Goal: Task Accomplishment & Management: Manage account settings

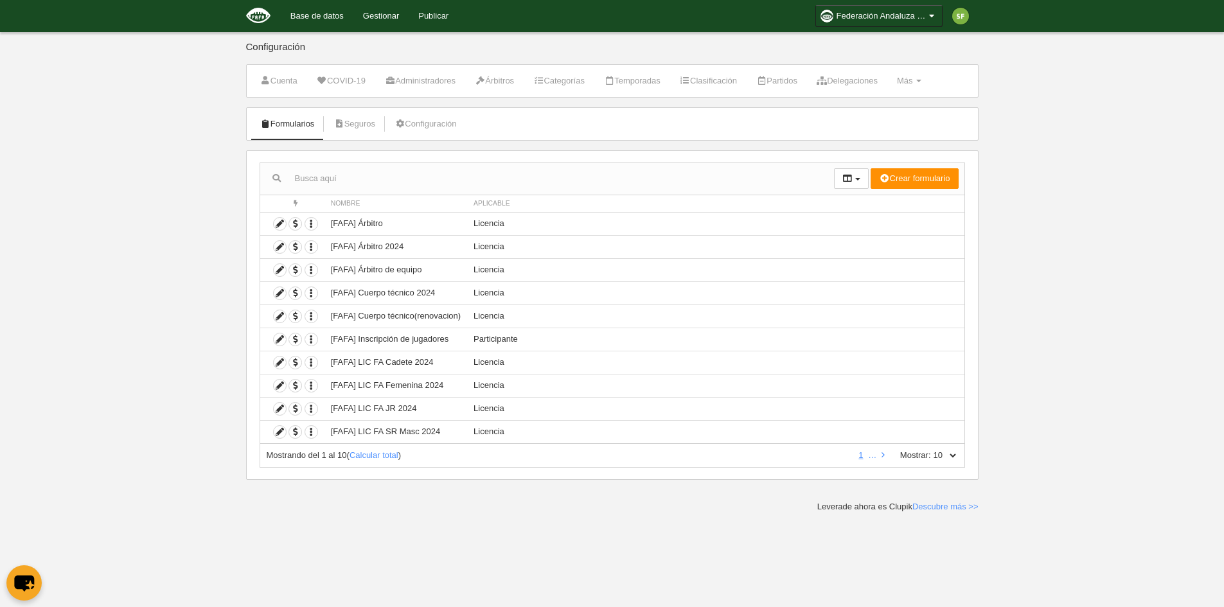
click at [943, 455] on select "10 25 50 100 500" at bounding box center [944, 456] width 27 height 12
select select "500"
click at [931, 450] on select "10 25 50 100 500" at bounding box center [944, 456] width 27 height 12
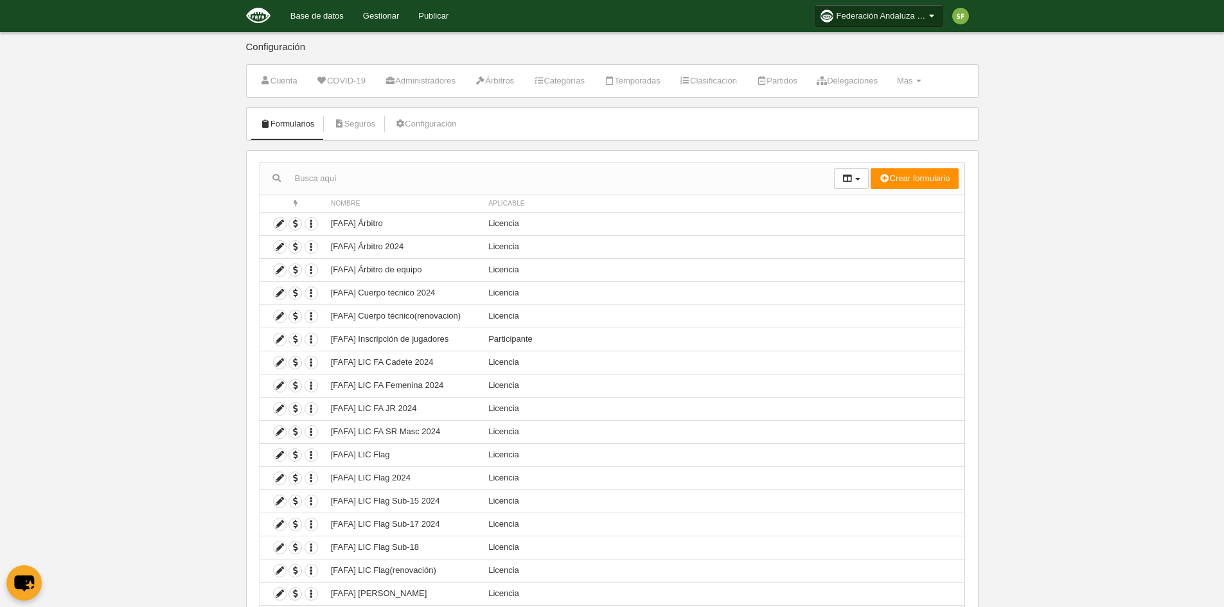
click at [894, 10] on span "Federación Andaluza de Fútbol Americano" at bounding box center [881, 16] width 90 height 13
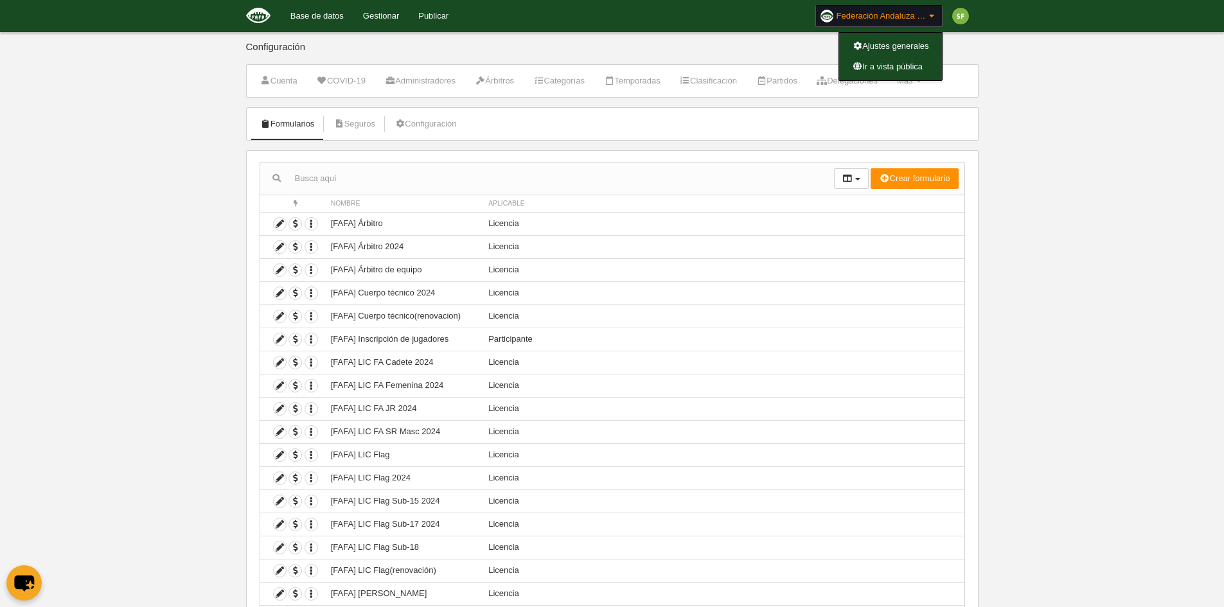
click at [1006, 103] on body "Base de datos Gestionar Publicar Federación Andaluza de Fútbol Americano Ajuste…" at bounding box center [612, 303] width 1224 height 607
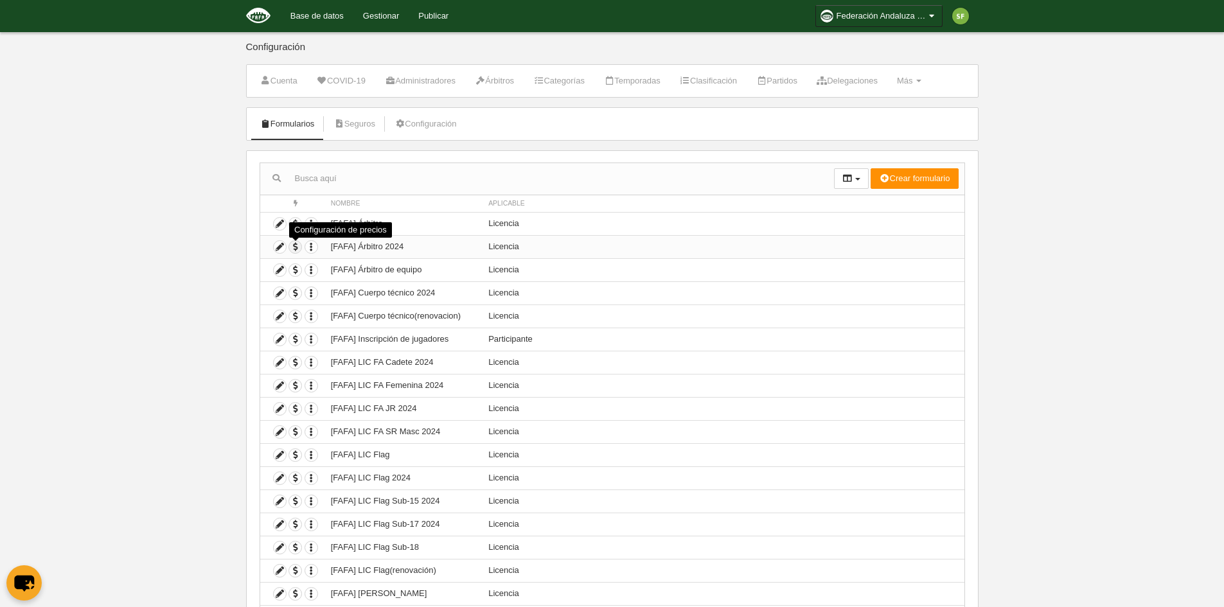
click at [297, 249] on span "button" at bounding box center [295, 247] width 12 height 12
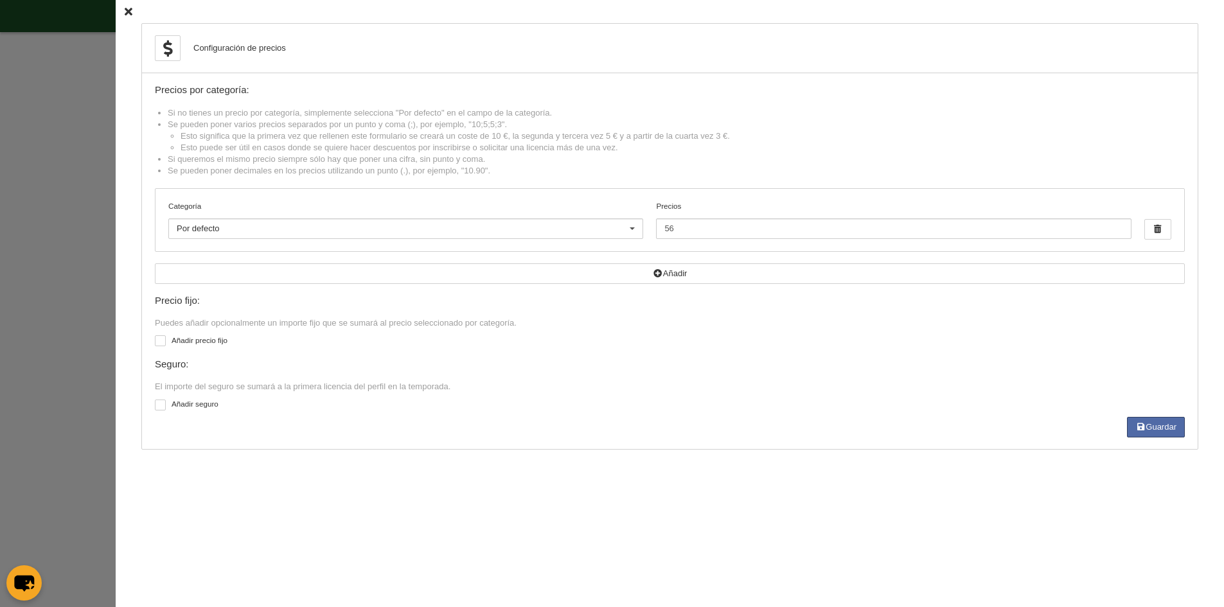
click at [125, 13] on icon at bounding box center [129, 12] width 8 height 8
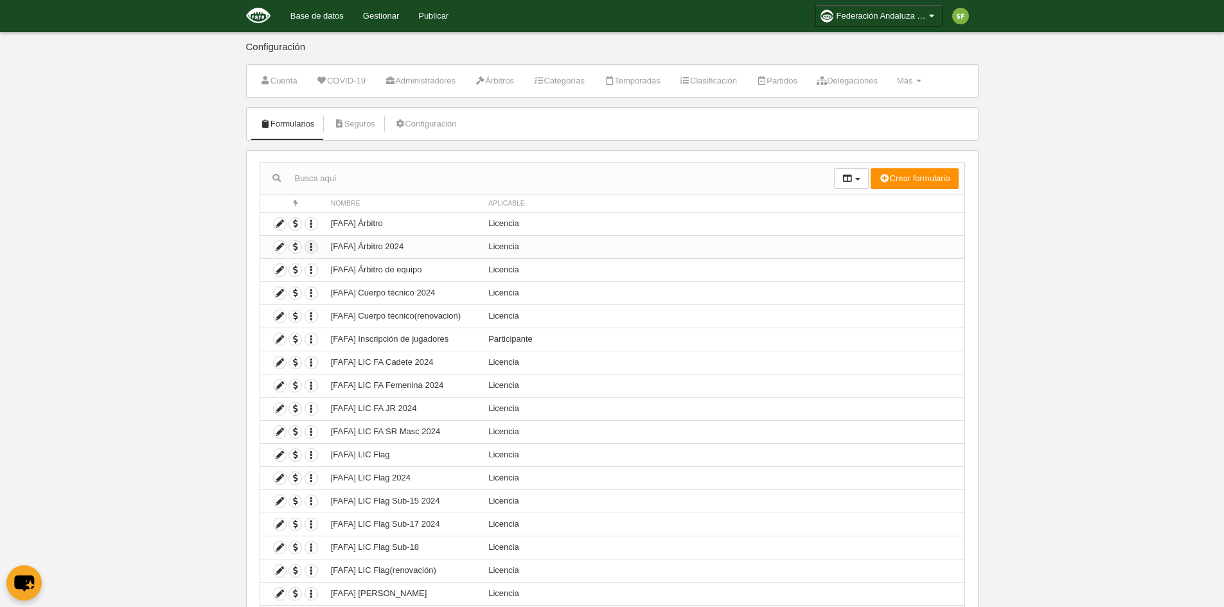
click at [312, 247] on icon "button" at bounding box center [311, 247] width 12 height 12
click at [279, 245] on icon at bounding box center [280, 247] width 12 height 12
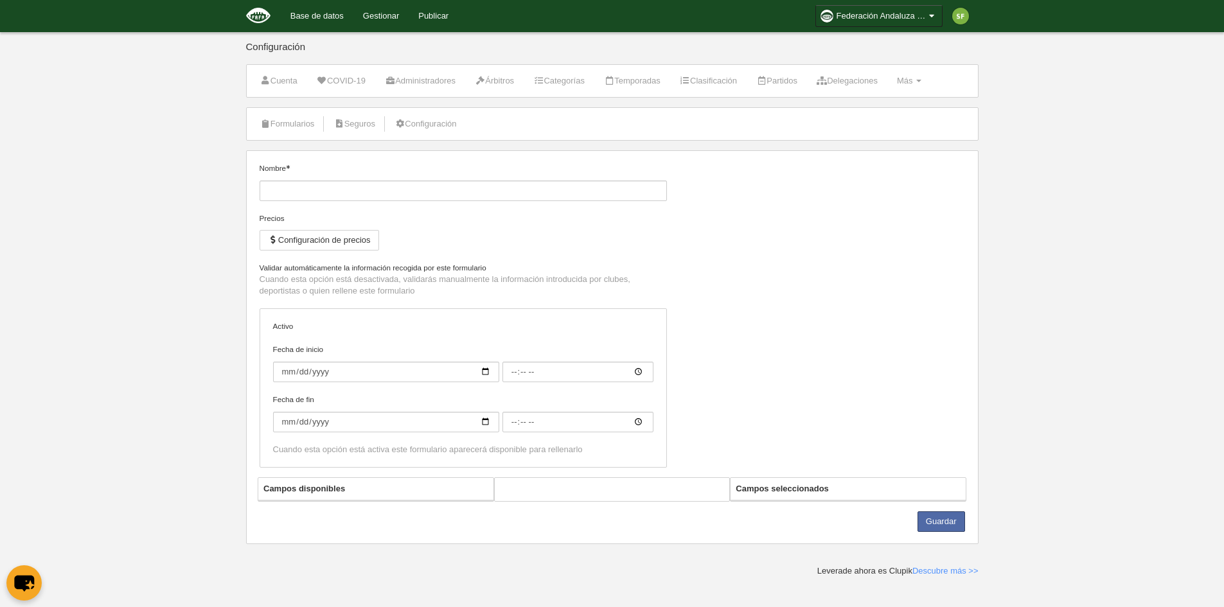
type input "[FAFA] Árbitro 2024"
checkbox input "true"
select select "selected"
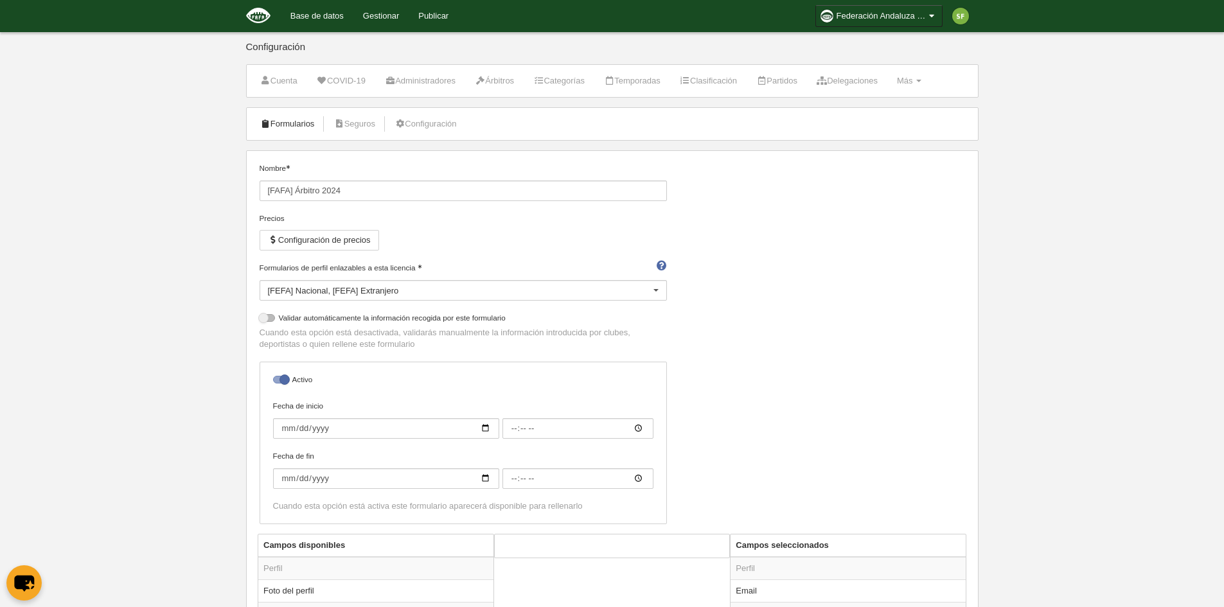
click at [303, 130] on link "Formularios" at bounding box center [287, 123] width 69 height 19
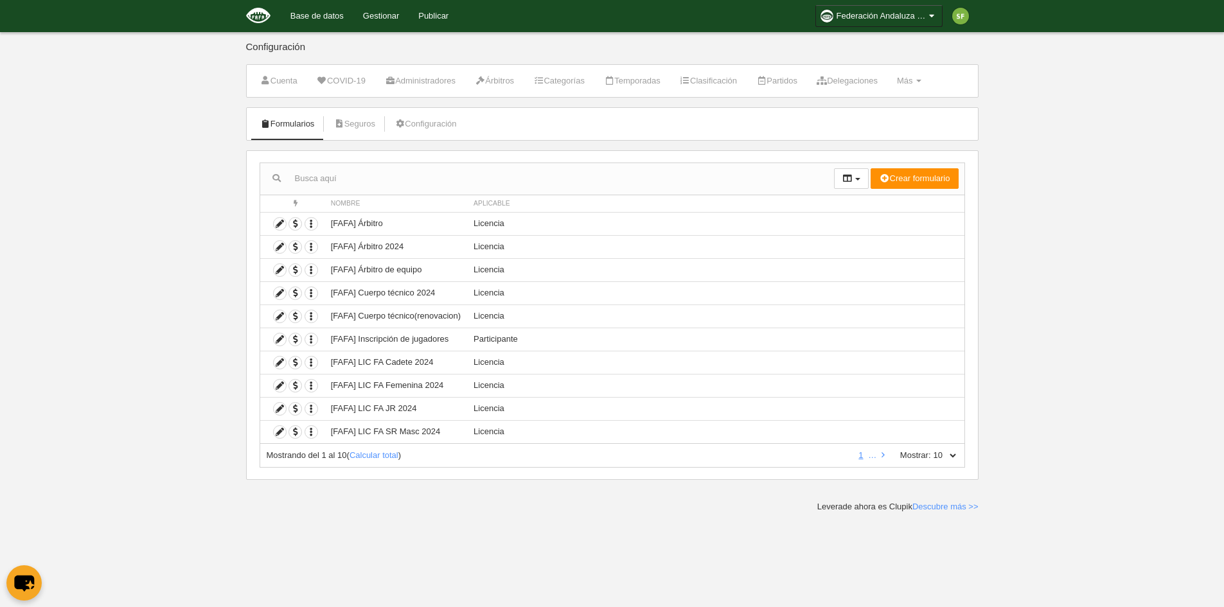
click at [932, 457] on select "10 25 50 100 500" at bounding box center [944, 456] width 27 height 12
select select "100"
click at [931, 450] on select "10 25 50 100 500" at bounding box center [944, 456] width 27 height 12
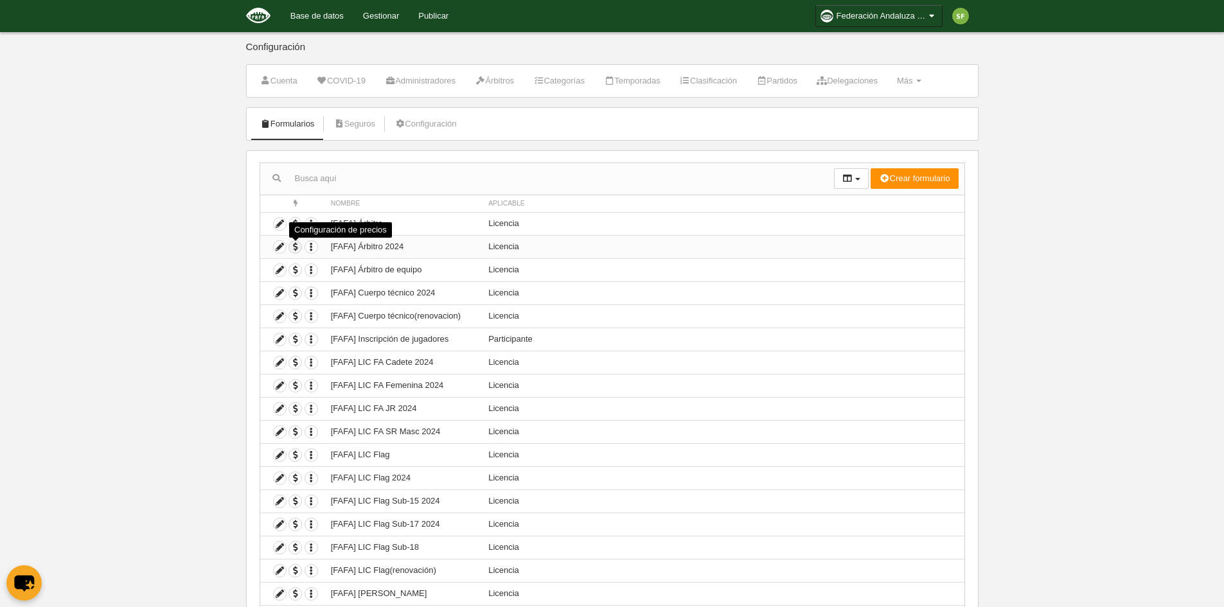
click at [295, 248] on span "button" at bounding box center [295, 247] width 12 height 12
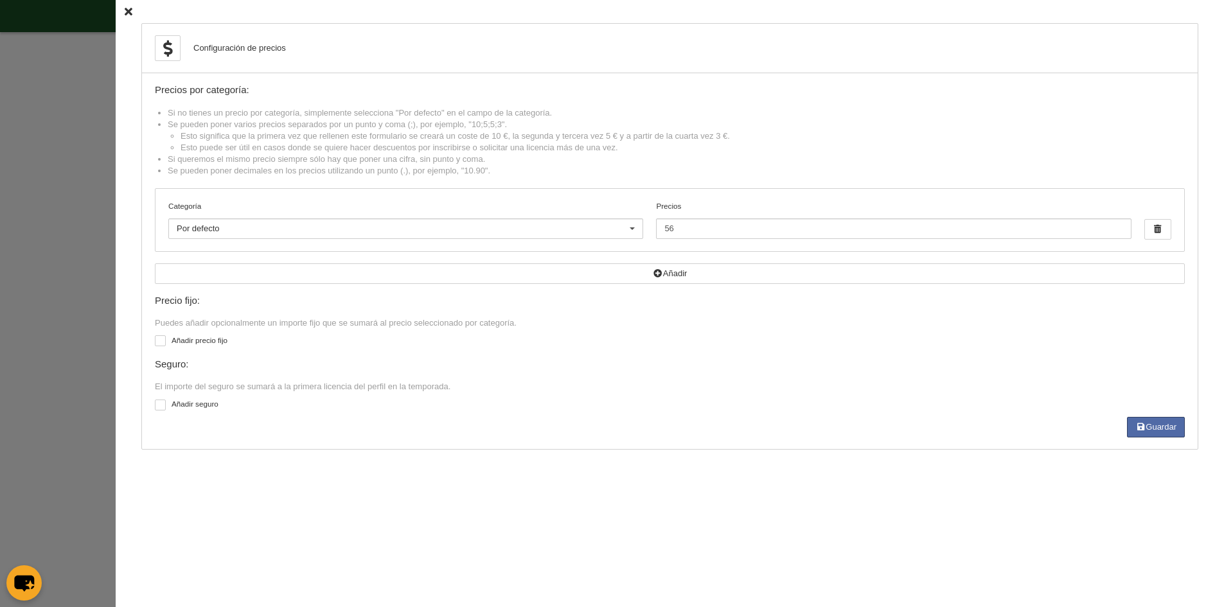
click at [125, 12] on icon at bounding box center [129, 12] width 8 height 8
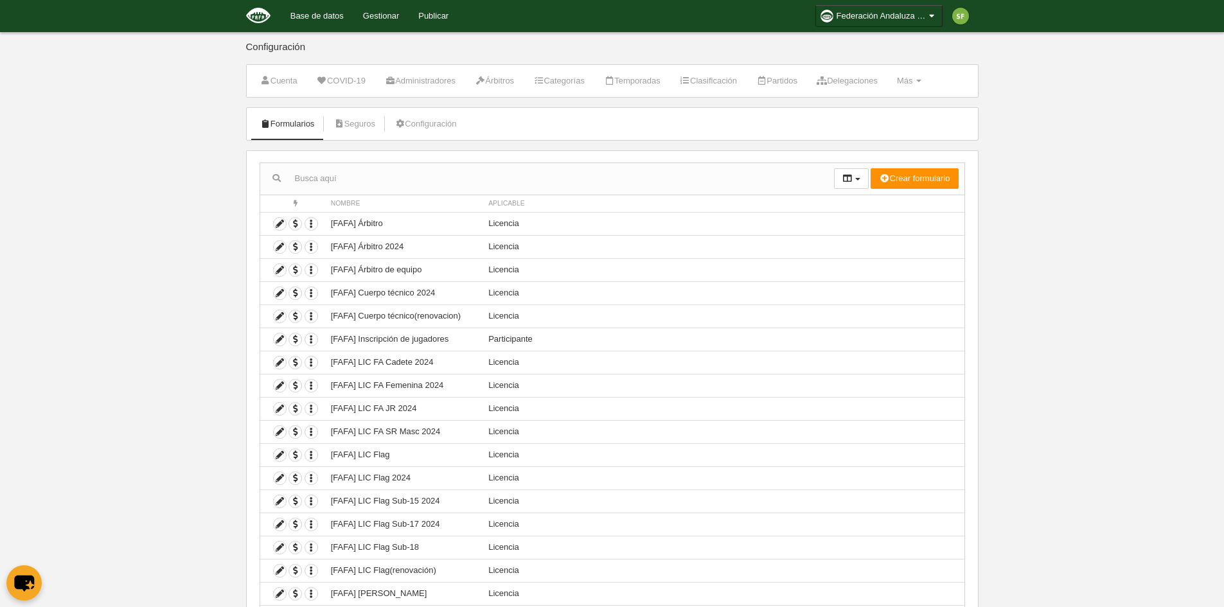
click at [326, 180] on input "text" at bounding box center [547, 178] width 574 height 19
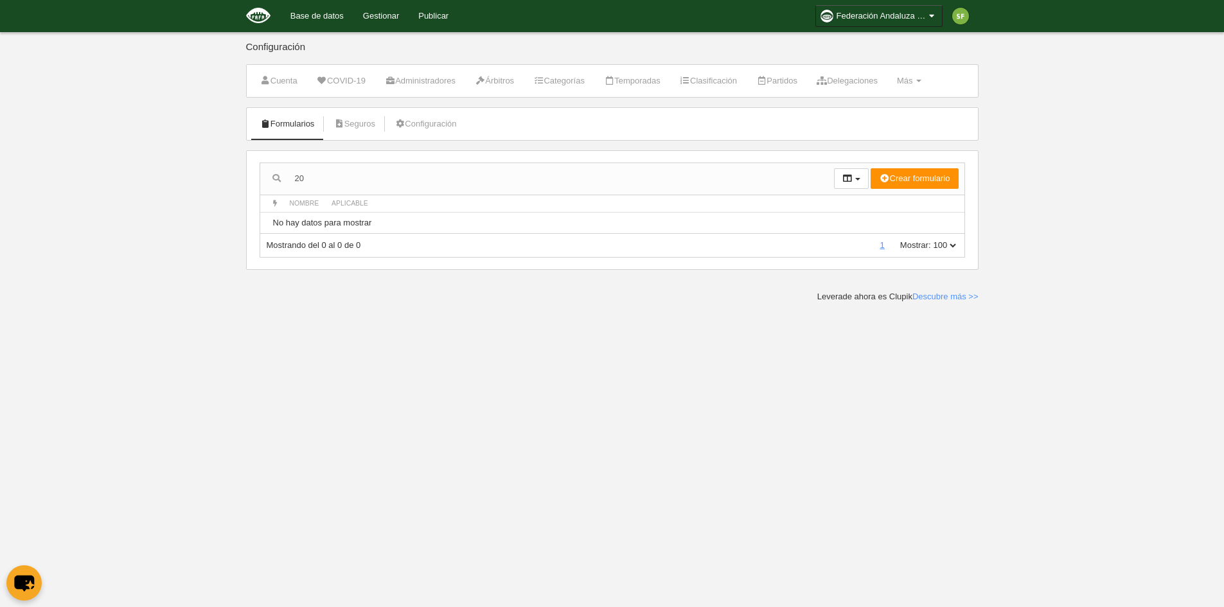
type input "2"
click at [854, 176] on button "button" at bounding box center [851, 178] width 35 height 21
click at [834, 227] on span "Nombre" at bounding box center [817, 225] width 101 height 21
click at [832, 225] on span "Nombre" at bounding box center [817, 225] width 101 height 21
click at [727, 285] on main "Configuración Cuenta COVID-19 Administradores Árbitros Categorías Temporadas Cl…" at bounding box center [612, 151] width 742 height 303
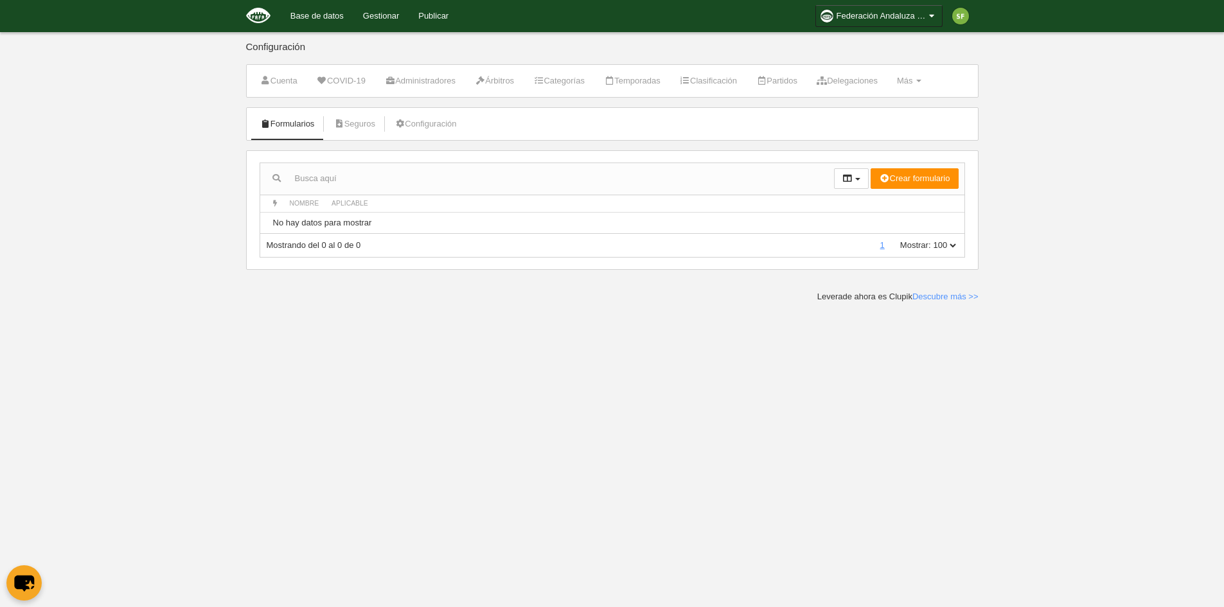
click at [368, 172] on input "text" at bounding box center [547, 178] width 574 height 19
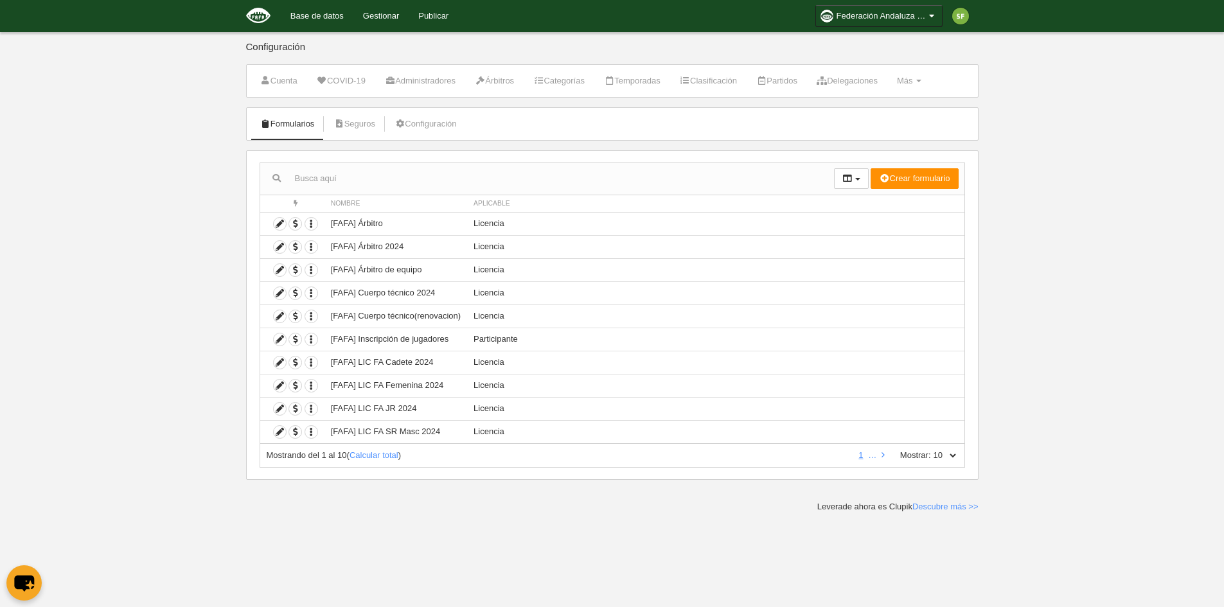
click at [942, 459] on select "10 25 50 100 500" at bounding box center [944, 456] width 27 height 12
select select "500"
click at [931, 450] on select "10 25 50 100 500" at bounding box center [944, 456] width 27 height 12
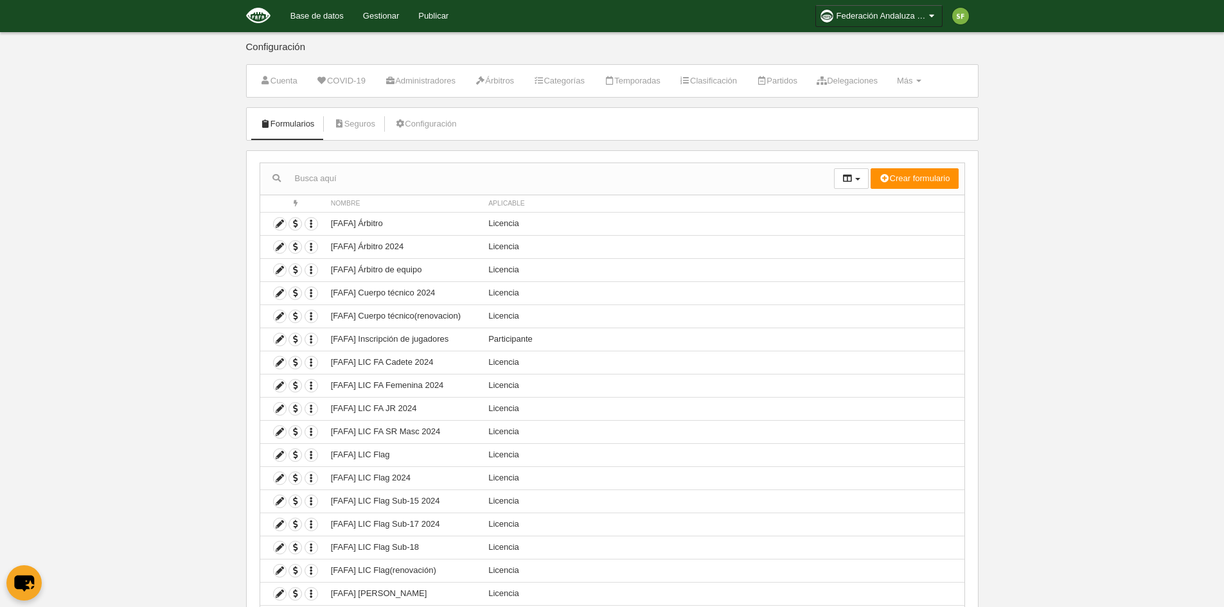
click at [350, 204] on span "Nombre" at bounding box center [346, 203] width 30 height 7
click at [351, 202] on span "Nombre" at bounding box center [346, 203] width 30 height 7
click at [354, 207] on th "Nombre" at bounding box center [402, 203] width 157 height 17
click at [347, 176] on input "text" at bounding box center [547, 178] width 574 height 19
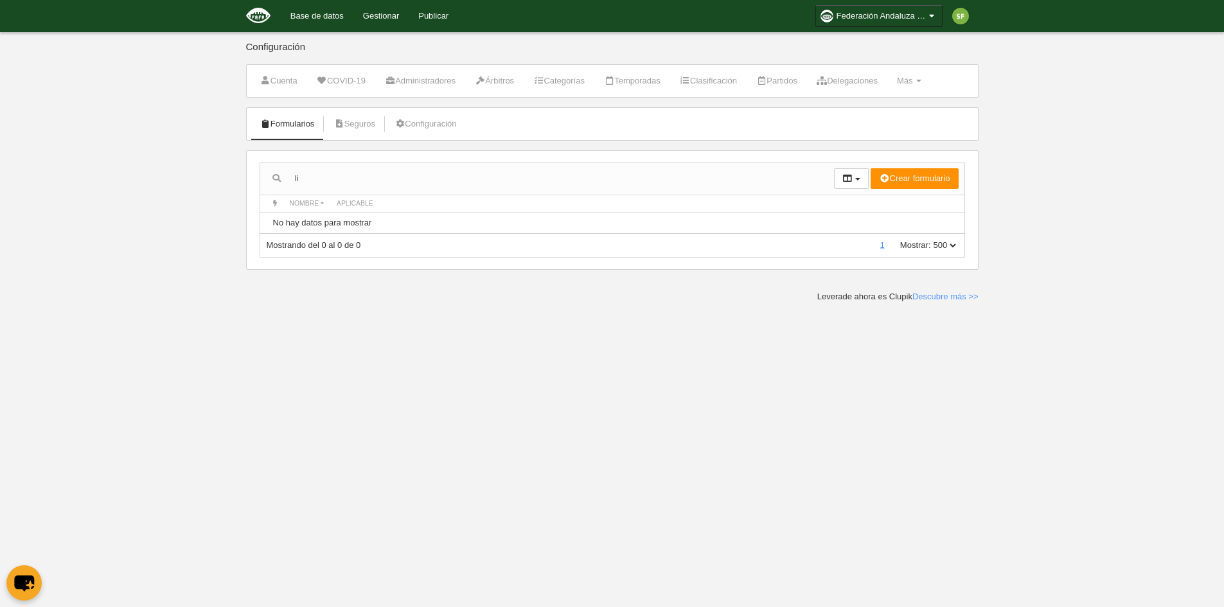
type input "l"
click at [281, 179] on input "text" at bounding box center [547, 178] width 574 height 19
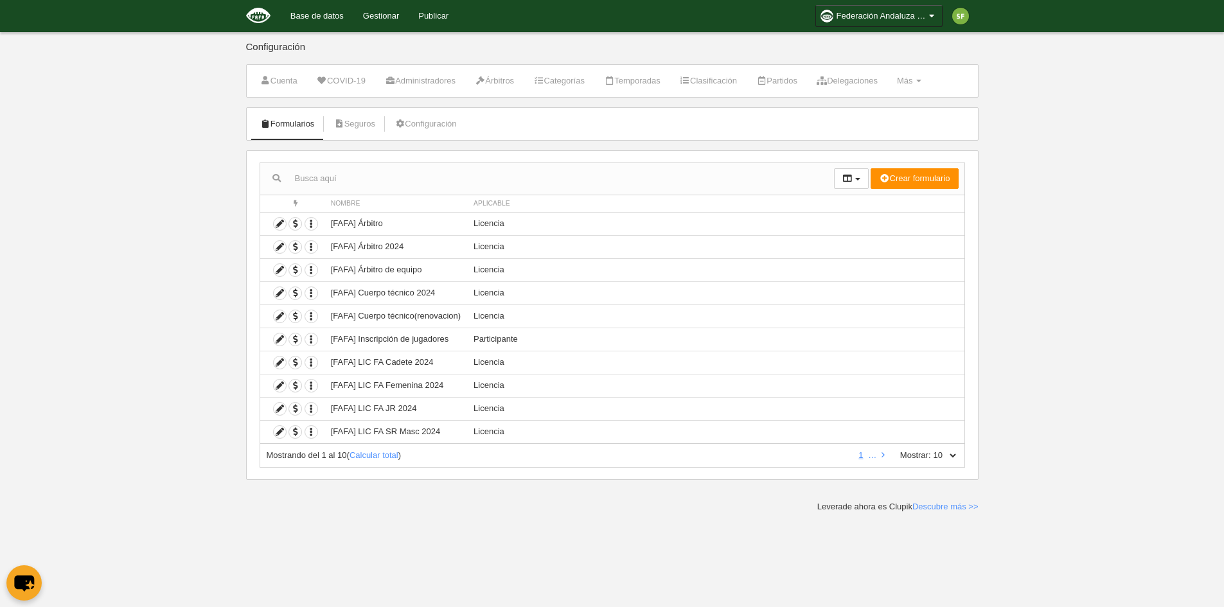
click at [949, 457] on select "10 25 50 100 500" at bounding box center [944, 456] width 27 height 12
select select "500"
click at [931, 450] on select "10 25 50 100 500" at bounding box center [944, 456] width 27 height 12
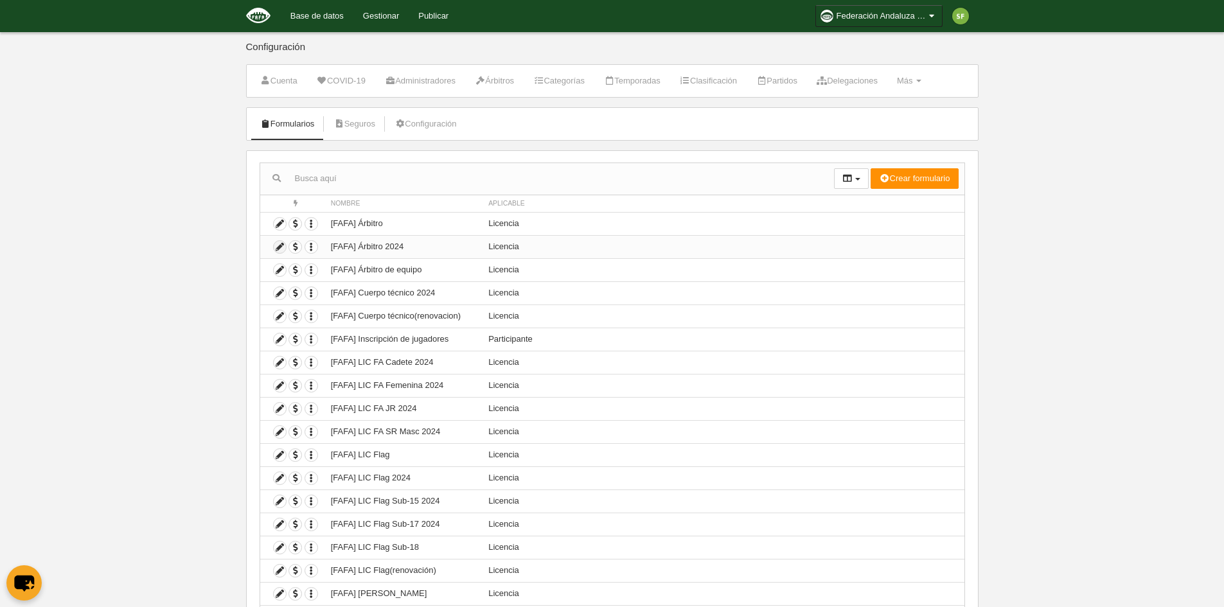
click at [279, 244] on icon at bounding box center [280, 247] width 12 height 12
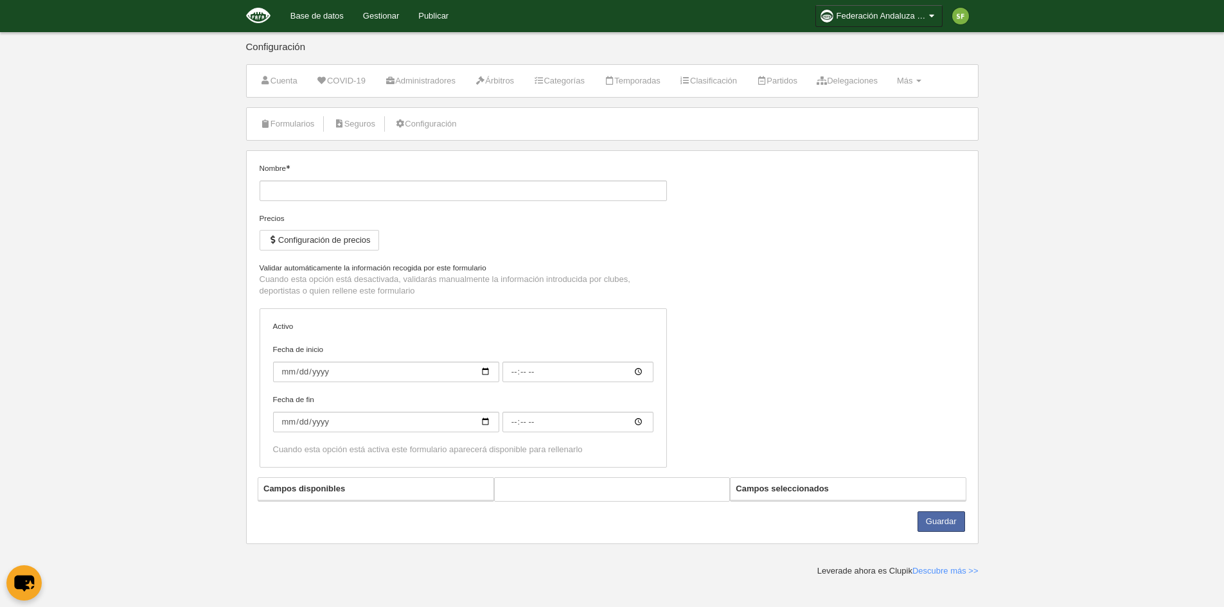
type input "[FAFA] Árbitro 2024"
checkbox input "true"
select select "selected"
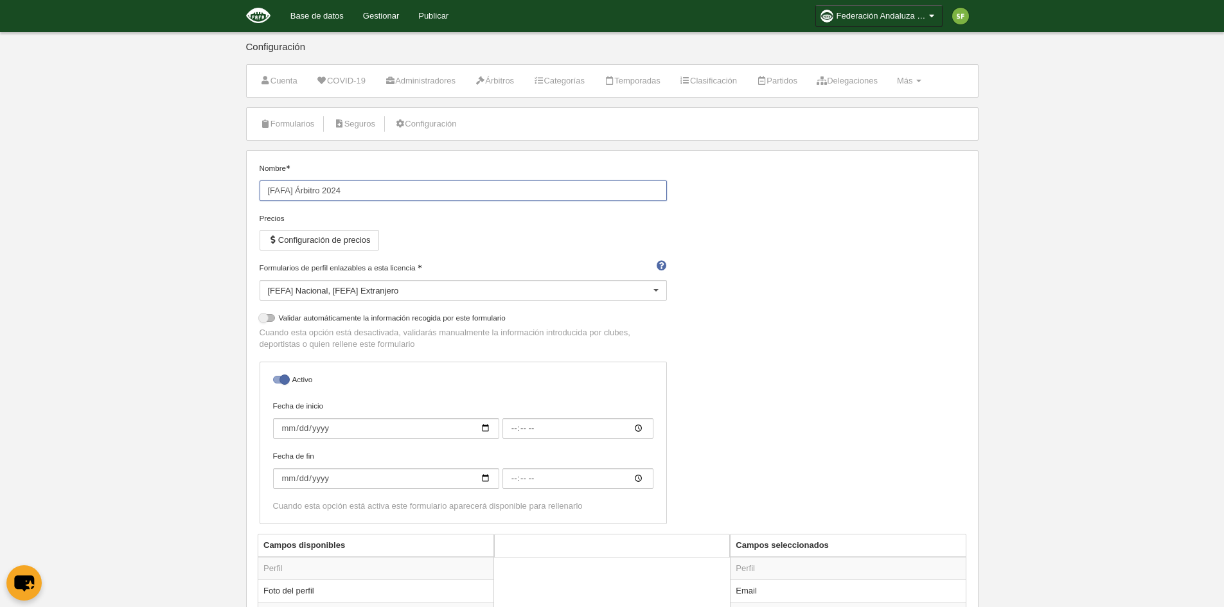
click at [360, 192] on input "[FAFA] Árbitro 2024" at bounding box center [463, 191] width 407 height 21
type input "[FAFA] Árbitro 2025"
click at [340, 236] on button "Configuración de precios" at bounding box center [319, 240] width 119 height 21
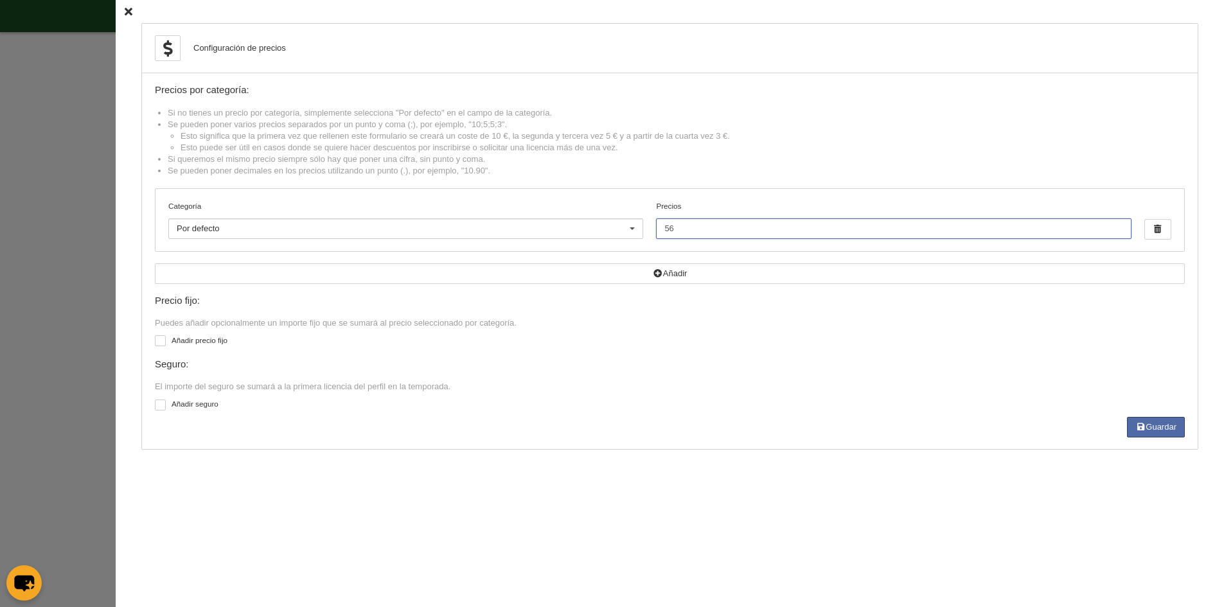
click at [703, 231] on input "56" at bounding box center [893, 228] width 475 height 21
type input "5"
type input "61.32"
click at [1167, 432] on button "Guardar" at bounding box center [1156, 427] width 58 height 21
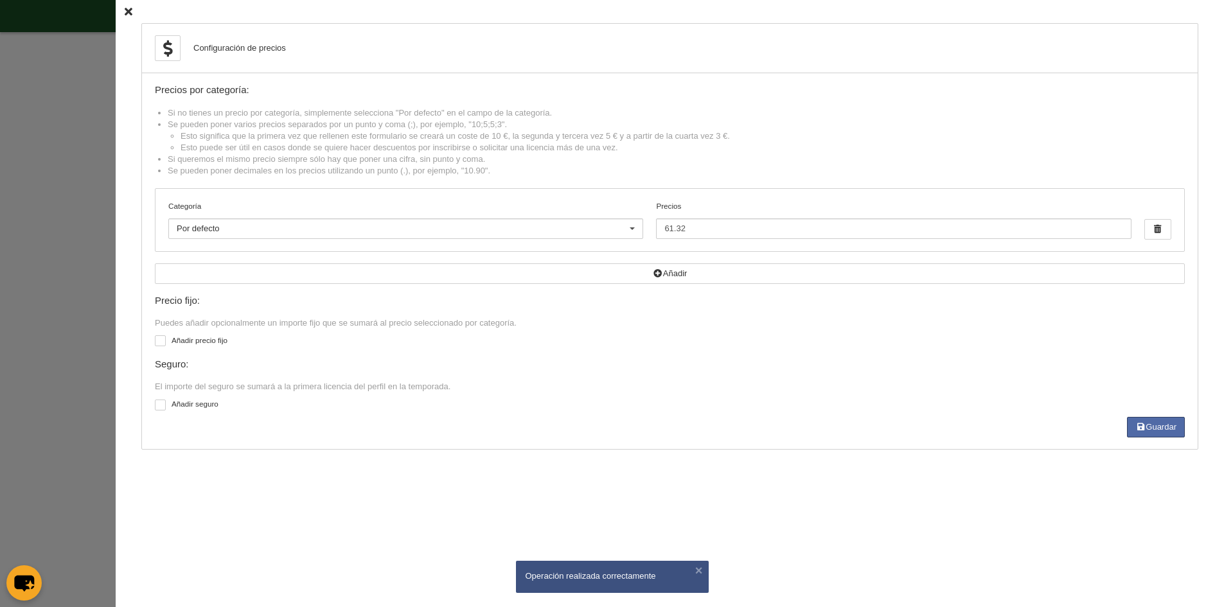
click at [125, 13] on icon at bounding box center [129, 12] width 8 height 8
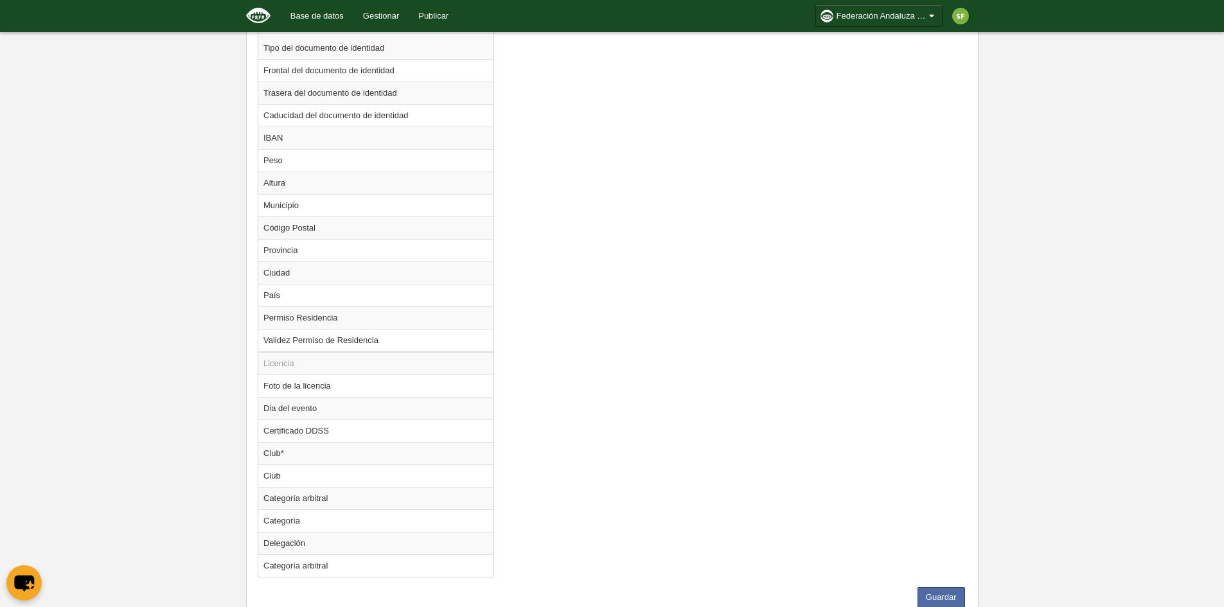
scroll to position [926, 0]
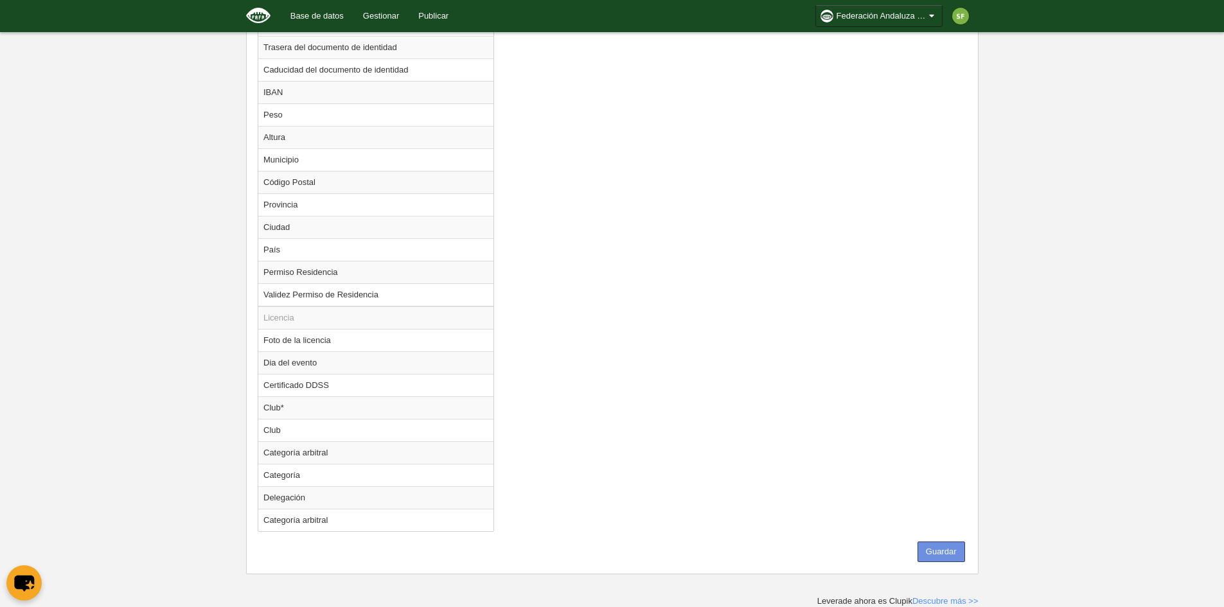
click at [938, 554] on button "Guardar" at bounding box center [941, 552] width 48 height 21
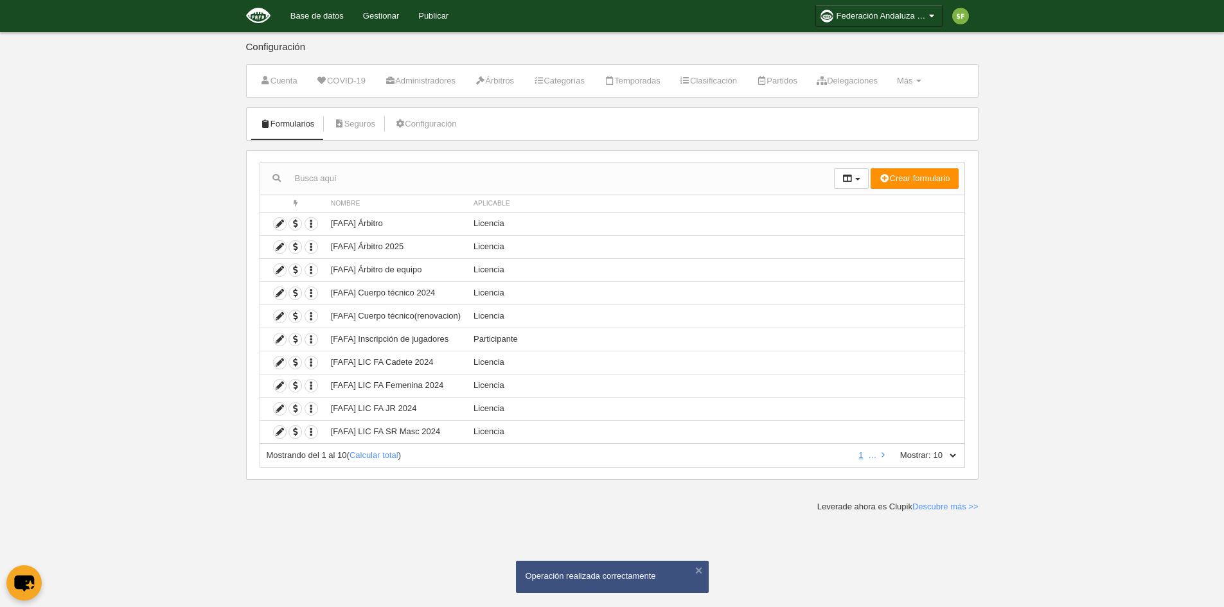
click at [931, 455] on select "10 25 50 100 500" at bounding box center [944, 456] width 27 height 12
select select "500"
click at [931, 450] on select "10 25 50 100 500" at bounding box center [944, 456] width 27 height 12
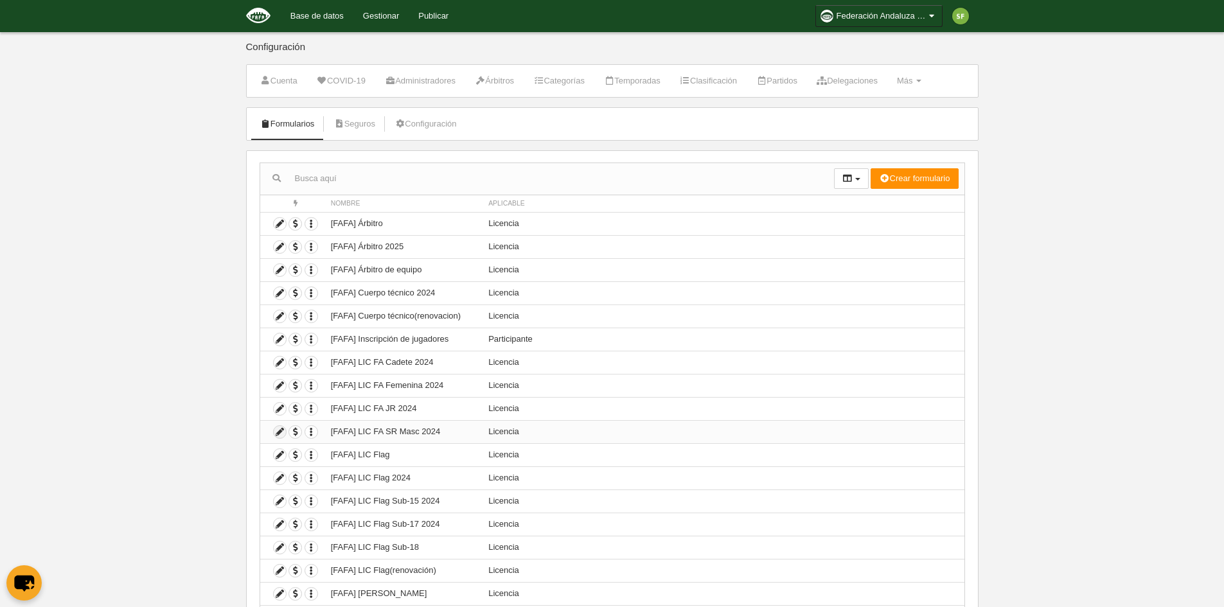
click at [281, 434] on icon at bounding box center [280, 432] width 12 height 12
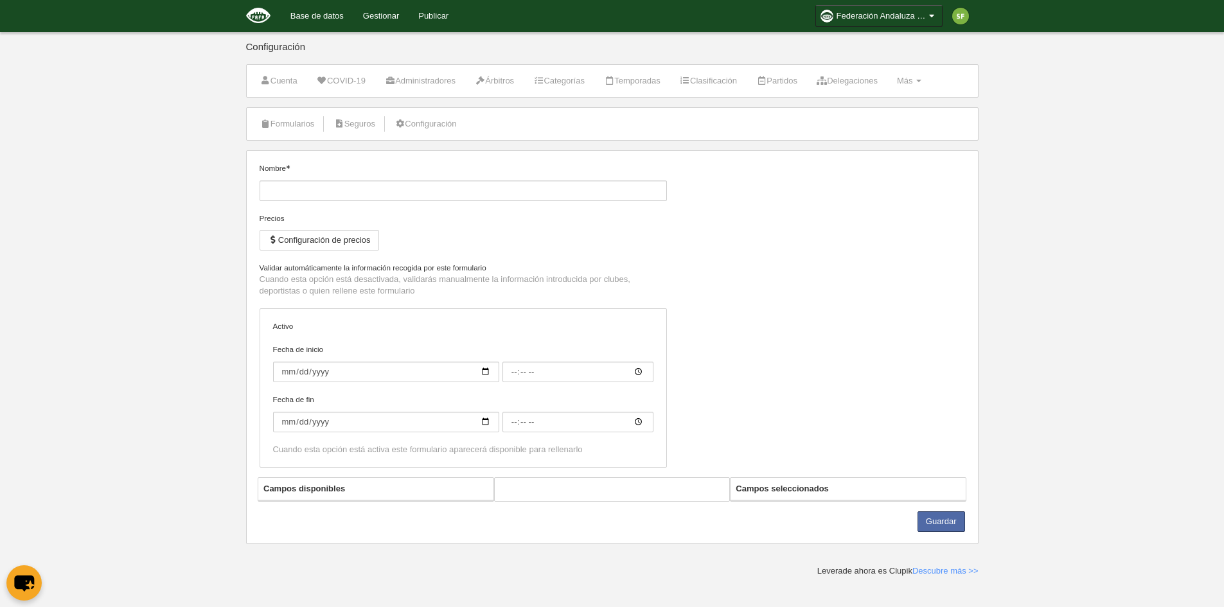
type input "[FAFA] LIC FA SR Masc 2024"
checkbox input "true"
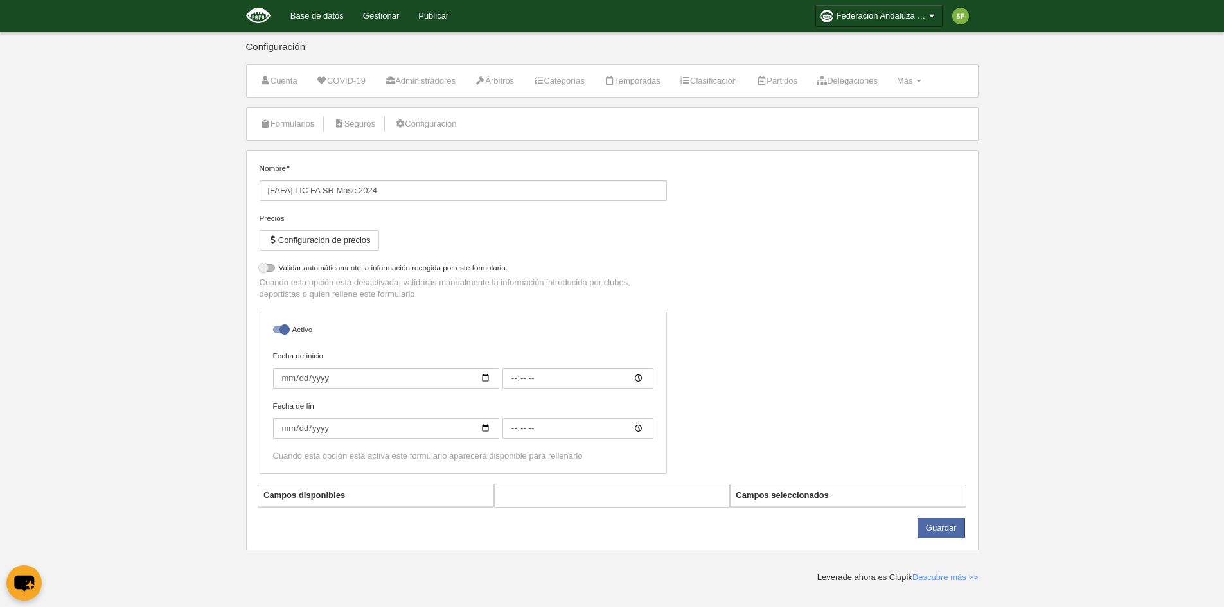
select select "selected"
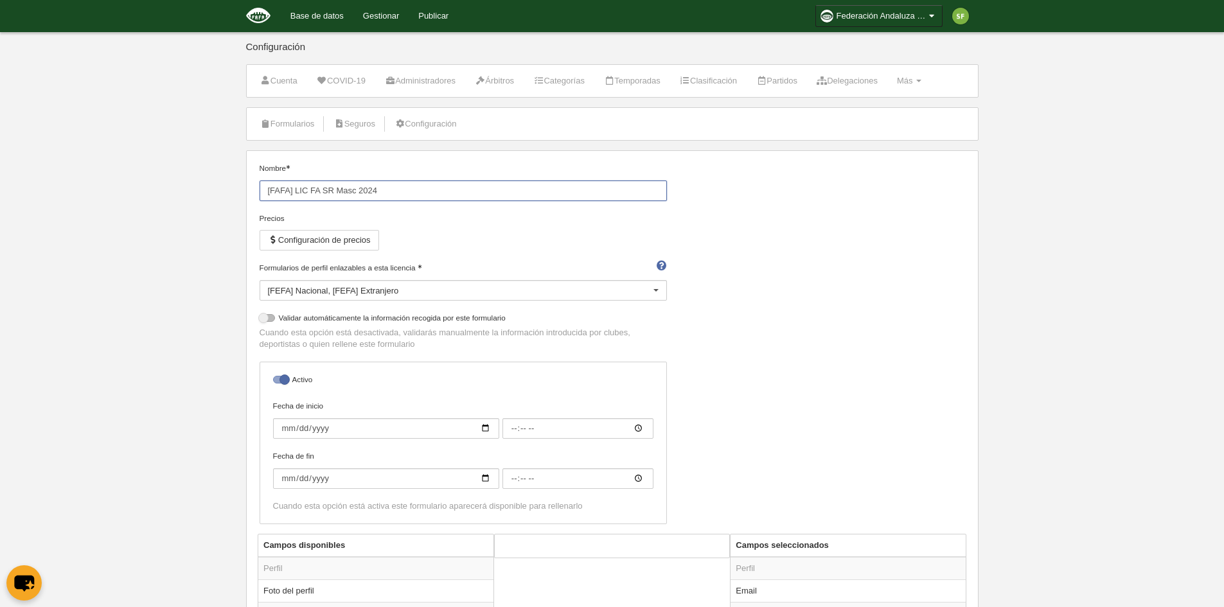
click at [403, 191] on input "[FAFA] LIC FA SR Masc 2024" at bounding box center [463, 191] width 407 height 21
type input "[FAFA] LIC FA SR Masc 2025"
click at [351, 247] on button "Configuración de precios" at bounding box center [319, 240] width 119 height 21
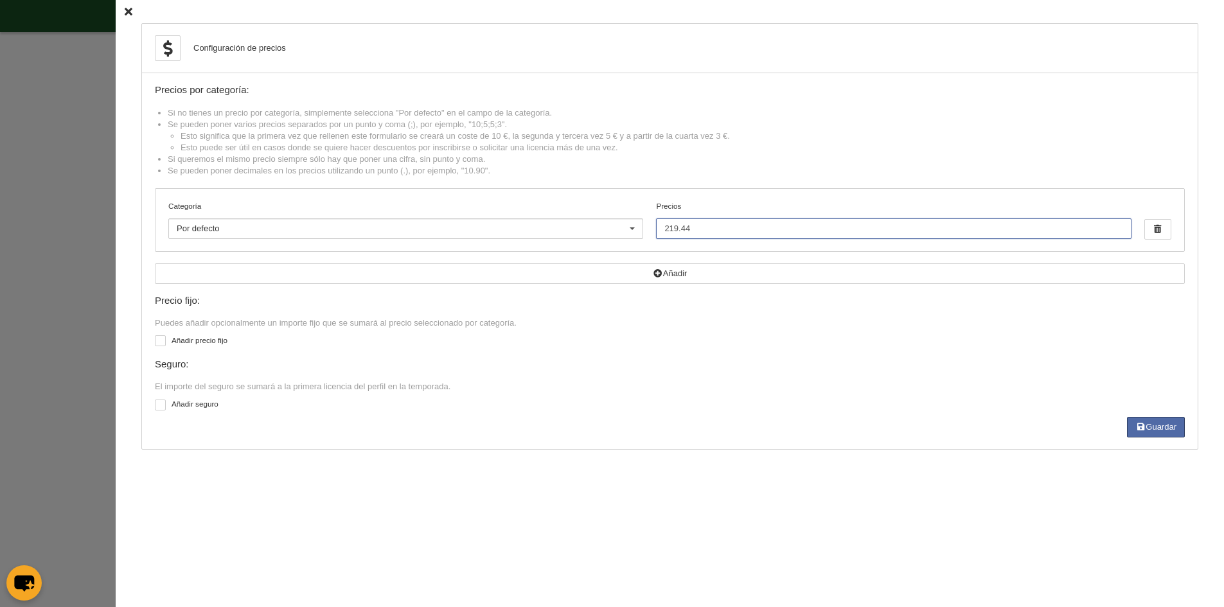
click at [770, 231] on input "219.44" at bounding box center [893, 228] width 475 height 21
type input "246.47"
click at [1158, 423] on button "Guardar" at bounding box center [1156, 427] width 58 height 21
click at [155, 407] on div at bounding box center [160, 405] width 11 height 11
click at [155, 407] on input "checkbox" at bounding box center [159, 407] width 8 height 8
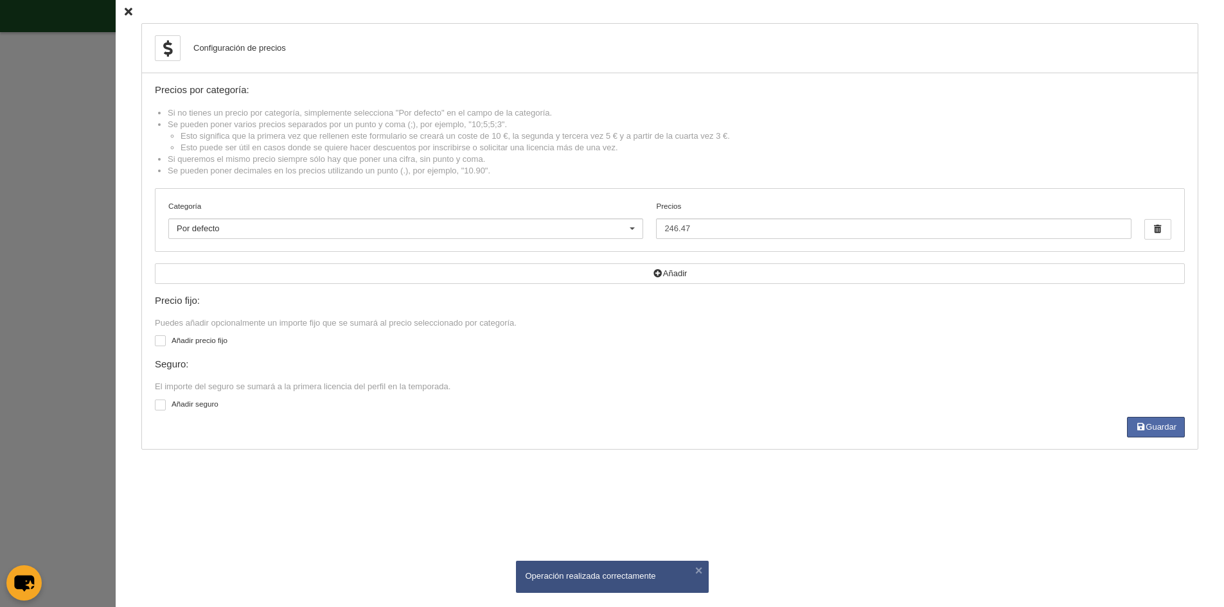
checkbox input "true"
click at [185, 427] on div "Sin especificar" at bounding box center [280, 433] width 251 height 21
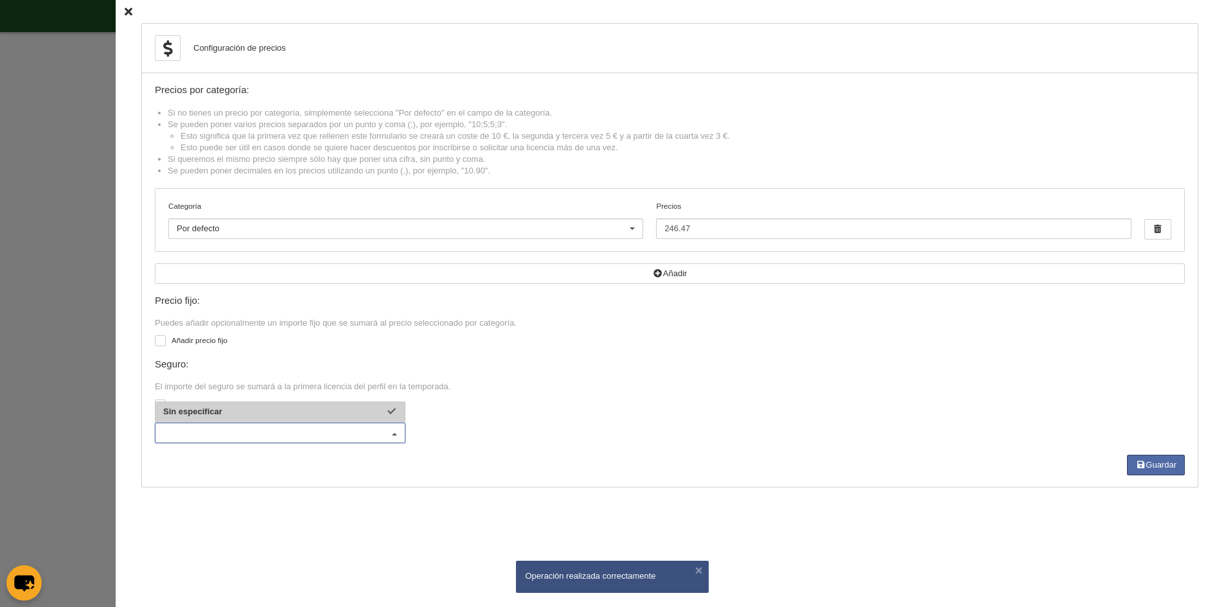
click at [211, 437] on input "text" at bounding box center [273, 433] width 221 height 12
click at [125, 10] on icon at bounding box center [129, 12] width 8 height 8
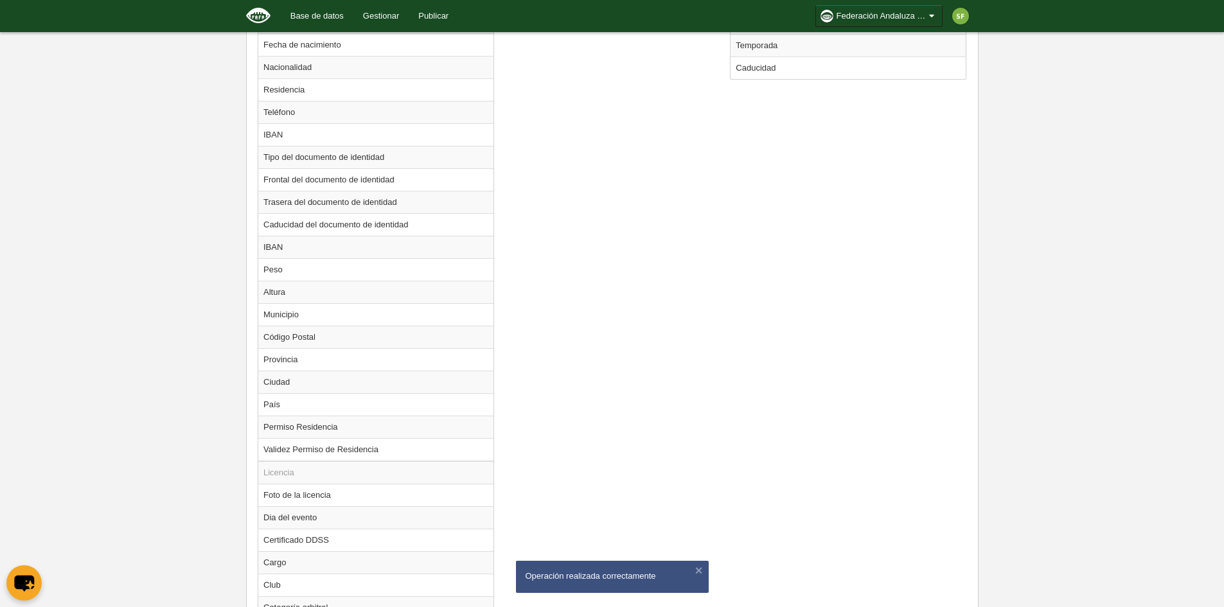
scroll to position [926, 0]
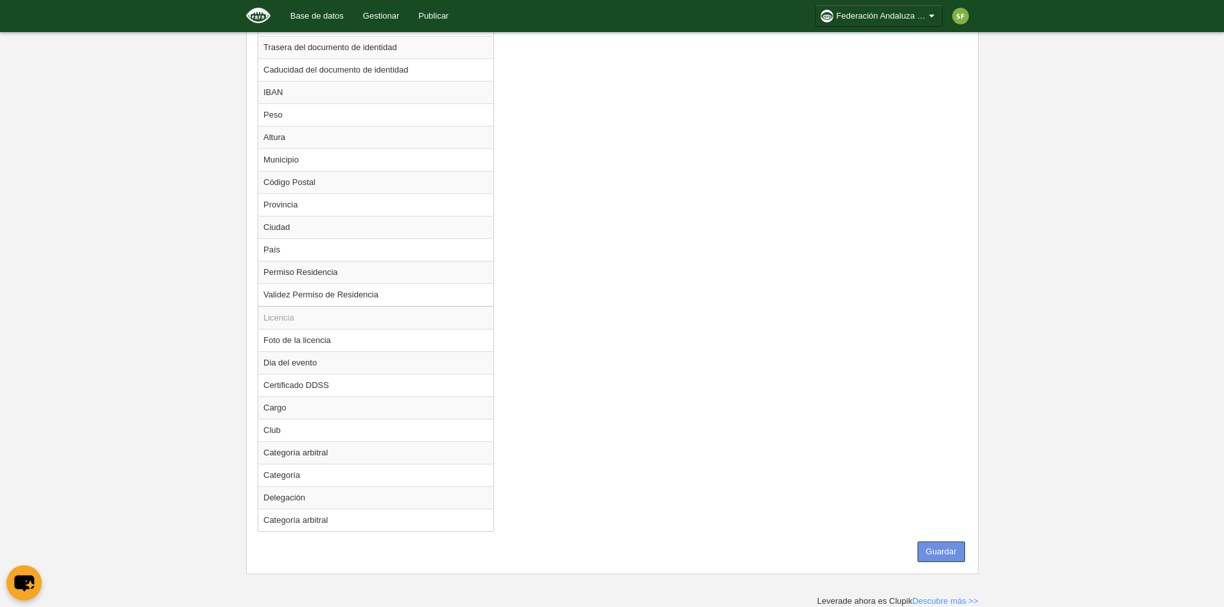
click at [948, 554] on button "Guardar" at bounding box center [941, 552] width 48 height 21
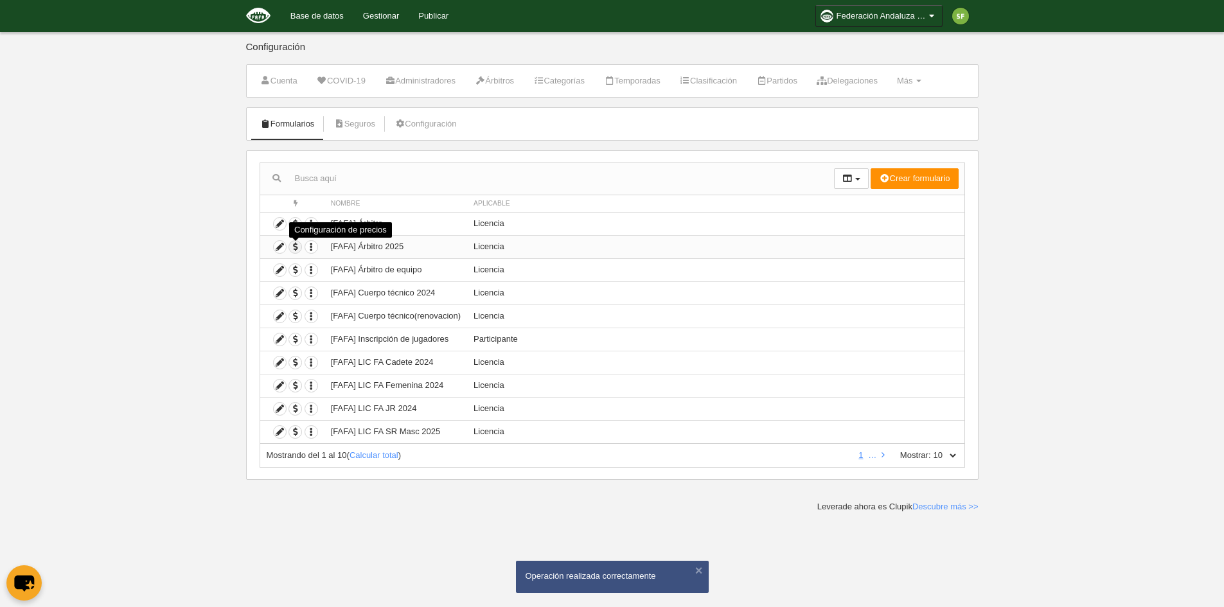
click at [294, 247] on span "button" at bounding box center [295, 247] width 12 height 12
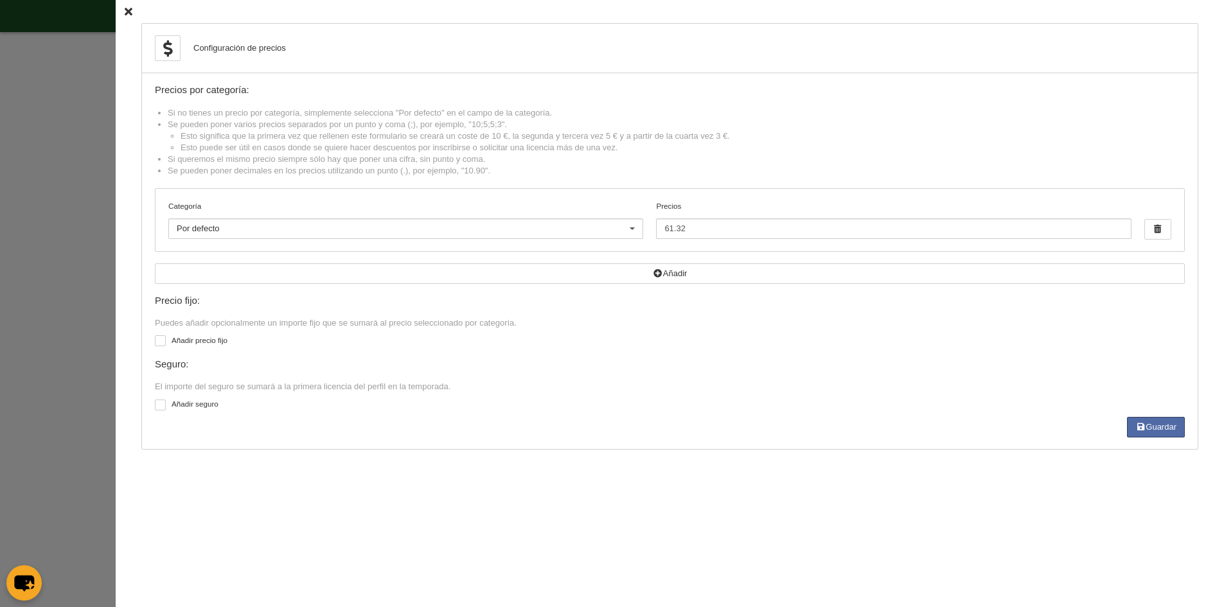
click at [125, 11] on icon at bounding box center [129, 12] width 8 height 8
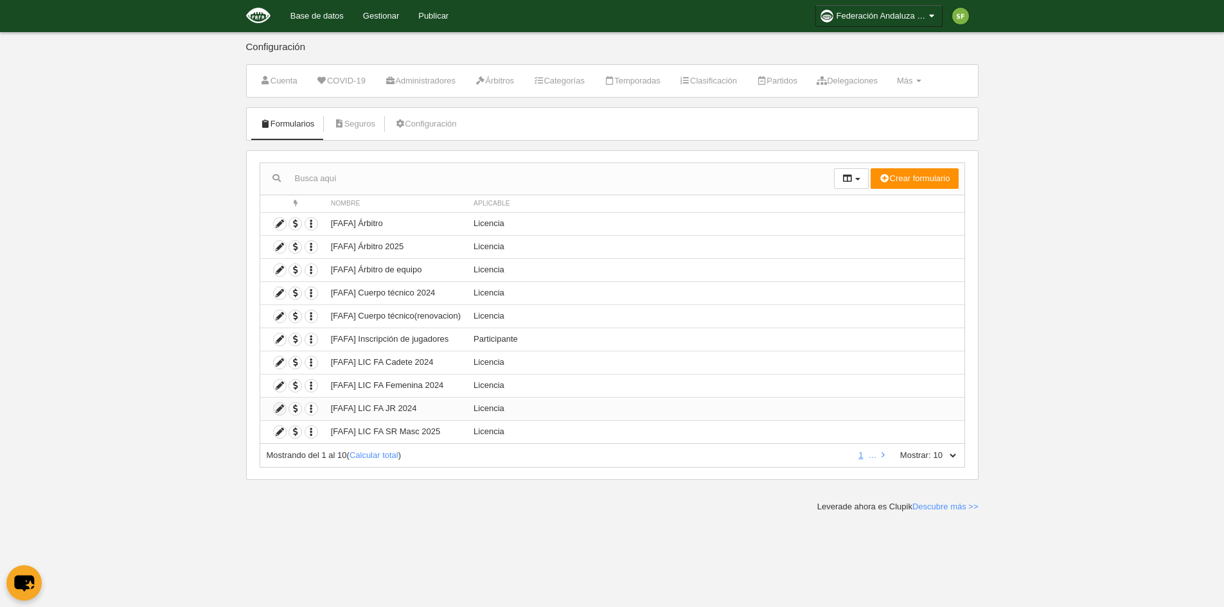
click at [282, 409] on icon at bounding box center [280, 409] width 12 height 12
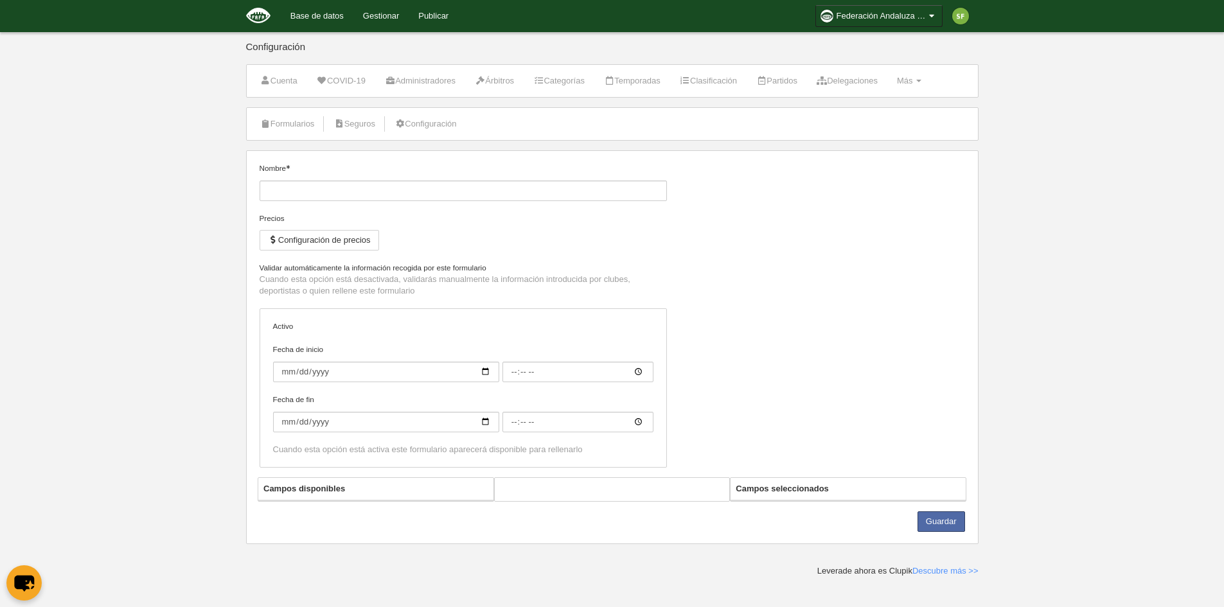
type input "[FAFA] LIC FA JR 2024"
checkbox input "true"
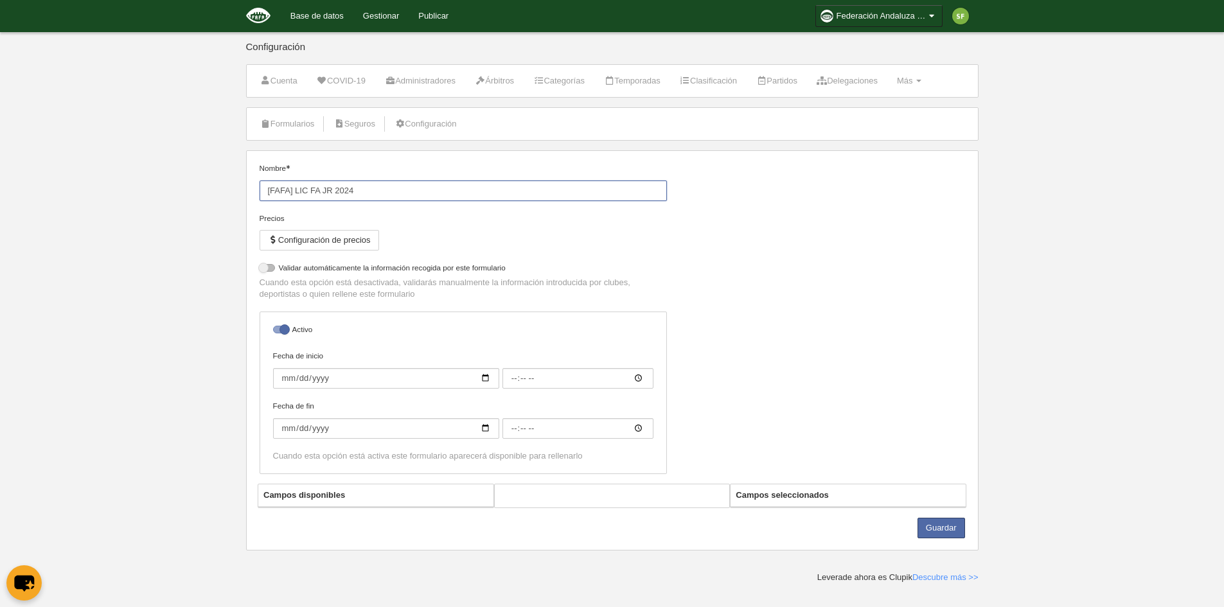
select select "selected"
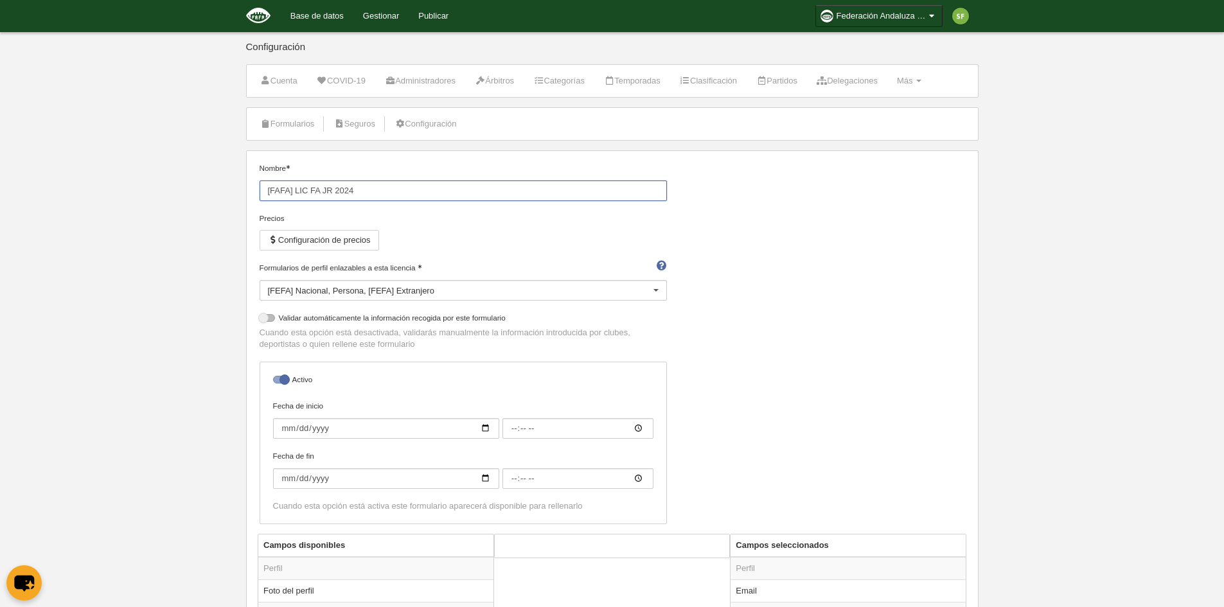
click at [371, 194] on input "[FAFA] LIC FA JR 2024" at bounding box center [463, 191] width 407 height 21
type input "[FAFA] LIC FA JR 2025"
click at [362, 242] on button "Configuración de precios" at bounding box center [319, 240] width 119 height 21
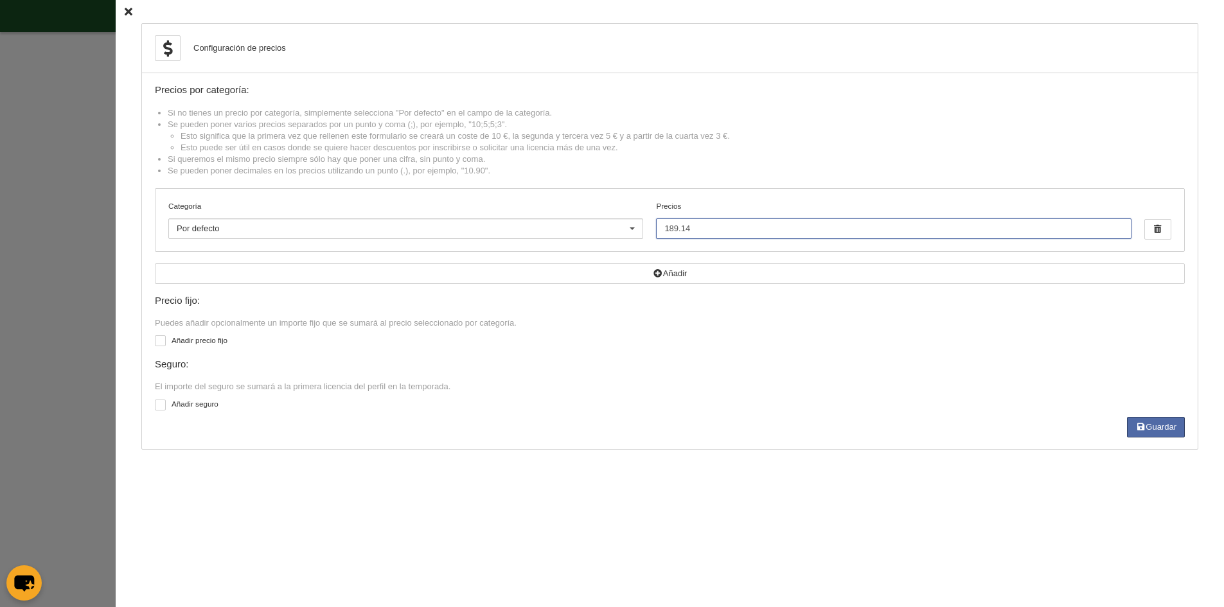
click at [734, 225] on input "189.14" at bounding box center [893, 228] width 475 height 21
type input "1"
type input "204.22"
click at [1157, 428] on button "Guardar" at bounding box center [1156, 427] width 58 height 21
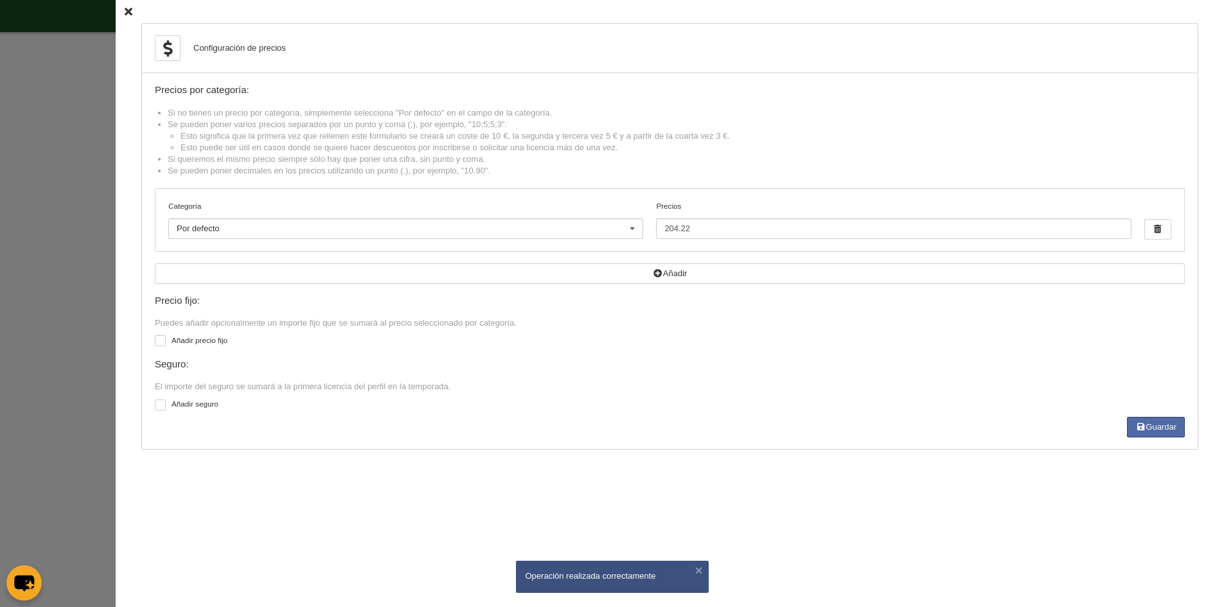
click at [125, 14] on icon at bounding box center [129, 12] width 8 height 8
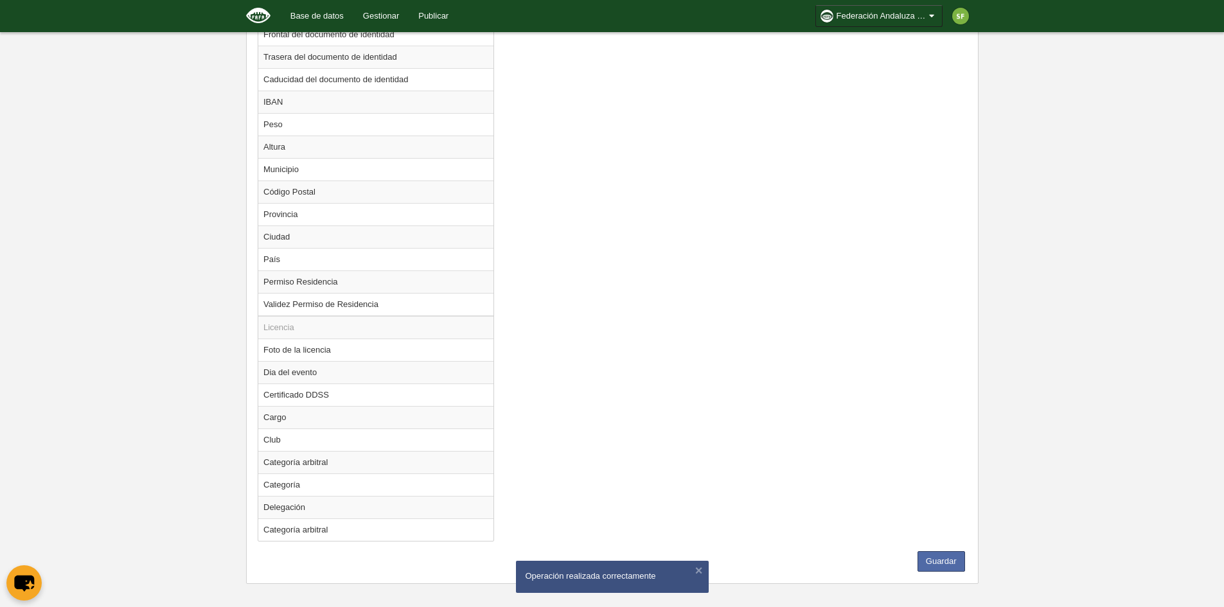
scroll to position [926, 0]
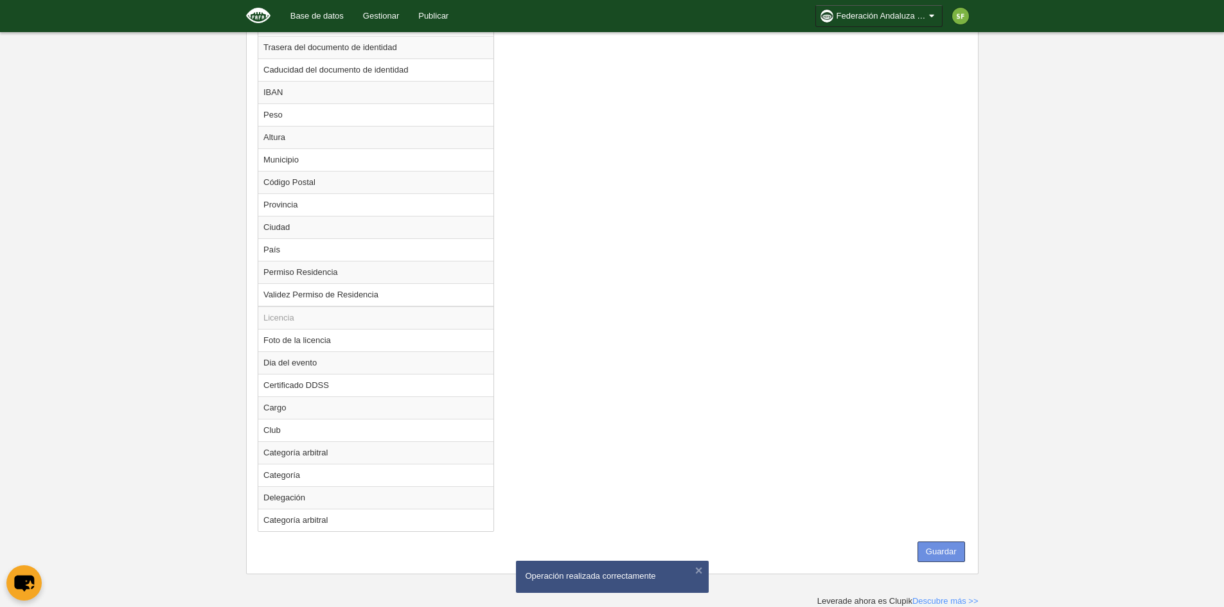
click at [939, 556] on button "Guardar" at bounding box center [941, 552] width 48 height 21
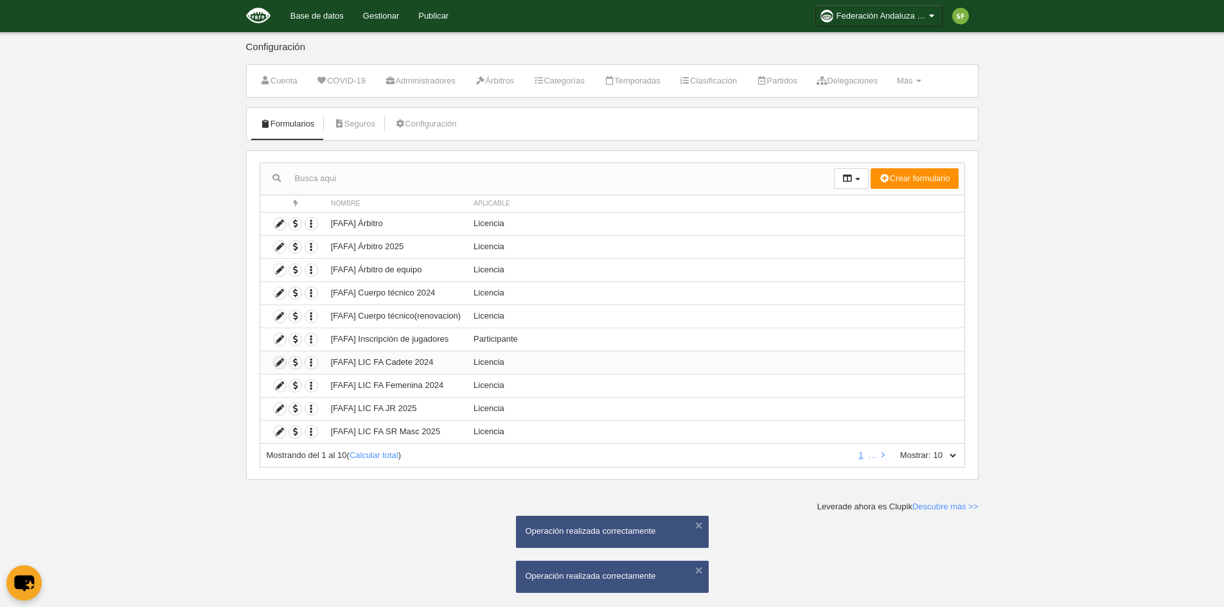
click at [279, 359] on icon at bounding box center [280, 363] width 12 height 12
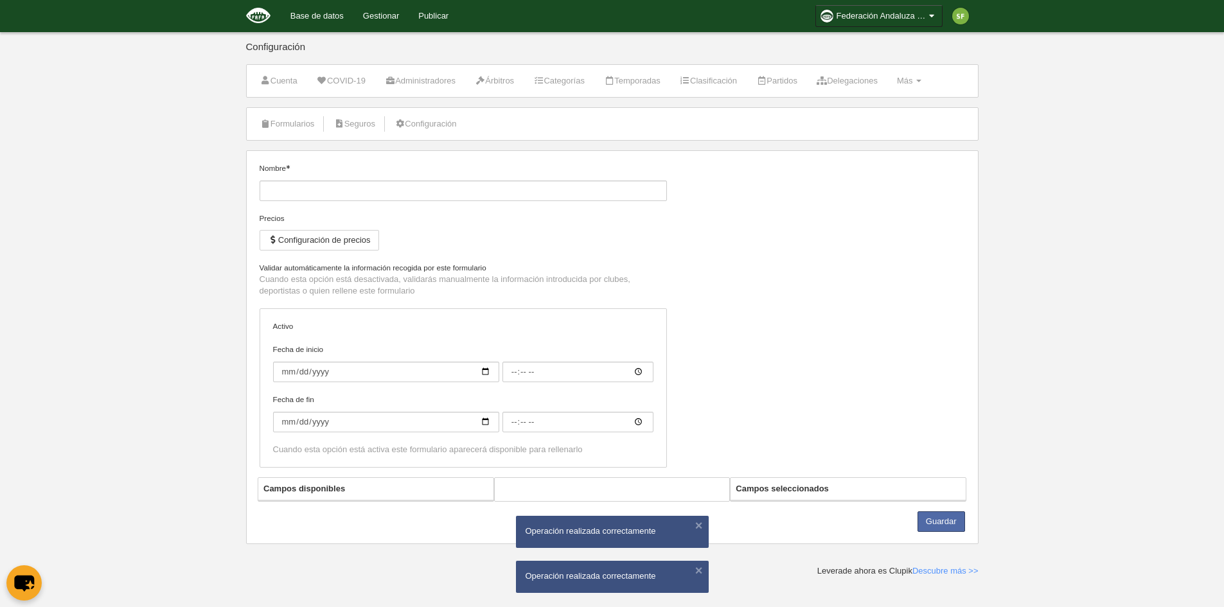
type input "[FAFA] LIC FA Cadete 2024"
checkbox input "true"
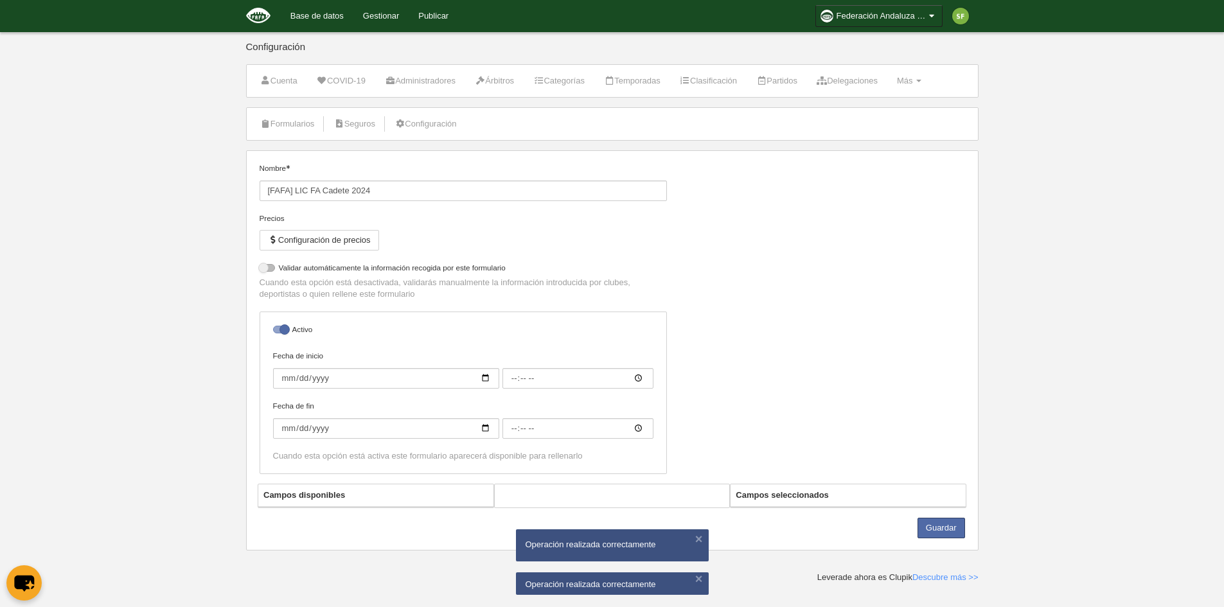
select select "selected"
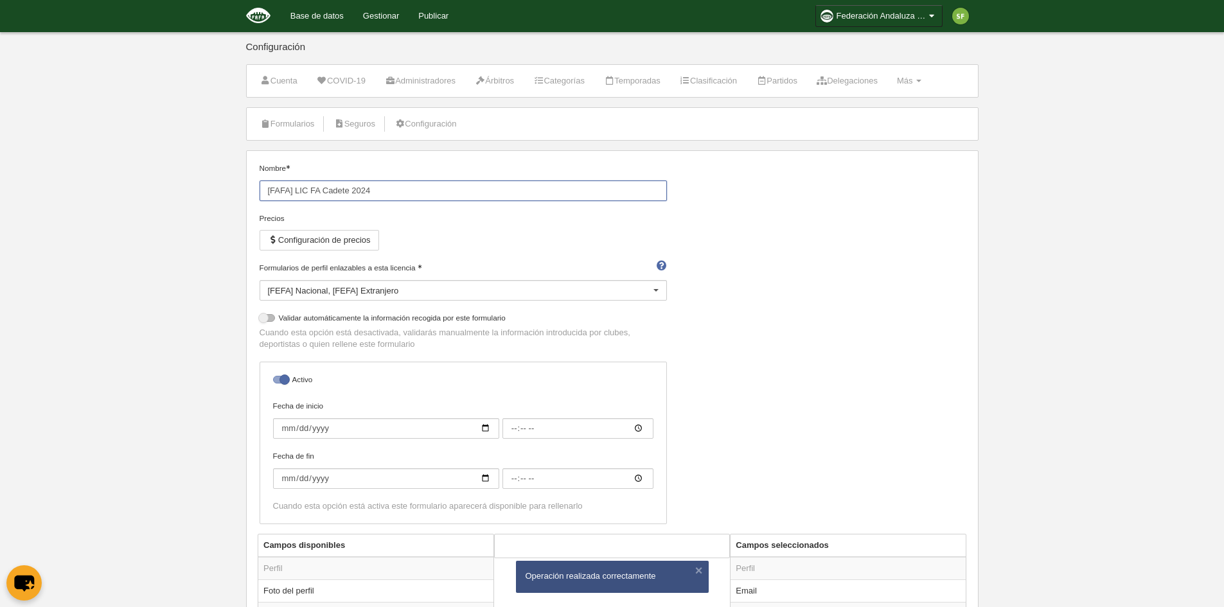
click at [397, 190] on input "[FAFA] LIC FA Cadete 2024" at bounding box center [463, 191] width 407 height 21
type input "[FAFA] LIC FA Cadete 2025"
click at [356, 239] on button "Configuración de precios" at bounding box center [319, 240] width 119 height 21
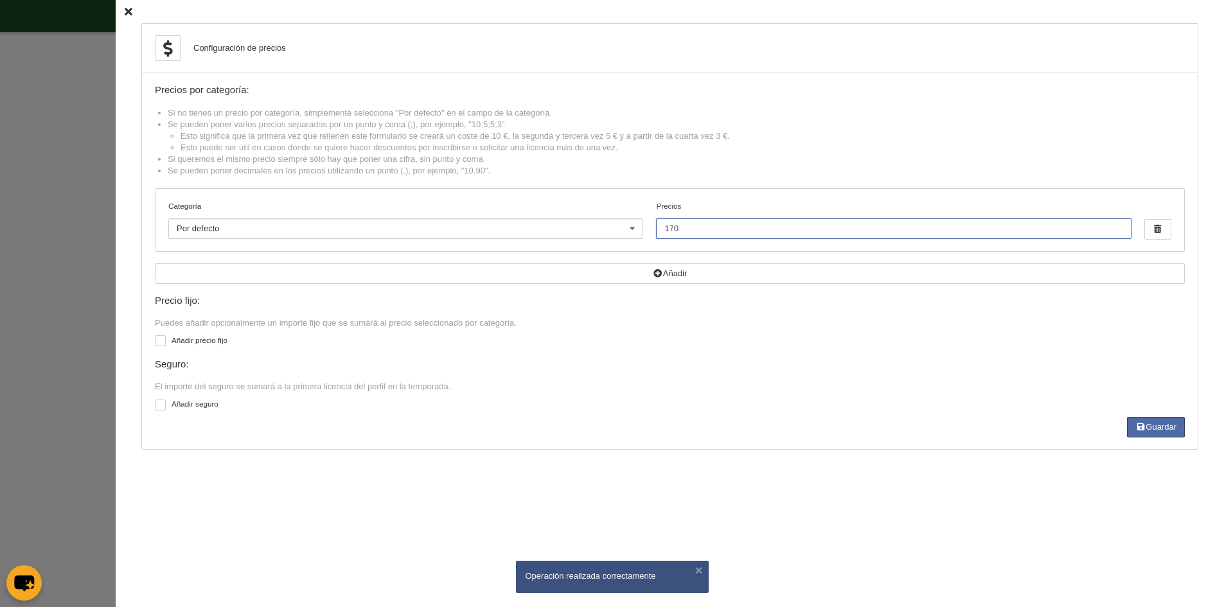
click at [714, 229] on input "170" at bounding box center [893, 228] width 475 height 21
type input "1"
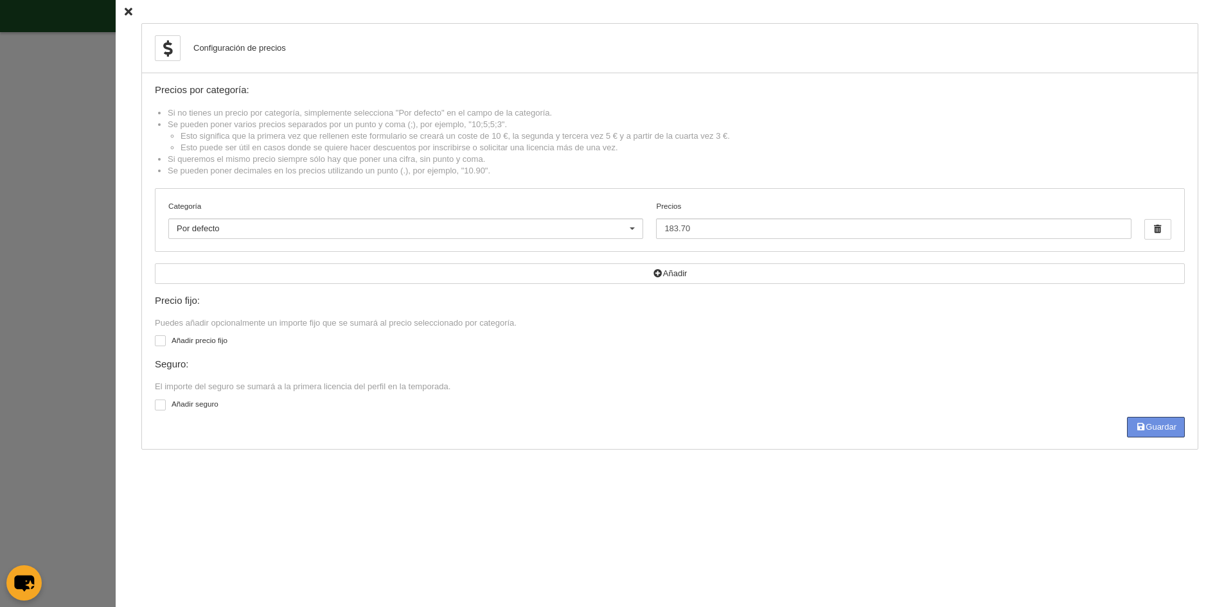
click at [1167, 426] on button "Guardar" at bounding box center [1156, 427] width 58 height 21
type input "183.7"
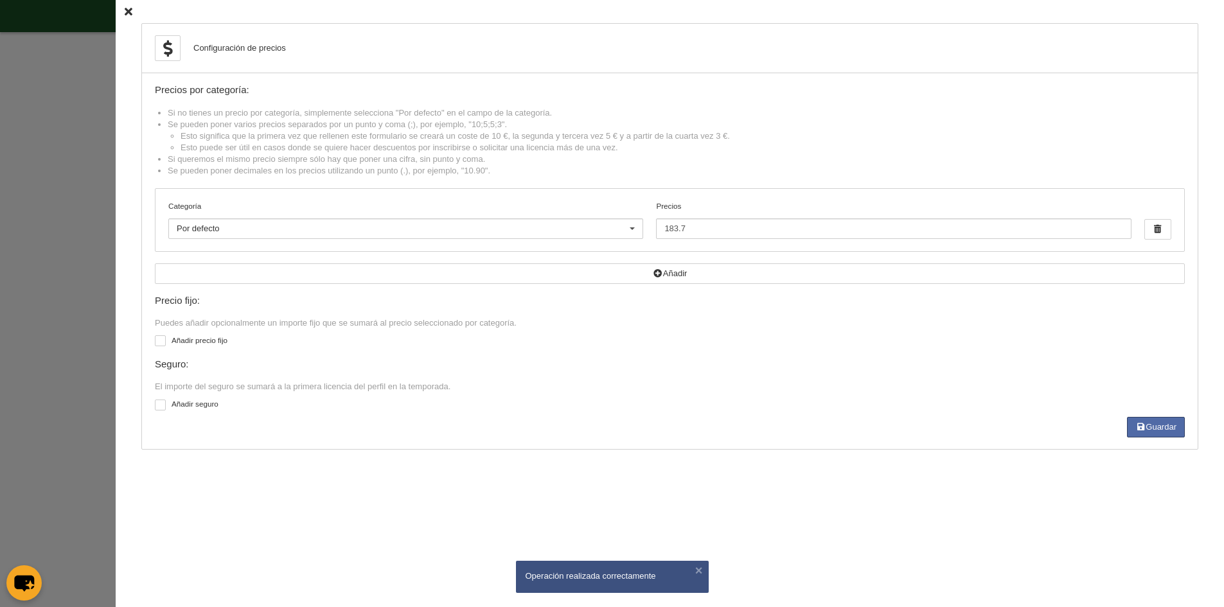
click at [125, 10] on icon at bounding box center [129, 12] width 8 height 8
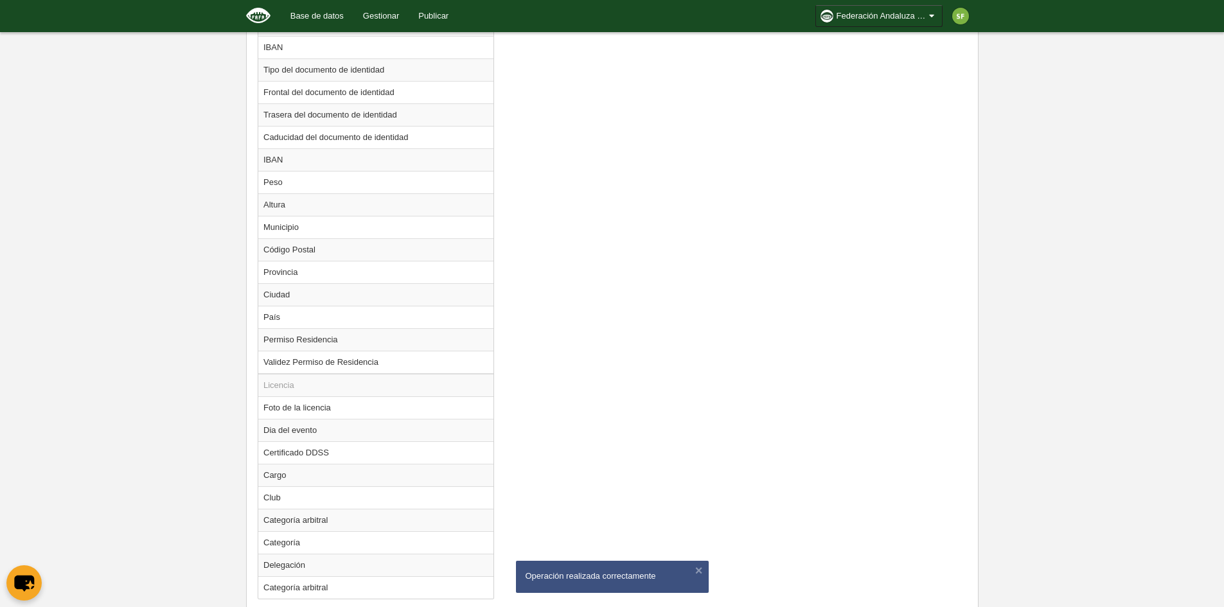
scroll to position [926, 0]
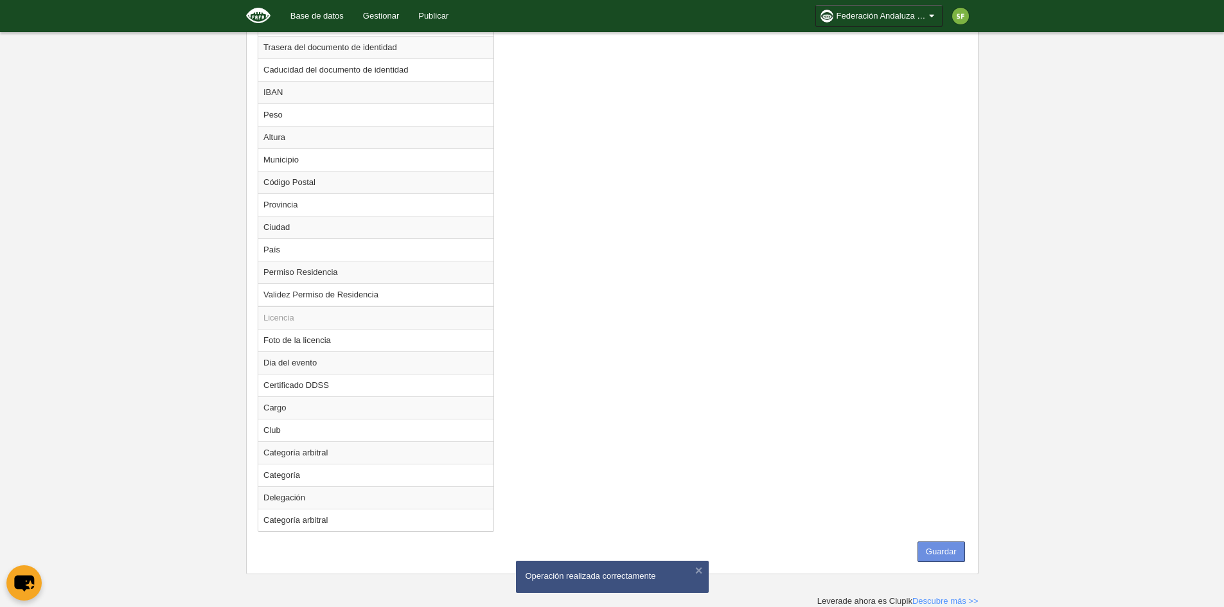
click at [930, 551] on button "Guardar" at bounding box center [941, 552] width 48 height 21
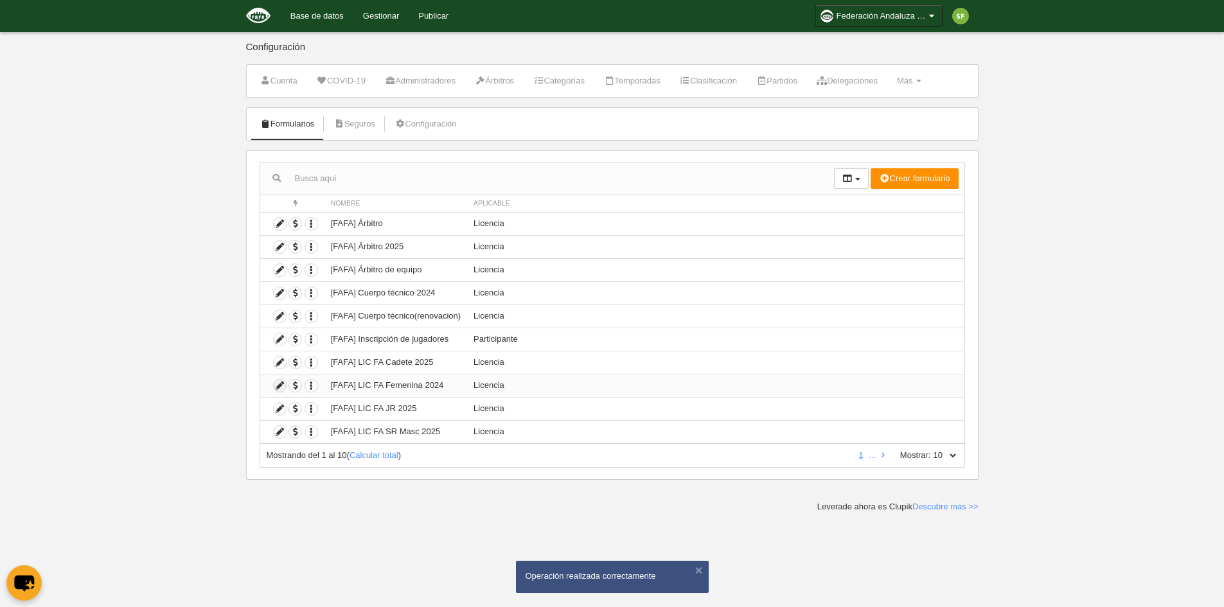
click at [283, 387] on icon at bounding box center [280, 386] width 12 height 12
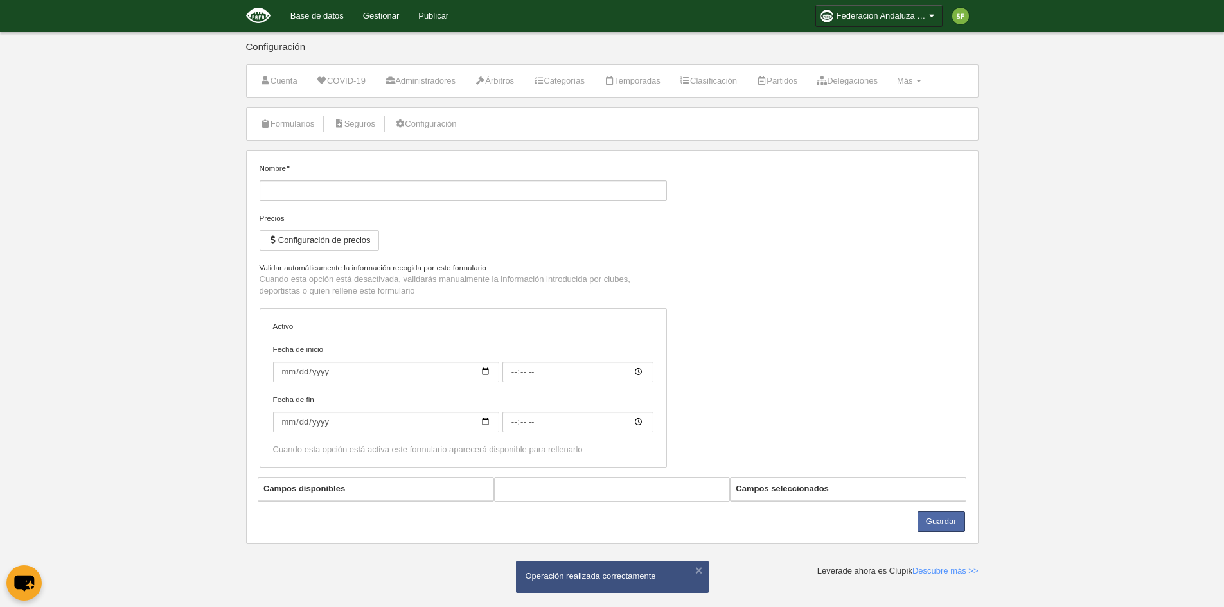
type input "[FAFA] LIC FA Femenina 2024"
checkbox input "true"
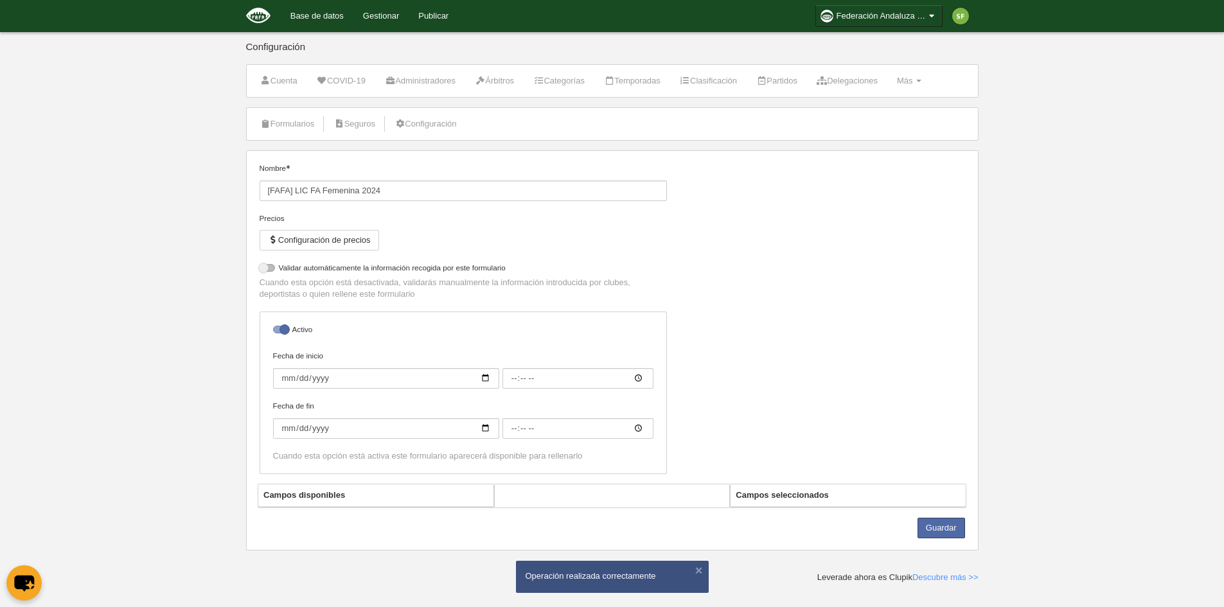
select select "selected"
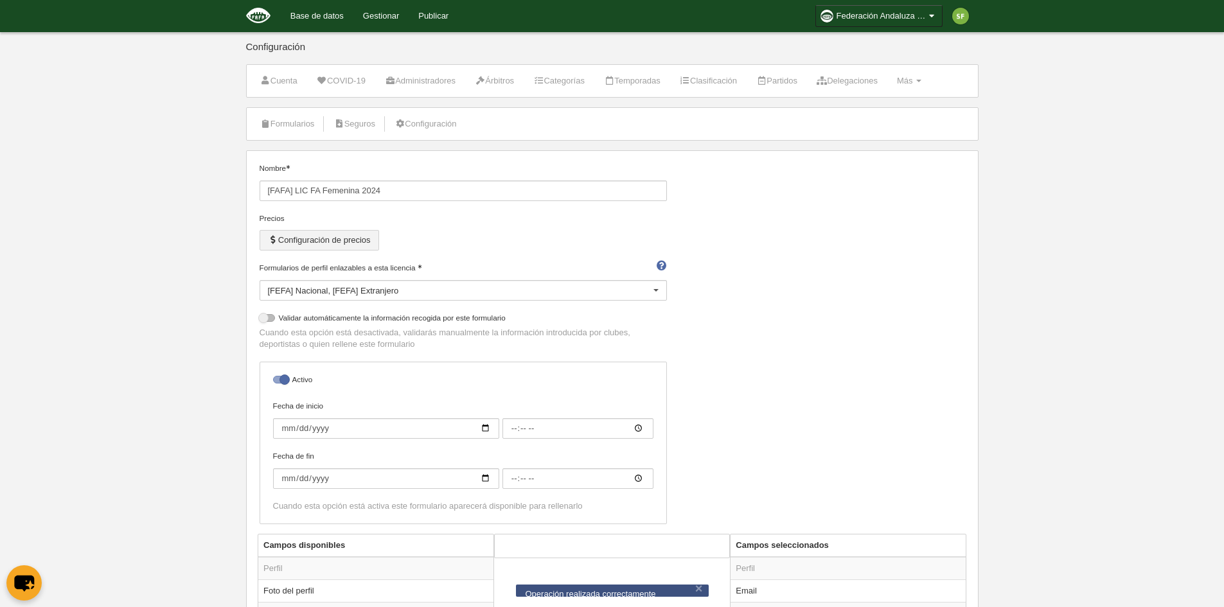
click at [355, 239] on button "Configuración de precios" at bounding box center [319, 240] width 119 height 21
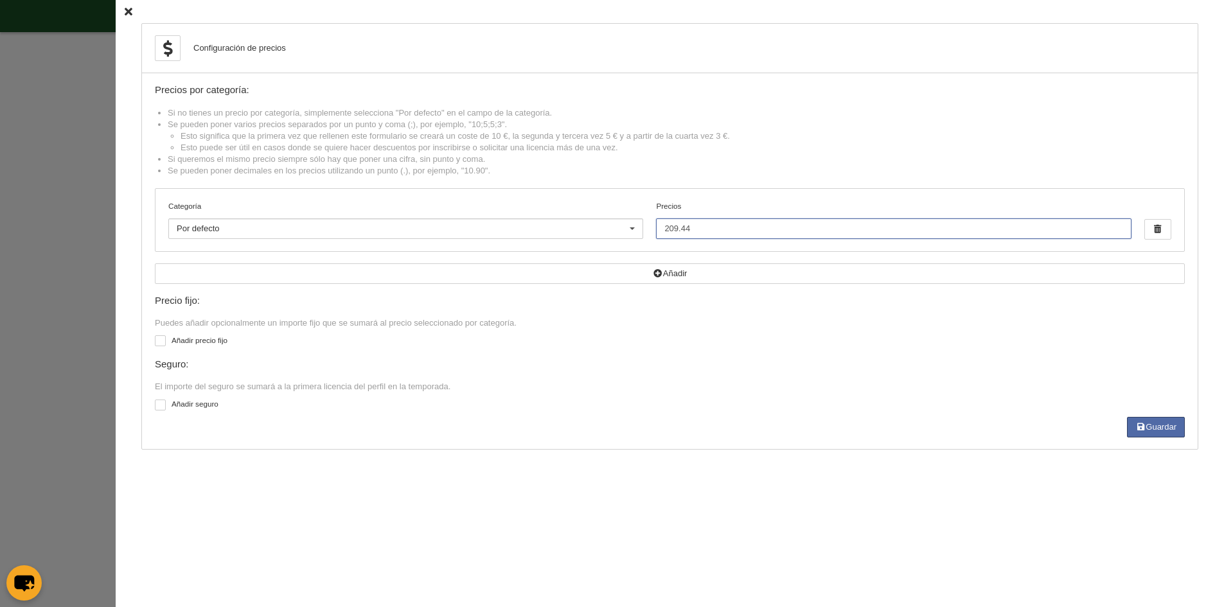
drag, startPoint x: 705, startPoint y: 233, endPoint x: 665, endPoint y: 231, distance: 39.2
click at [665, 231] on input "209.44" at bounding box center [893, 228] width 475 height 21
type input "236.47"
click at [1168, 423] on button "Guardar" at bounding box center [1156, 427] width 58 height 21
click at [125, 9] on icon at bounding box center [129, 12] width 8 height 8
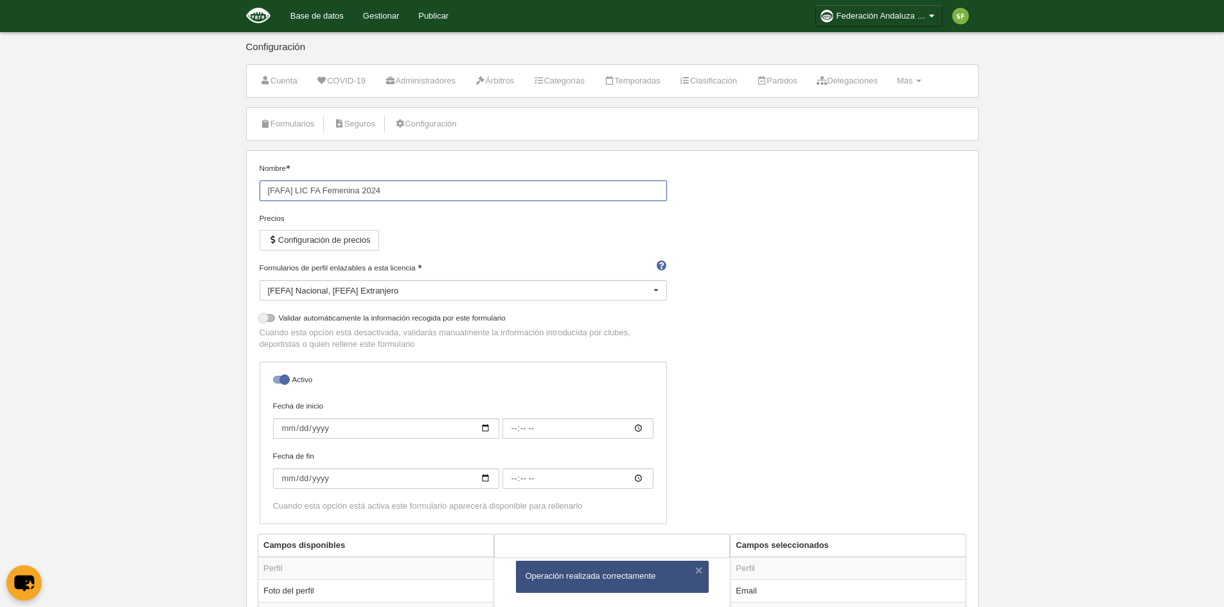
click at [400, 186] on input "[FAFA] LIC FA Femenina 2024" at bounding box center [463, 191] width 407 height 21
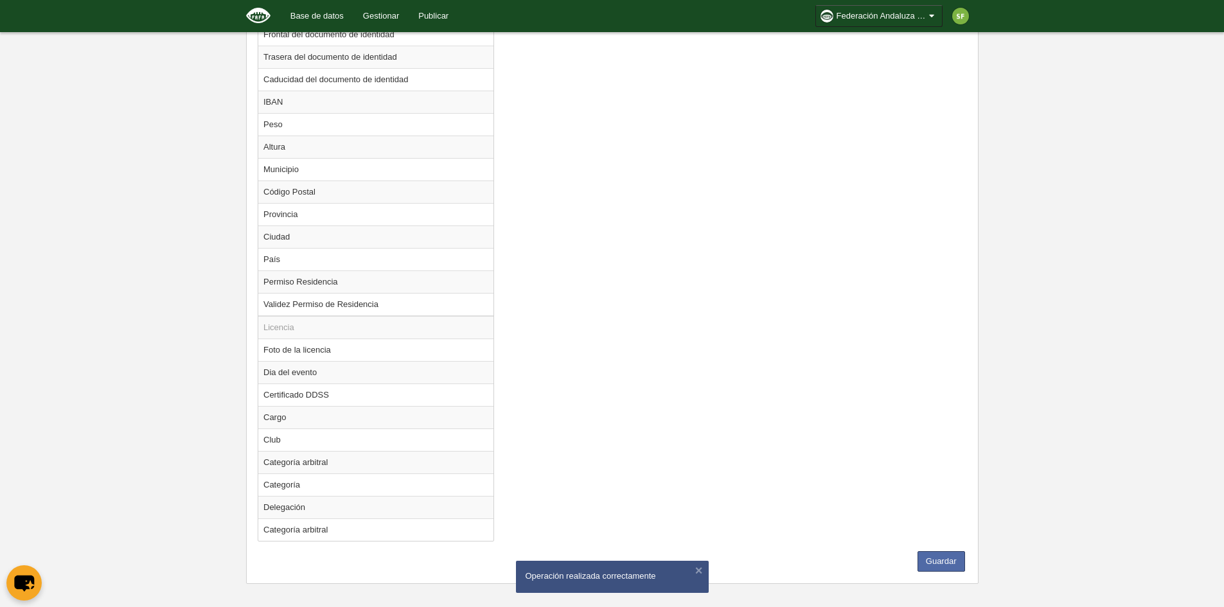
scroll to position [926, 0]
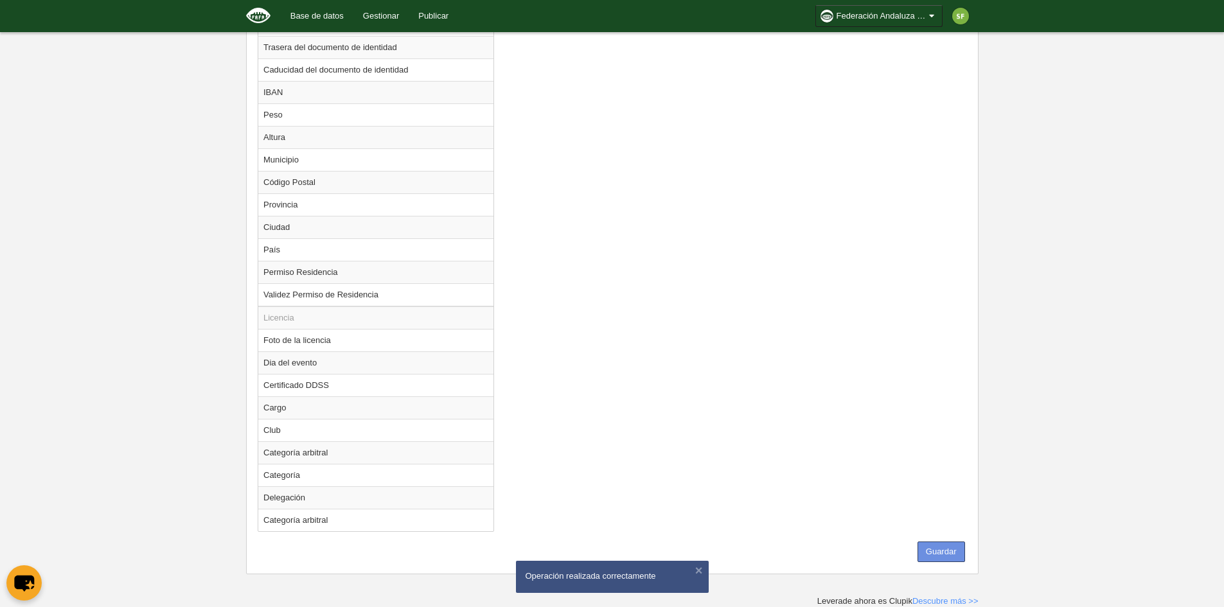
type input "[FAFA] LIC FA Femenina 2025"
click at [932, 548] on button "Guardar" at bounding box center [941, 552] width 48 height 21
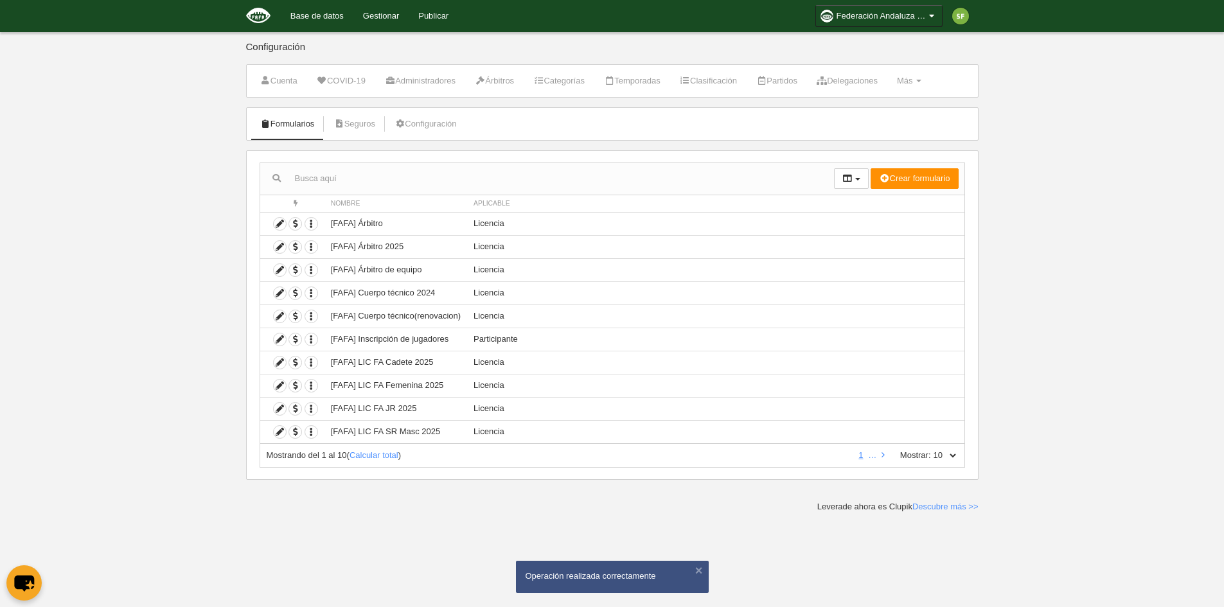
click at [910, 459] on label "Mostrar:" at bounding box center [909, 456] width 44 height 12
click at [931, 459] on select "10 25 50 100 500" at bounding box center [944, 456] width 27 height 12
click at [937, 458] on select "10 25 50 100 500" at bounding box center [944, 456] width 27 height 12
select select "500"
click at [931, 450] on select "10 25 50 100 500" at bounding box center [944, 456] width 27 height 12
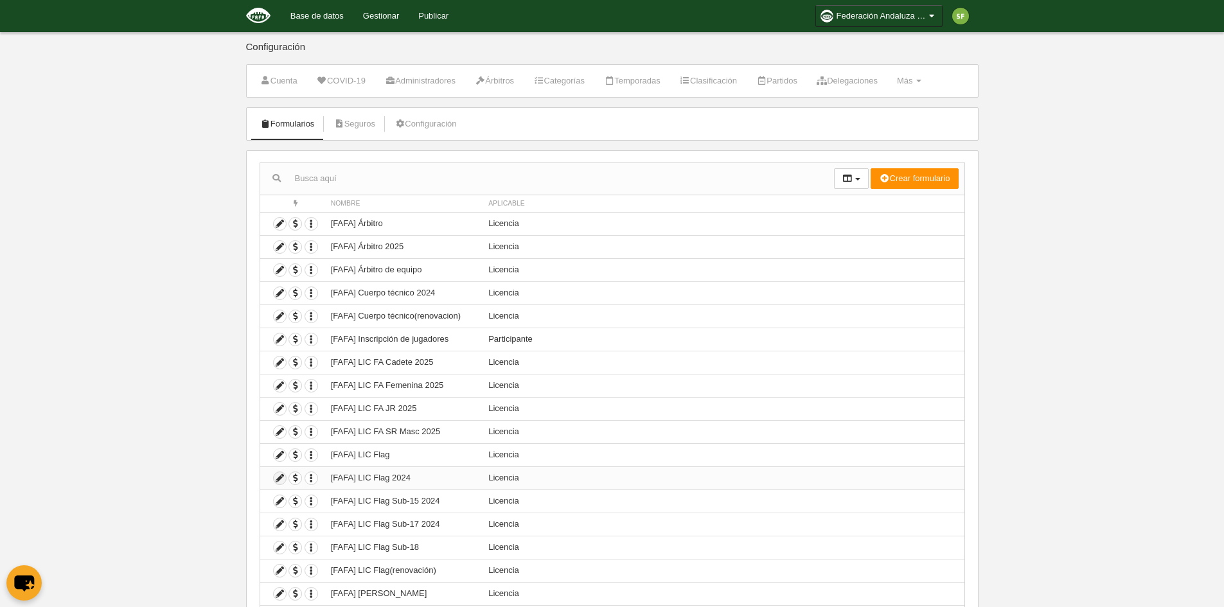
click at [280, 479] on icon at bounding box center [280, 478] width 12 height 12
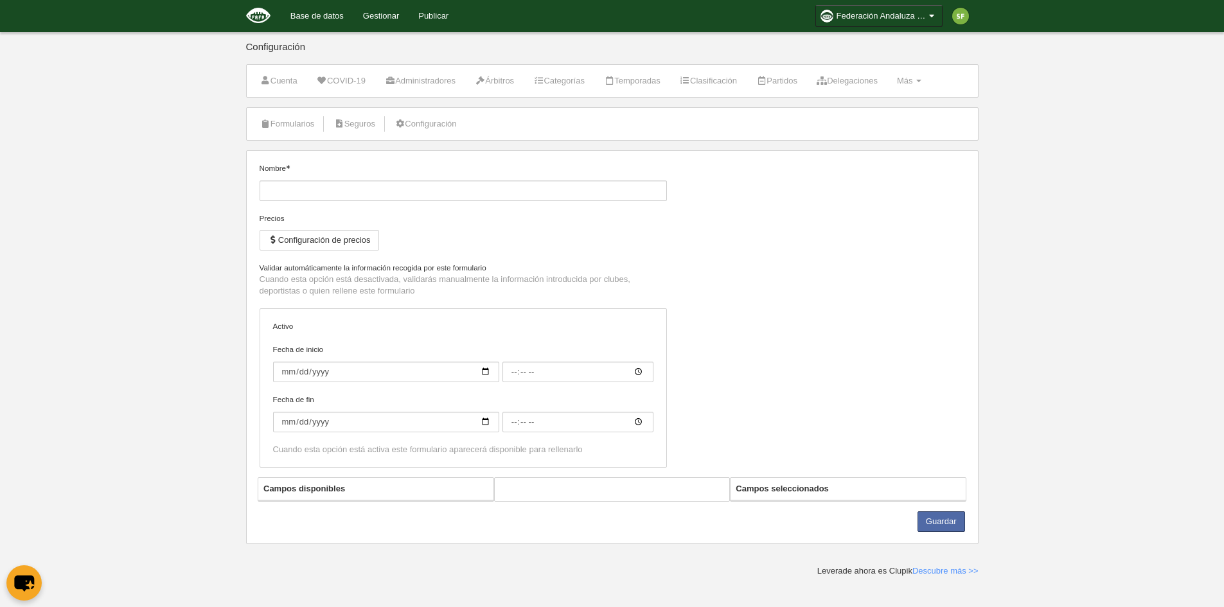
type input "[FAFA] LIC Flag 2024"
checkbox input "true"
select select "selected"
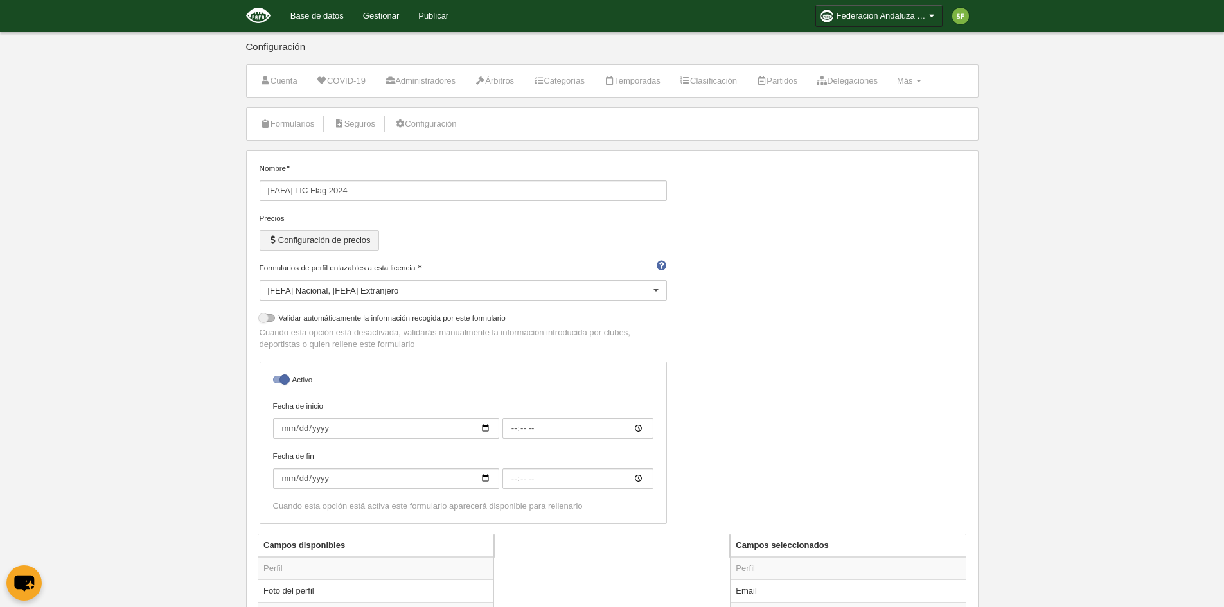
click at [340, 239] on button "Configuración de precios" at bounding box center [319, 240] width 119 height 21
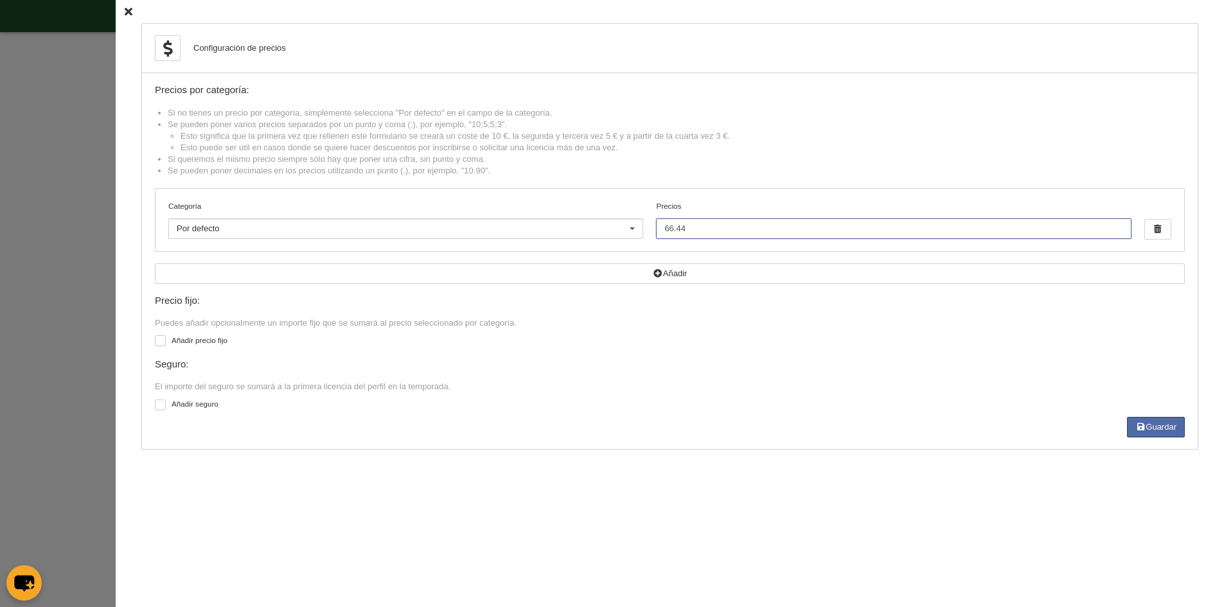
click at [757, 222] on input "66.44" at bounding box center [893, 228] width 475 height 21
type input "6"
type input "74.47"
click at [1179, 431] on button "Guardar" at bounding box center [1156, 427] width 58 height 21
click at [125, 12] on icon at bounding box center [129, 12] width 8 height 8
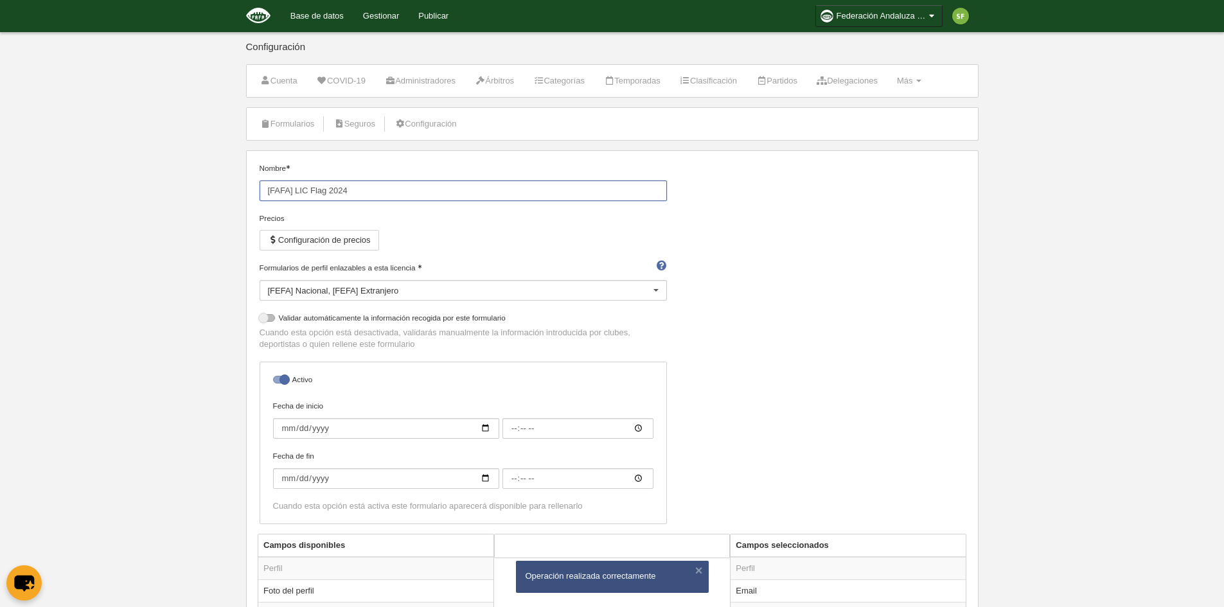
click at [353, 185] on input "[FAFA] LIC Flag 2024" at bounding box center [463, 191] width 407 height 21
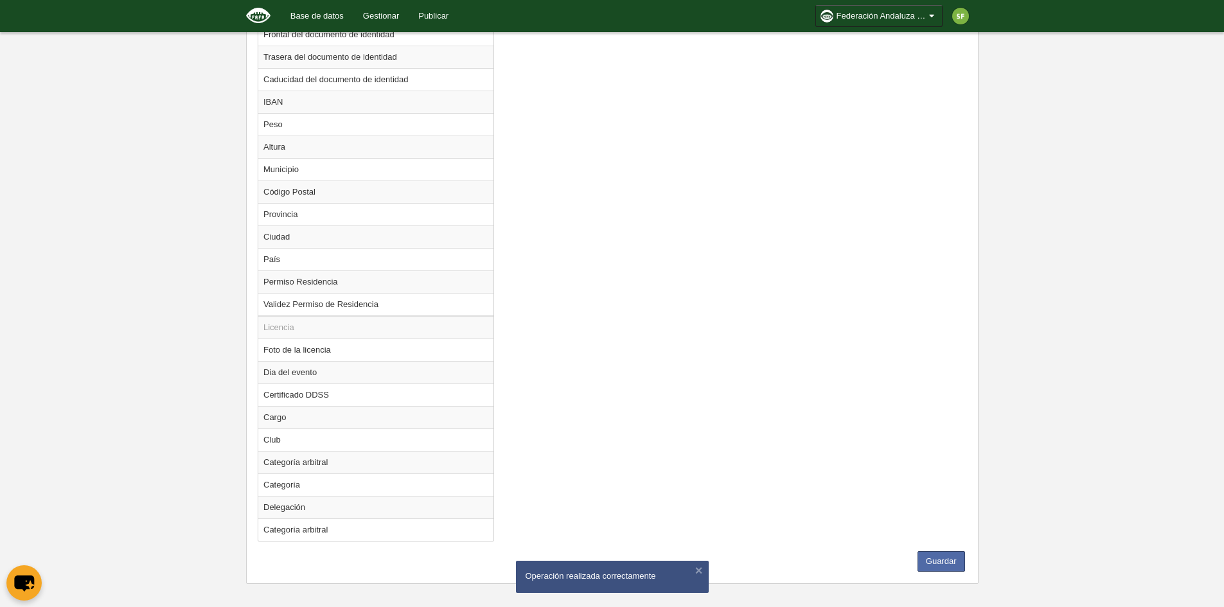
scroll to position [926, 0]
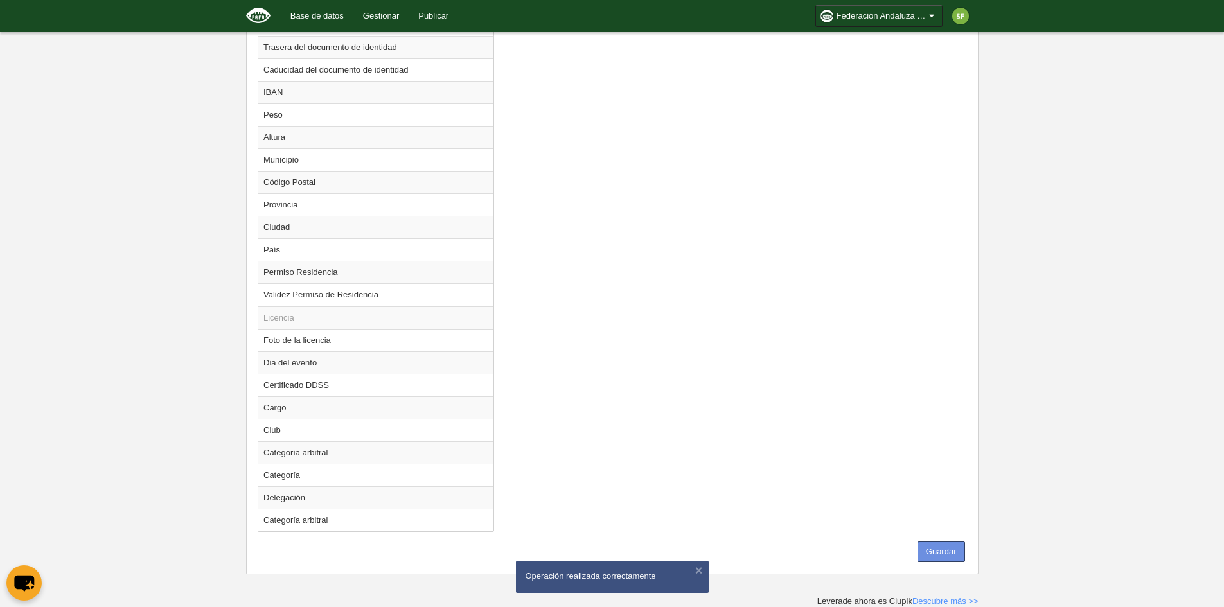
type input "[FAFA] LIC Flag 2025"
click at [944, 548] on button "Guardar" at bounding box center [941, 552] width 48 height 21
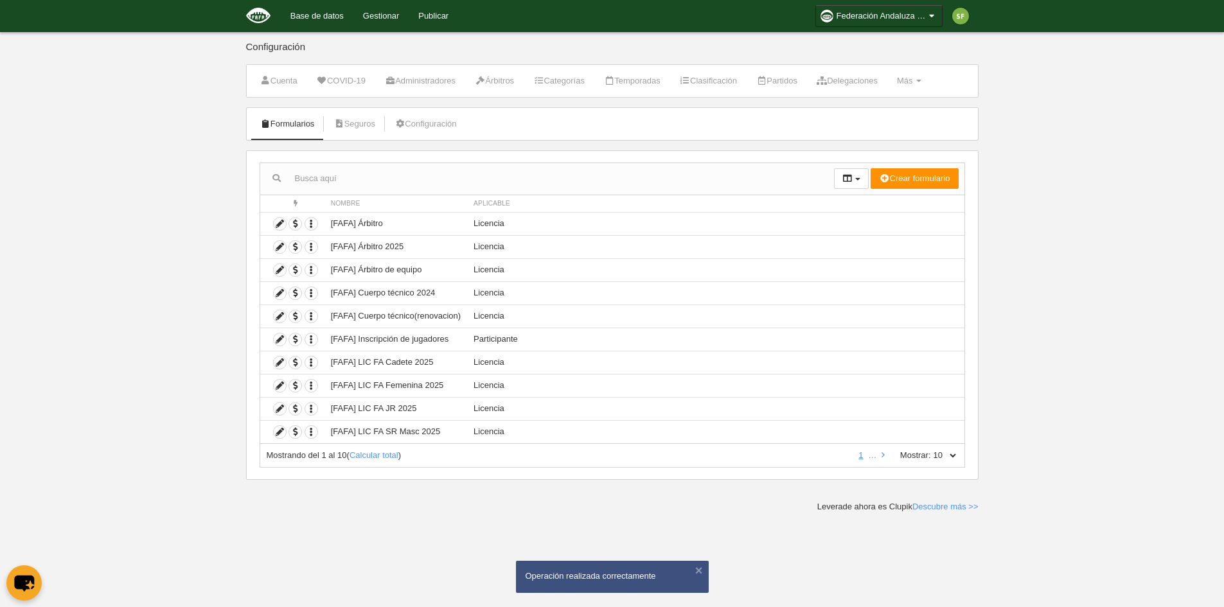
click at [947, 455] on select "10 25 50 100 500" at bounding box center [944, 456] width 27 height 12
select select "100"
click at [931, 450] on select "10 25 50 100 500" at bounding box center [944, 456] width 27 height 12
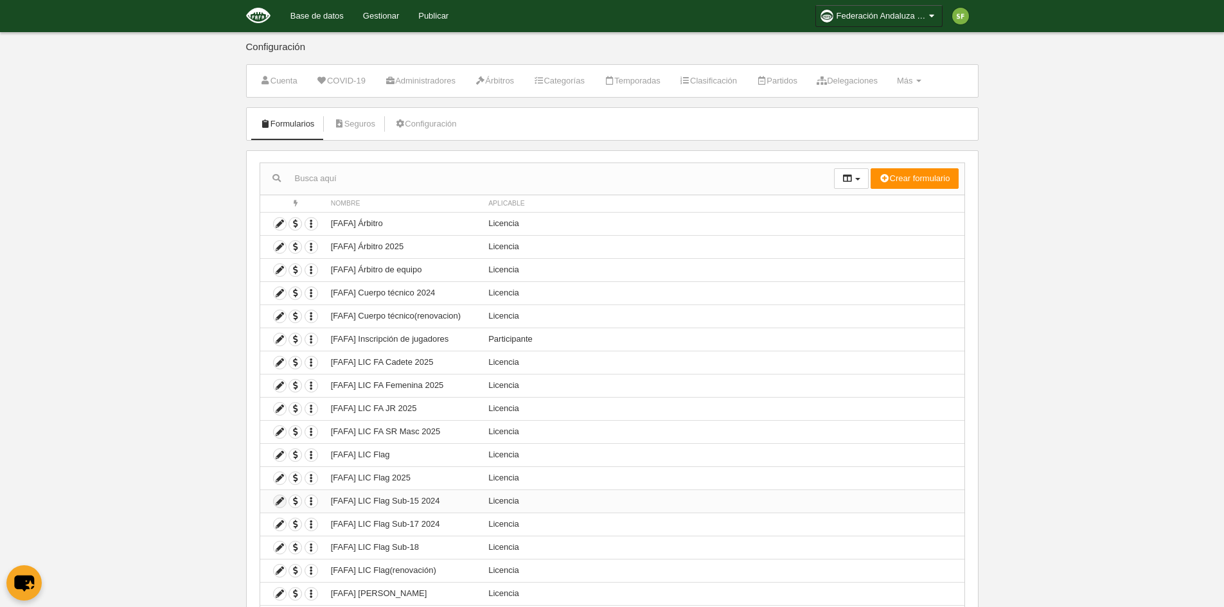
click at [279, 500] on icon at bounding box center [280, 501] width 12 height 12
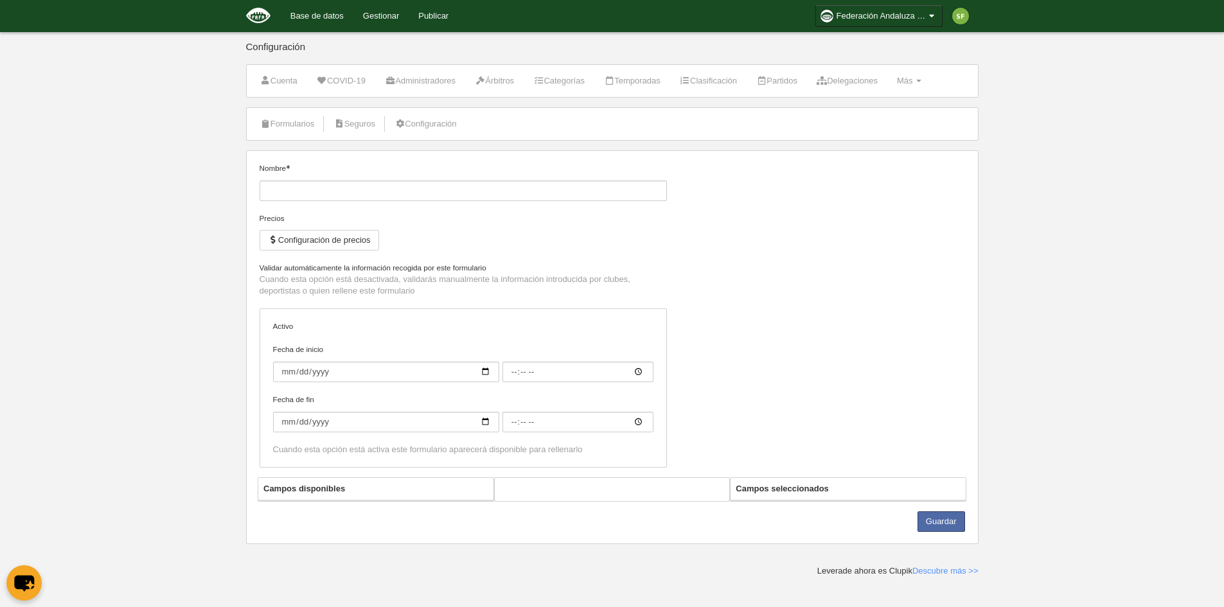
type input "[FAFA] LIC Flag Sub-15 2024"
checkbox input "true"
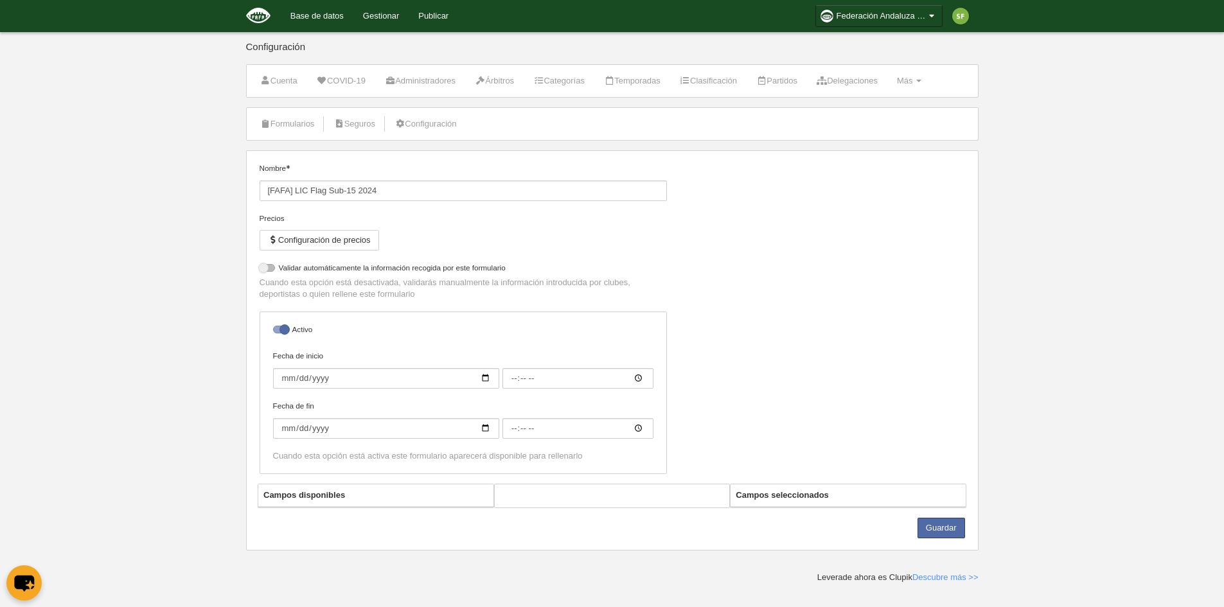
select select "selected"
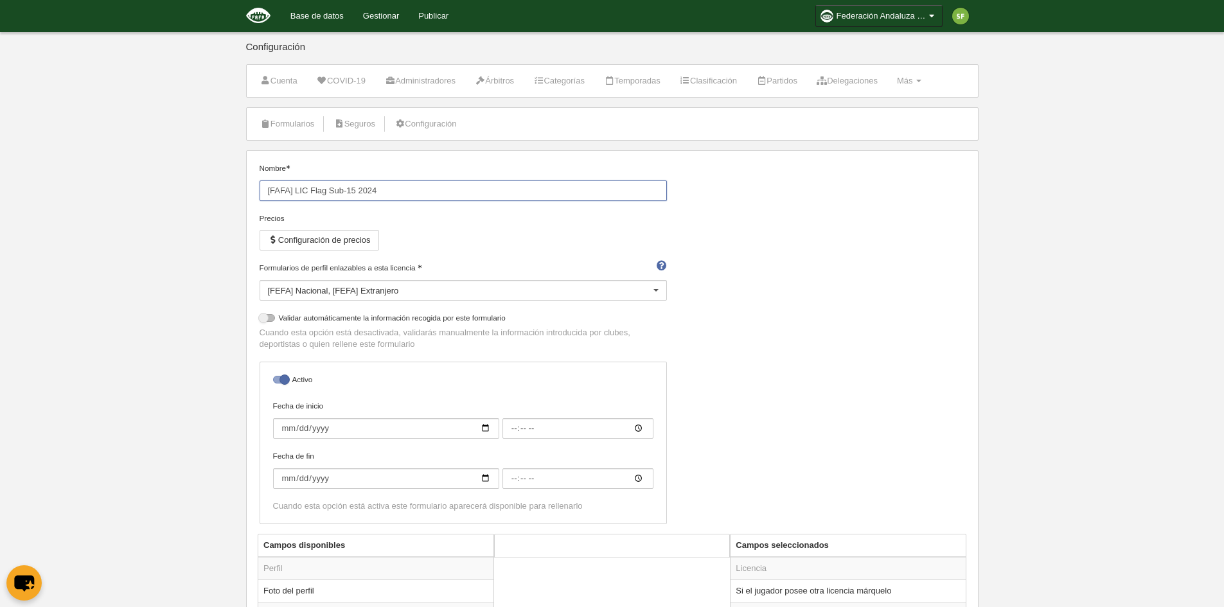
click at [407, 188] on input "[FAFA] LIC Flag Sub-15 2024" at bounding box center [463, 191] width 407 height 21
type input "[FAFA] LIC Flag Sub-15 2025"
click at [338, 246] on button "Configuración de precios" at bounding box center [319, 240] width 119 height 21
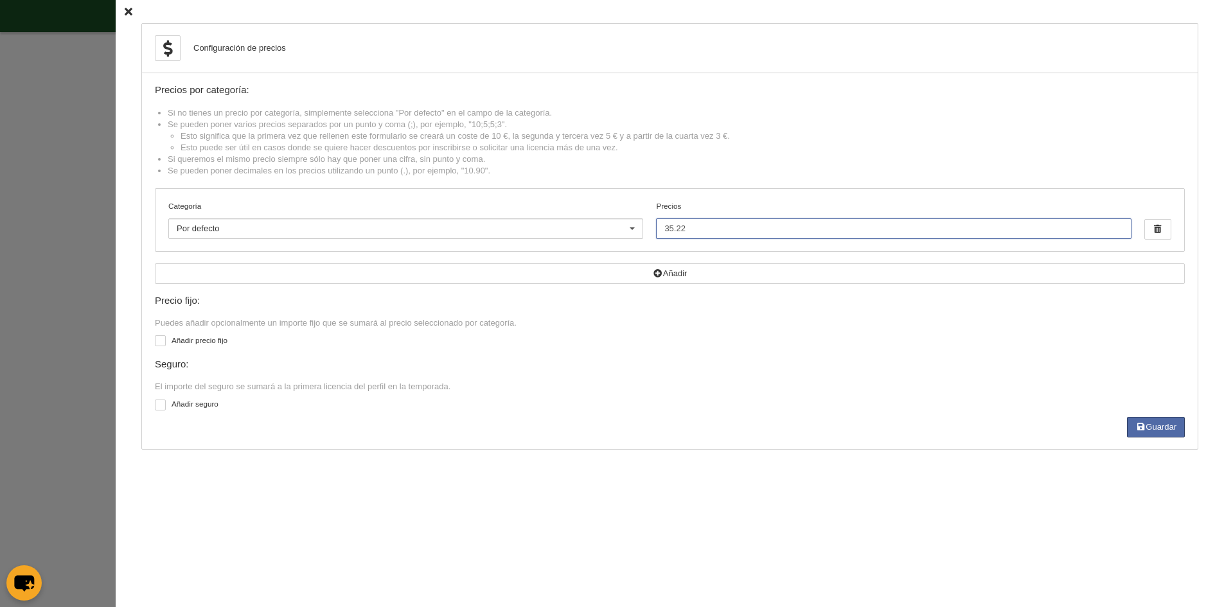
click at [831, 224] on input "35.22" at bounding box center [893, 228] width 475 height 21
type input "38.97"
click at [1161, 426] on button "Guardar" at bounding box center [1156, 427] width 58 height 21
click at [125, 10] on icon at bounding box center [129, 12] width 8 height 8
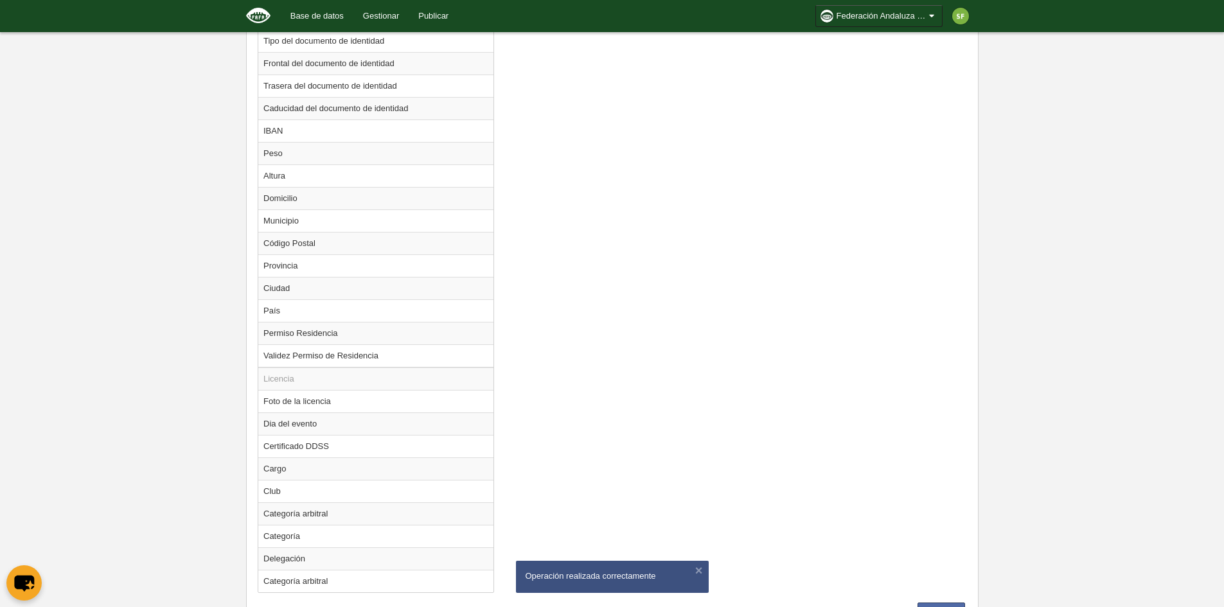
scroll to position [971, 0]
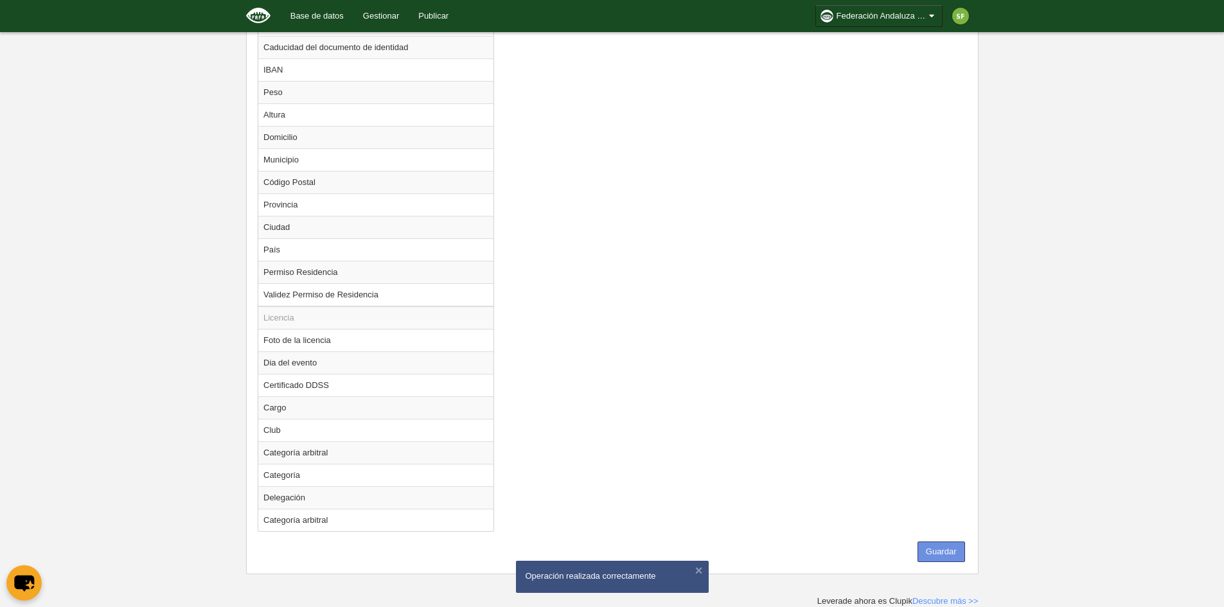
click at [943, 549] on button "Guardar" at bounding box center [941, 552] width 48 height 21
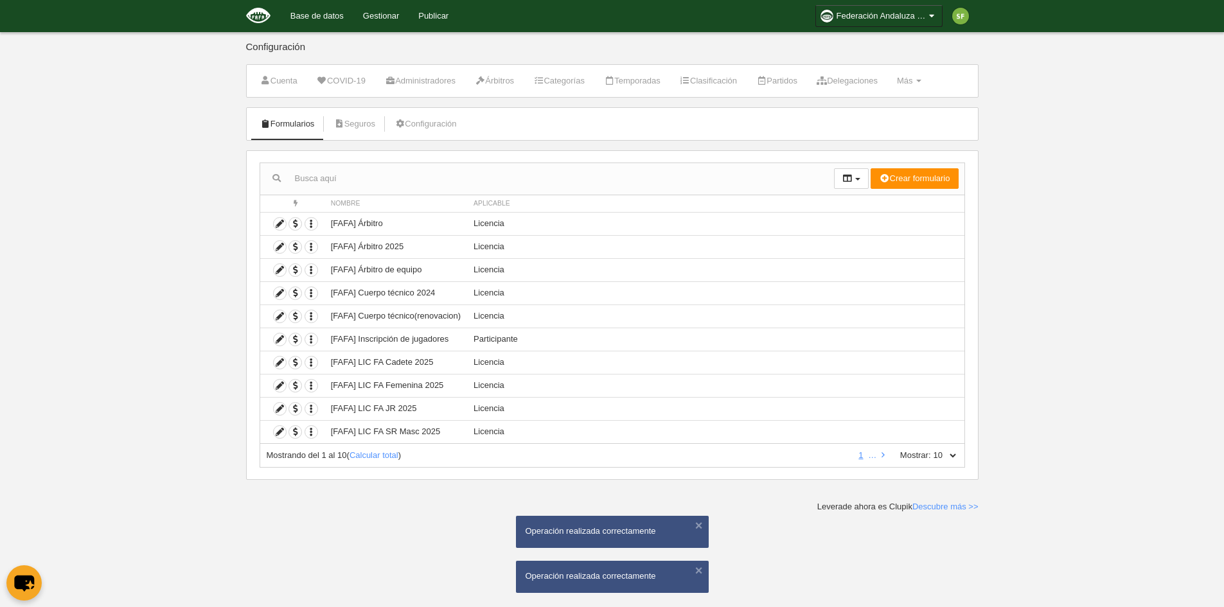
click at [945, 457] on select "10 25 50 100 500" at bounding box center [944, 456] width 27 height 12
select select "50"
click at [931, 450] on select "10 25 50 100 500" at bounding box center [944, 456] width 27 height 12
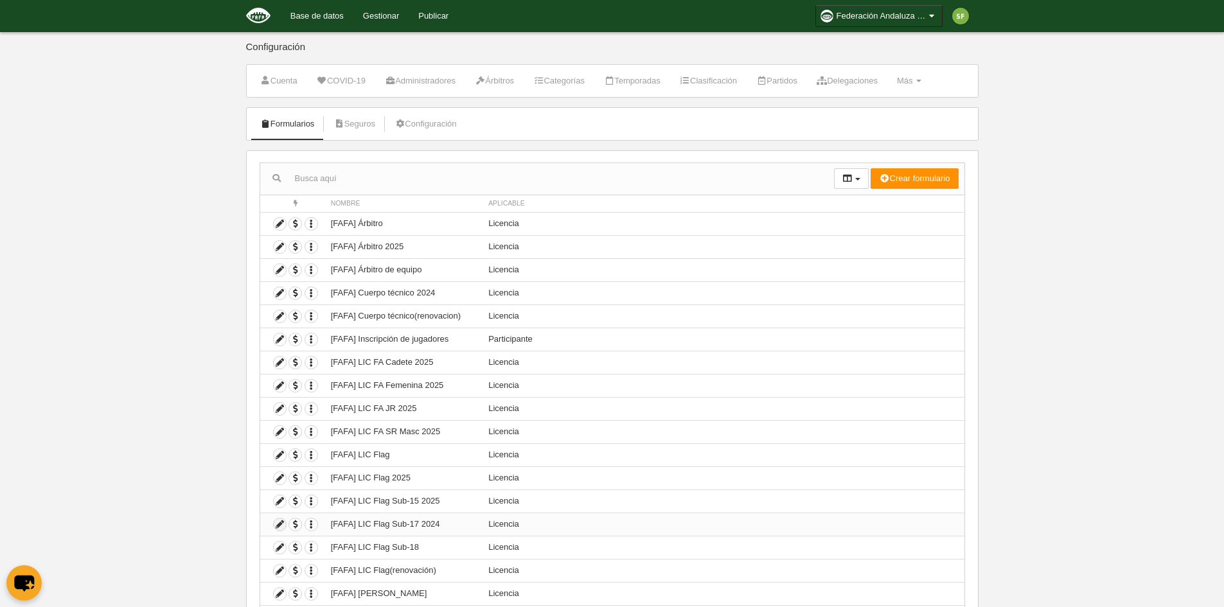
click at [280, 523] on icon at bounding box center [280, 524] width 12 height 12
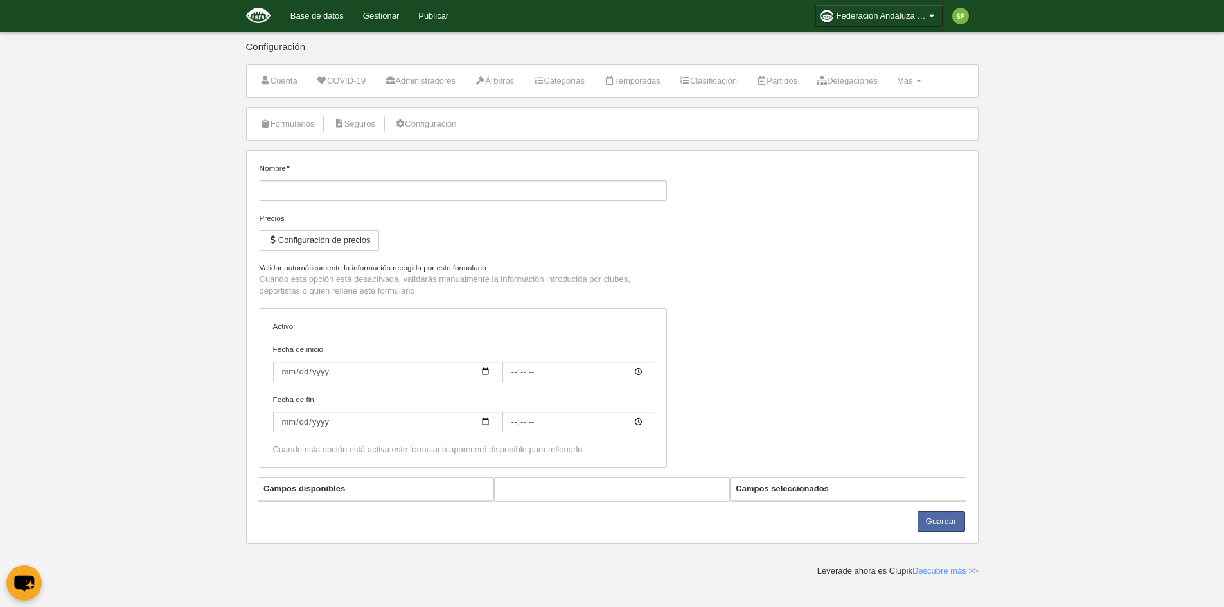
type input "[FAFA] LIC Flag Sub-17 2024"
checkbox input "true"
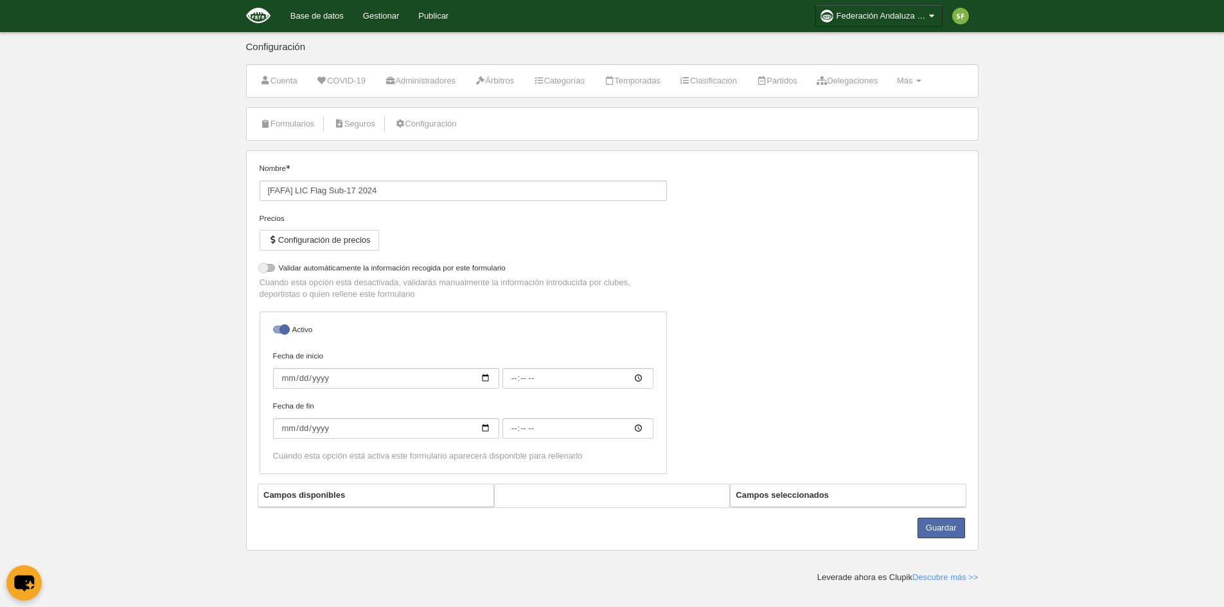
select select "selected"
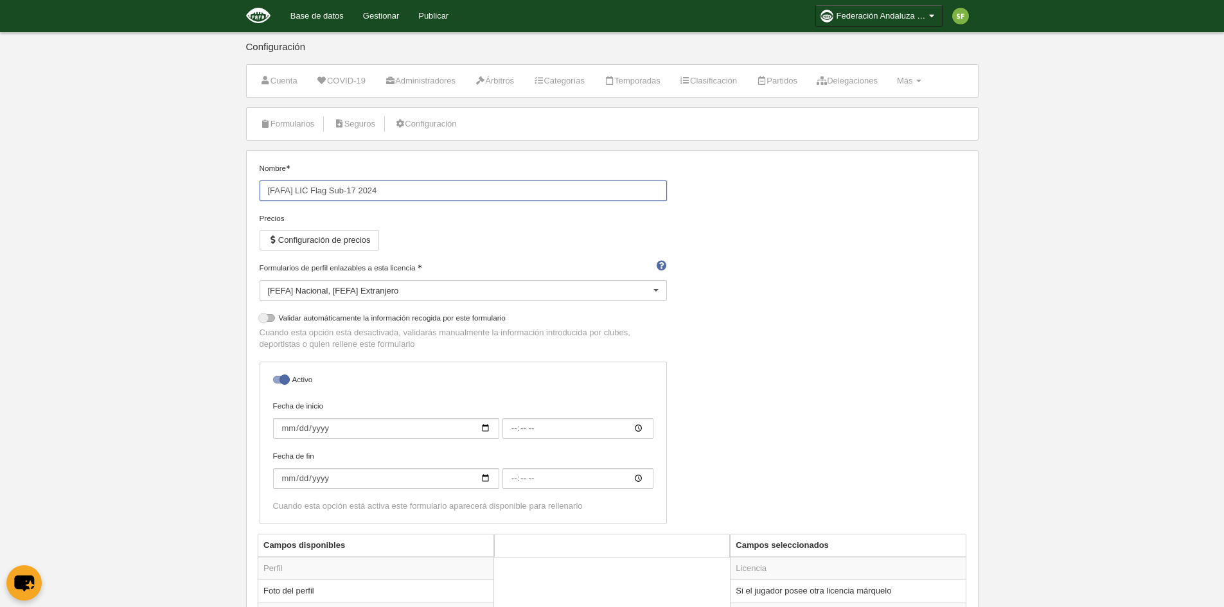
click at [384, 190] on input "[FAFA] LIC Flag Sub-17 2024" at bounding box center [463, 191] width 407 height 21
type input "[FAFA] LIC Flag Sub-17 2025"
click at [352, 236] on button "Configuración de precios" at bounding box center [319, 240] width 119 height 21
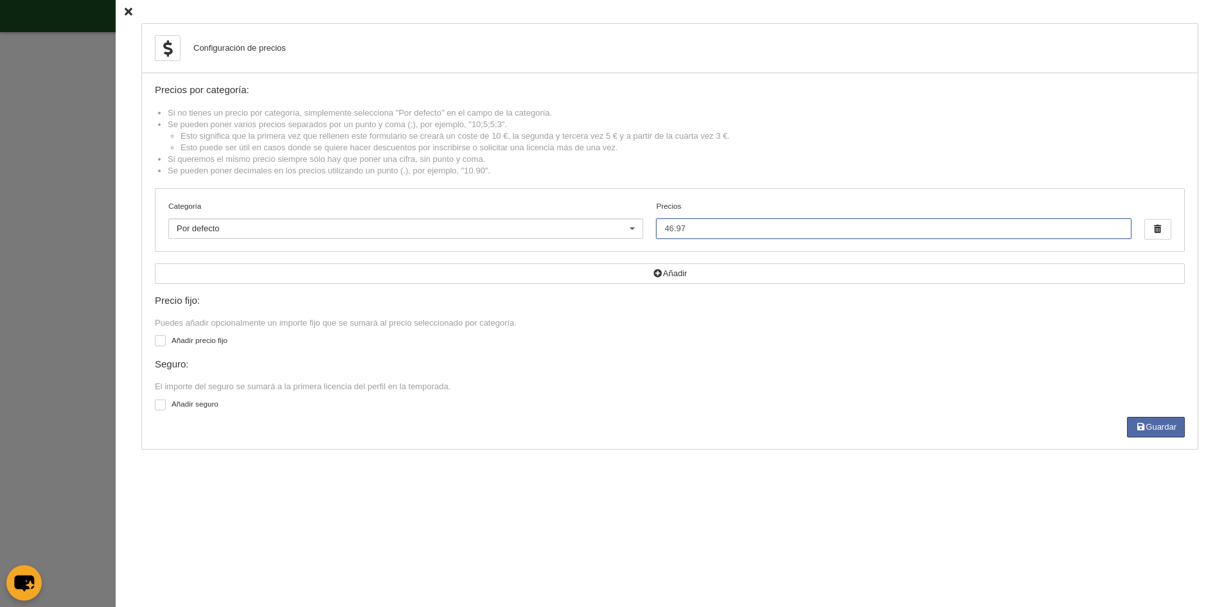
click at [689, 225] on input "46.97" at bounding box center [893, 228] width 475 height 21
type input "4"
type input "52.01"
click at [1154, 423] on button "Guardar" at bounding box center [1156, 427] width 58 height 21
click at [125, 13] on icon at bounding box center [129, 12] width 8 height 8
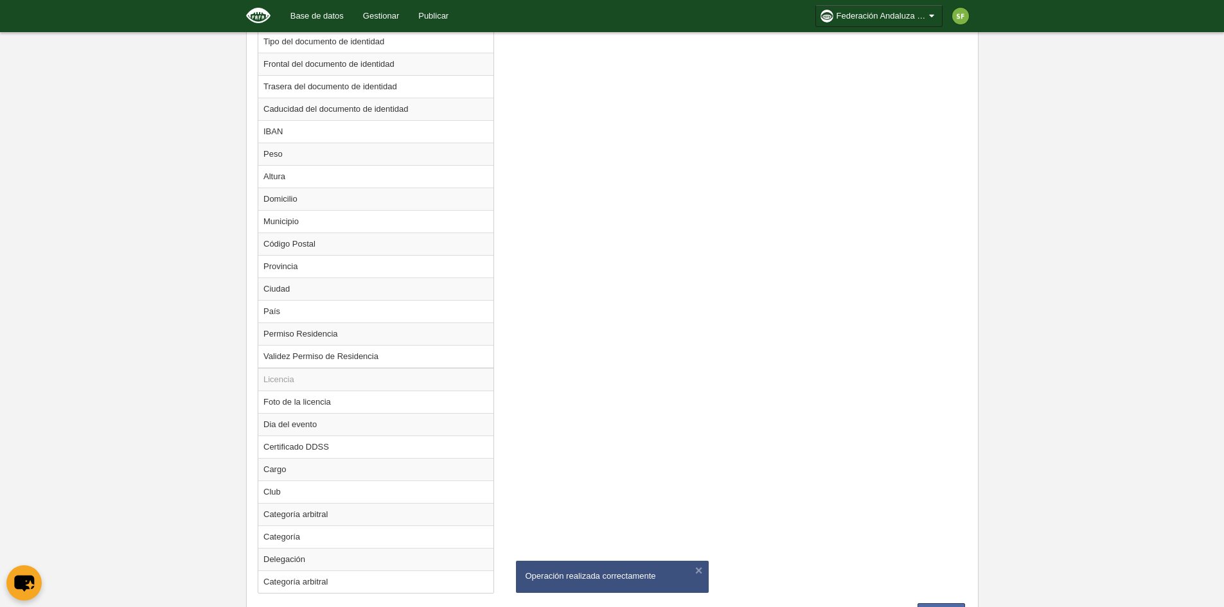
scroll to position [971, 0]
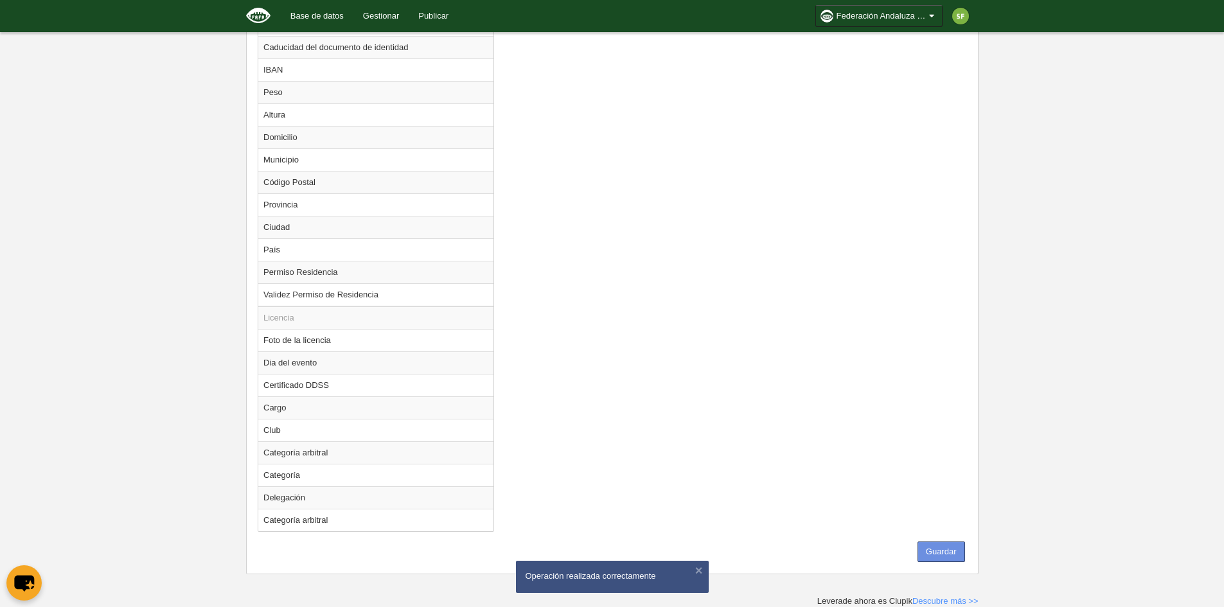
click at [941, 554] on button "Guardar" at bounding box center [941, 552] width 48 height 21
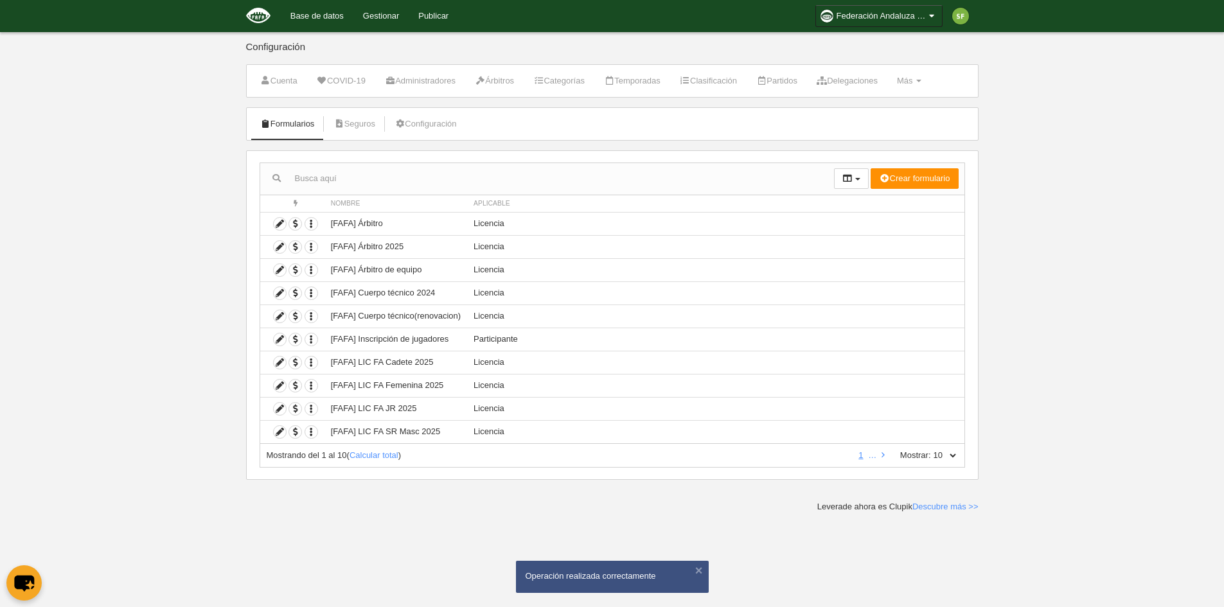
click at [945, 454] on select "10 25 50 100 500" at bounding box center [944, 456] width 27 height 12
select select "500"
click at [931, 450] on select "10 25 50 100 500" at bounding box center [944, 456] width 27 height 12
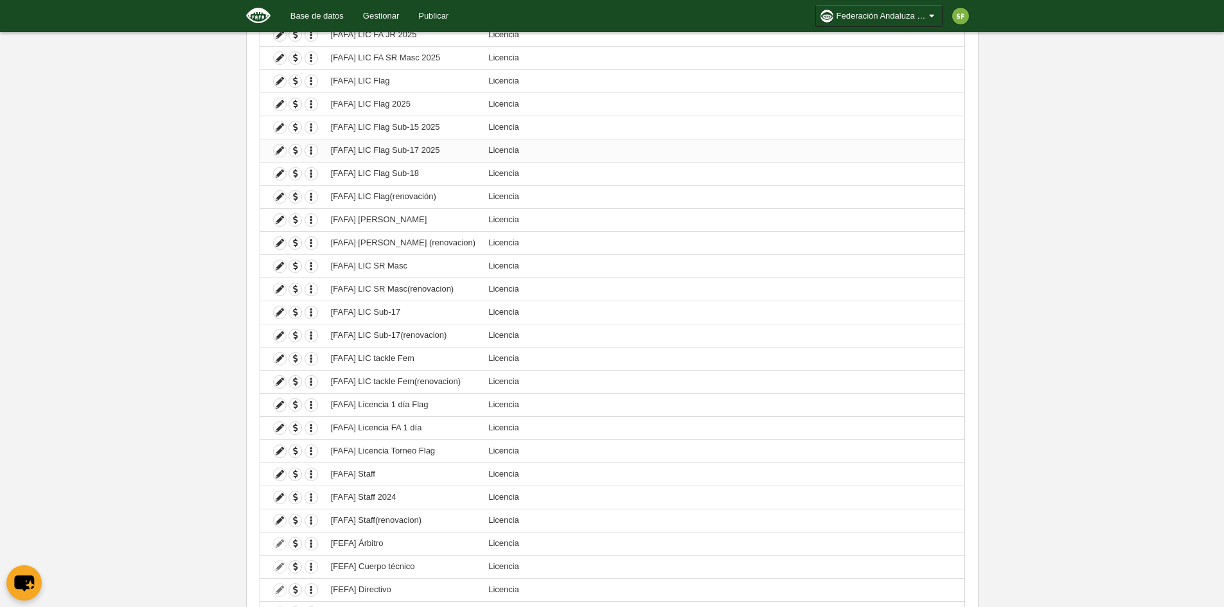
scroll to position [385, 0]
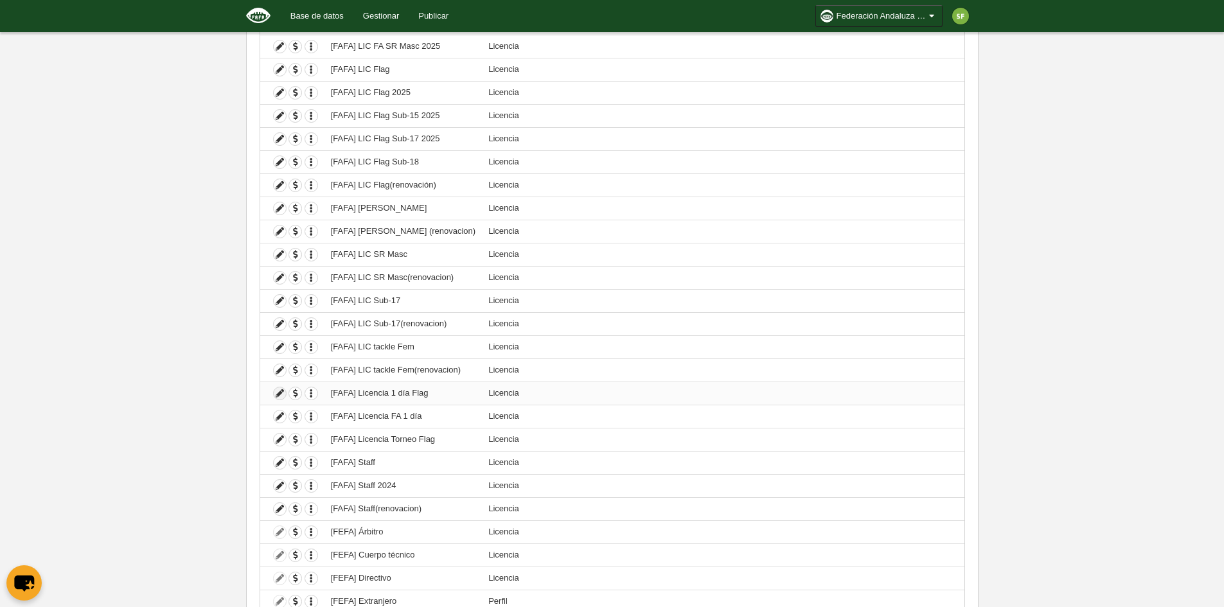
click at [278, 391] on icon at bounding box center [280, 393] width 12 height 12
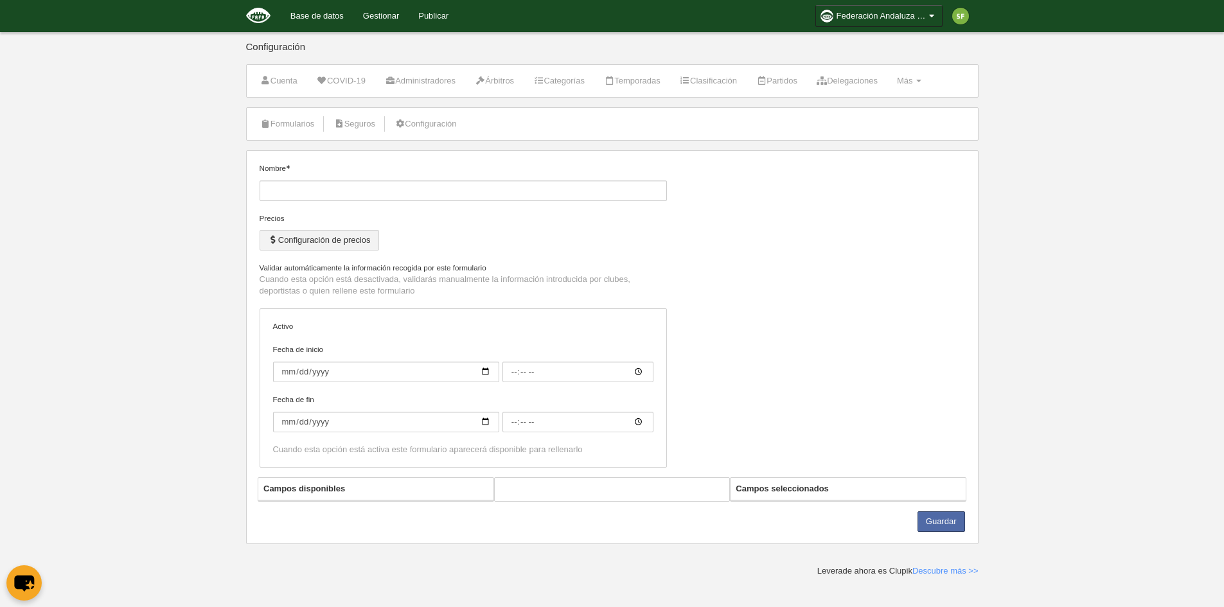
type input "[FAFA] Licencia 1 día Flag"
checkbox input "true"
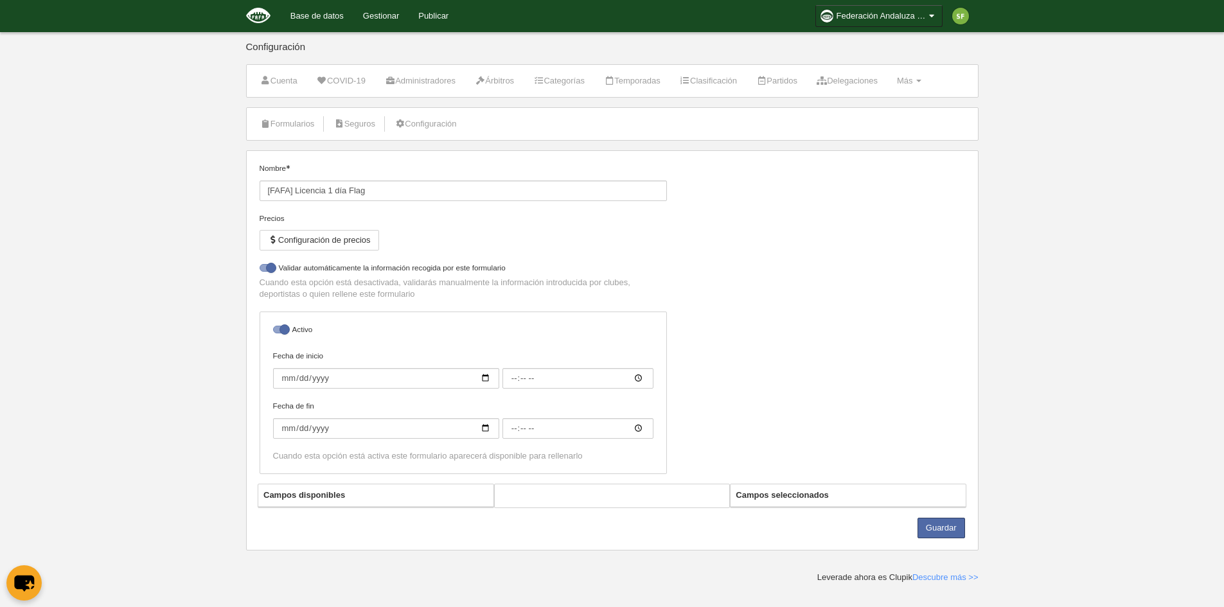
select select "selected"
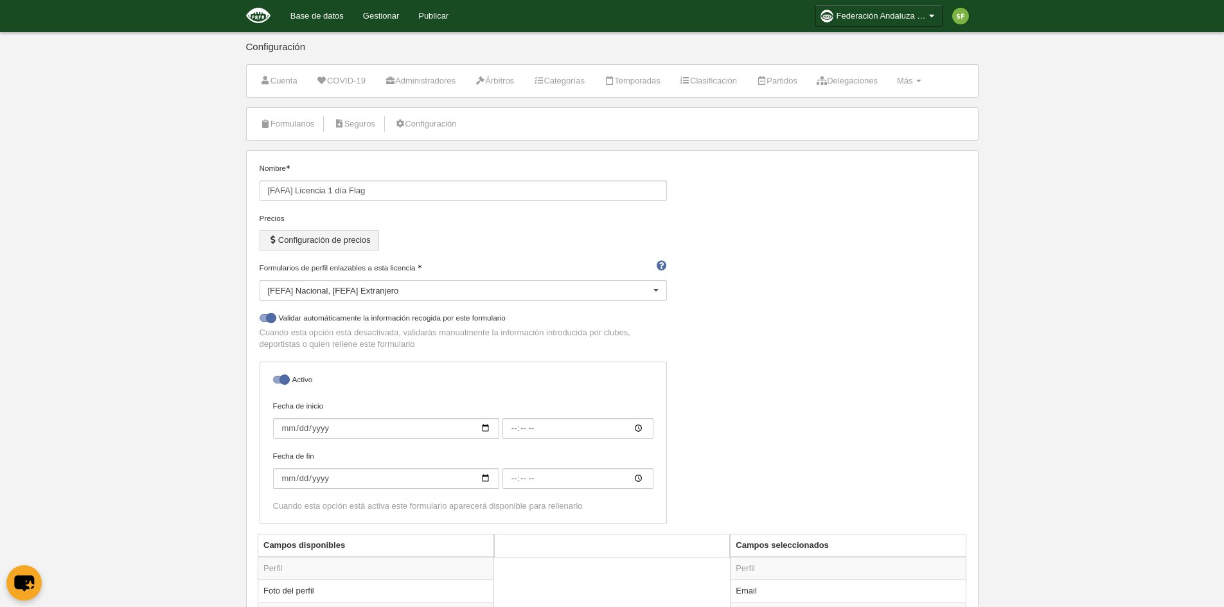
click at [346, 240] on button "Configuración de precios" at bounding box center [319, 240] width 119 height 21
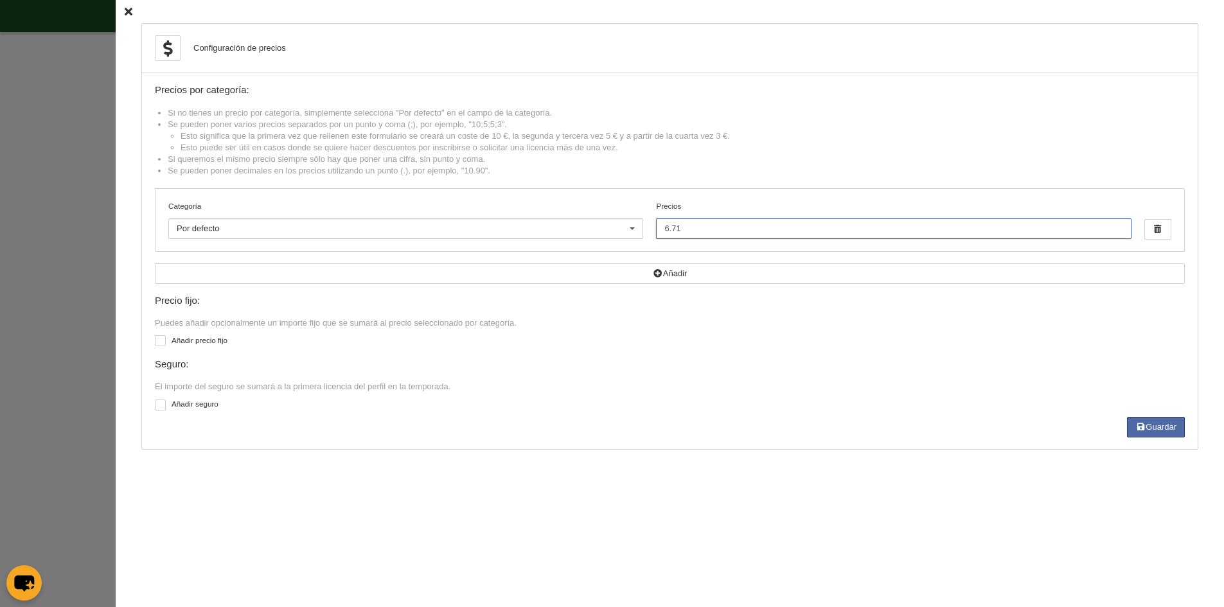
click at [727, 230] on input "6.71" at bounding box center [893, 228] width 475 height 21
type input "6"
type input "7.38"
click at [1177, 427] on button "Guardar" at bounding box center [1156, 427] width 58 height 21
click at [125, 12] on icon at bounding box center [129, 12] width 8 height 8
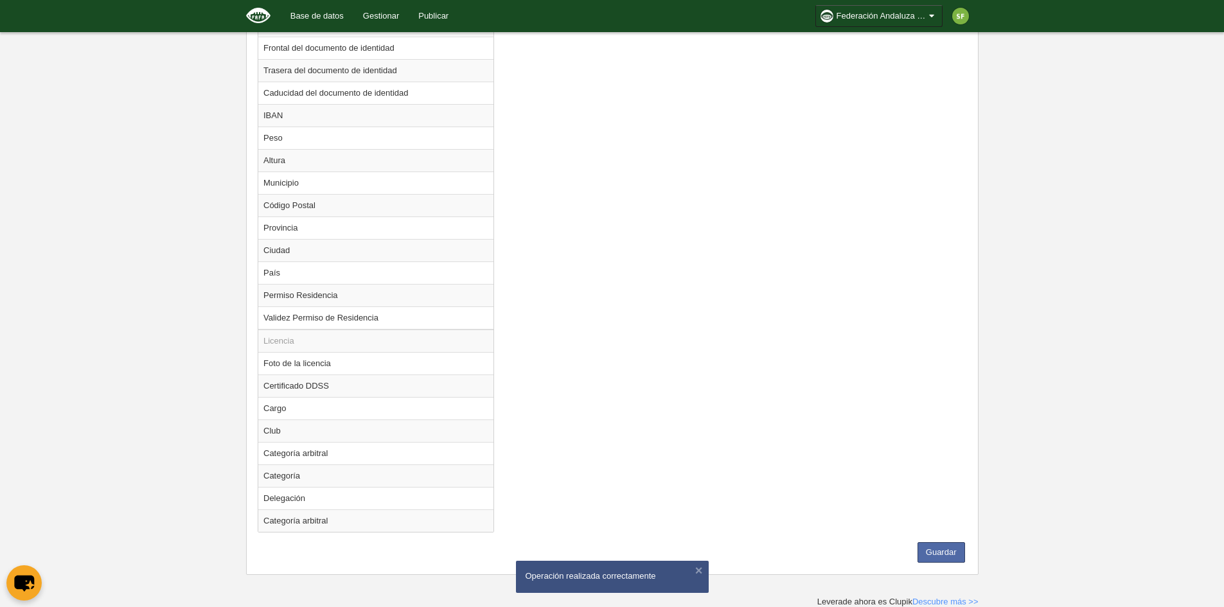
scroll to position [903, 0]
click at [948, 550] on button "Guardar" at bounding box center [941, 552] width 48 height 21
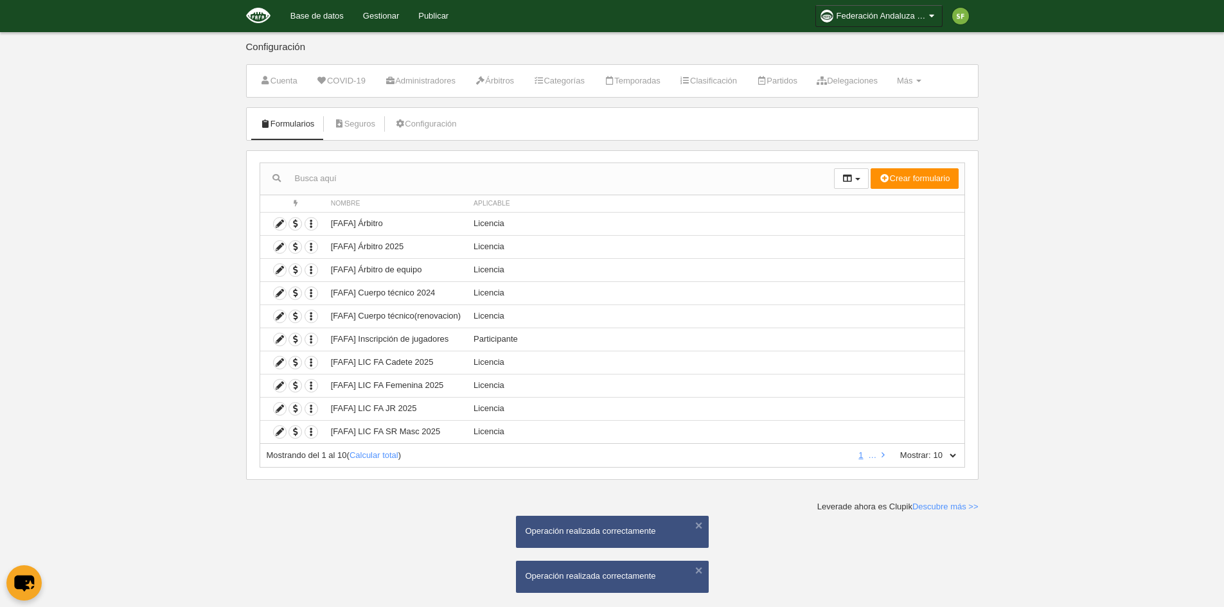
click at [924, 460] on label "Mostrar:" at bounding box center [909, 456] width 44 height 12
click at [931, 460] on select "10 25 50 100 500" at bounding box center [944, 456] width 27 height 12
click at [944, 454] on select "10 25 50 100 500" at bounding box center [944, 456] width 27 height 12
select select "500"
click at [931, 450] on select "10 25 50 100 500" at bounding box center [944, 456] width 27 height 12
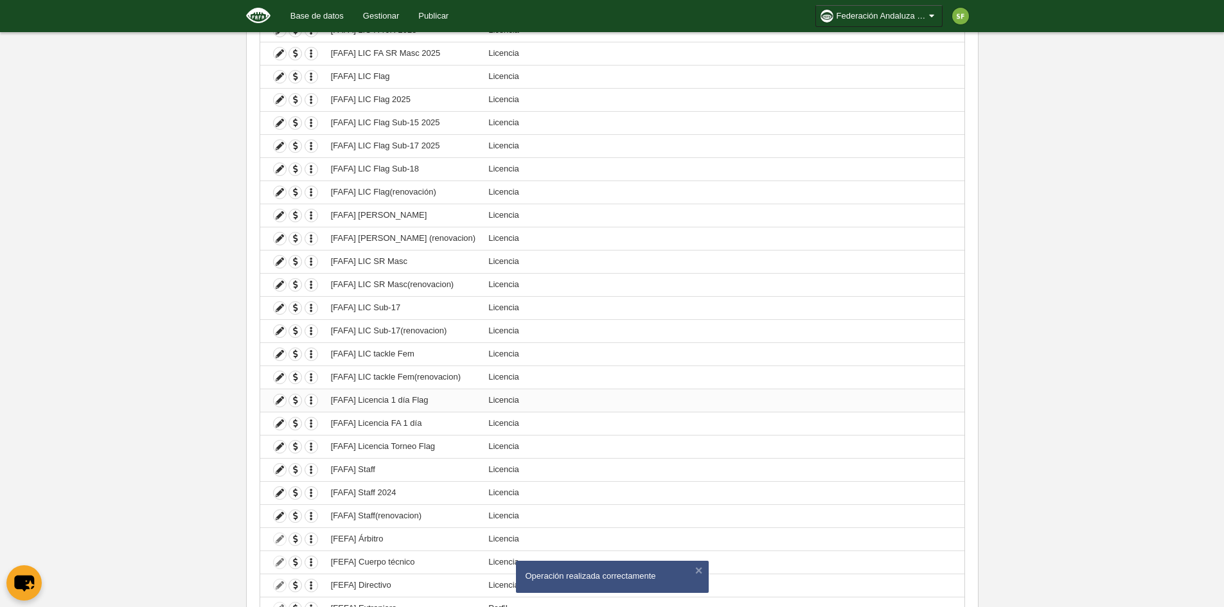
scroll to position [385, 0]
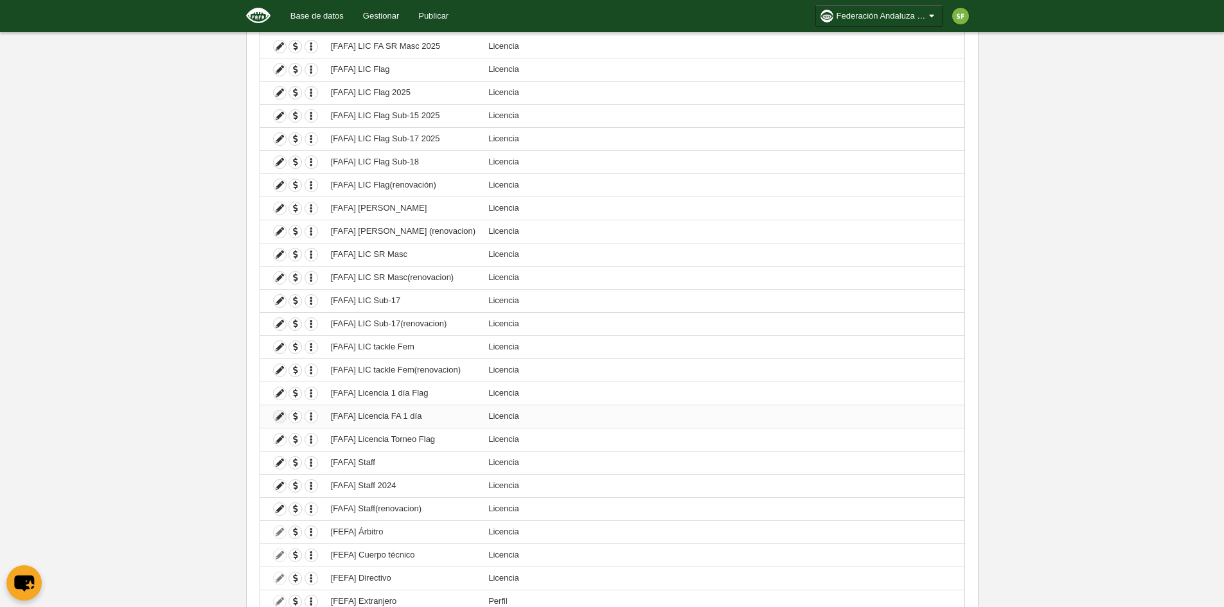
click at [278, 418] on icon at bounding box center [280, 416] width 12 height 12
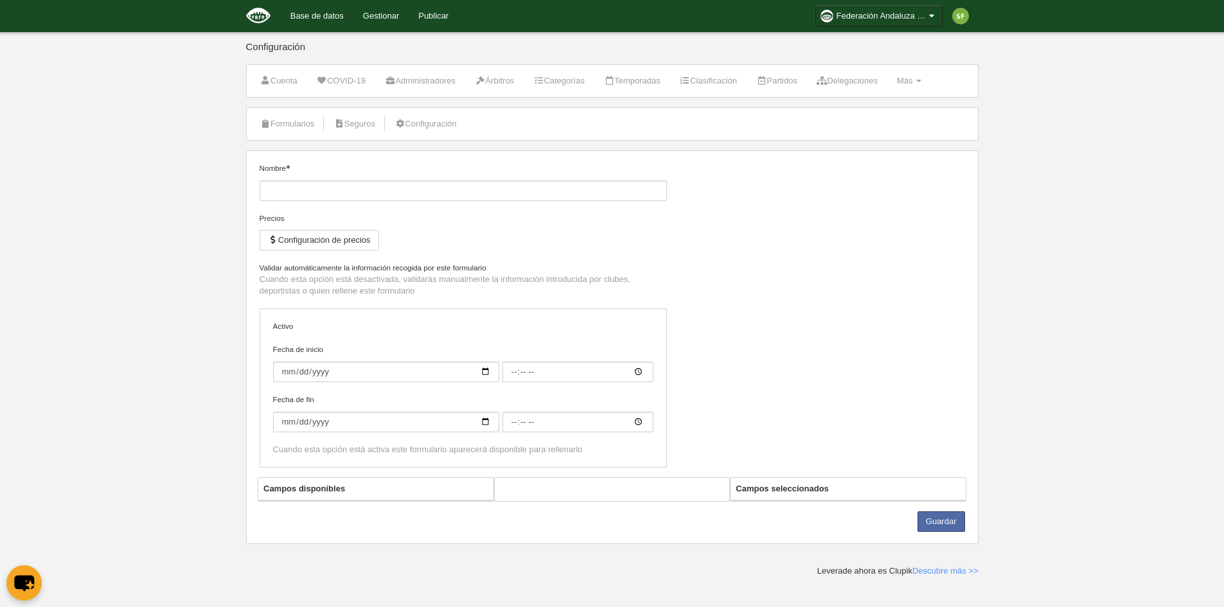
type input "[FAFA] Licencia FA 1 día"
checkbox input "true"
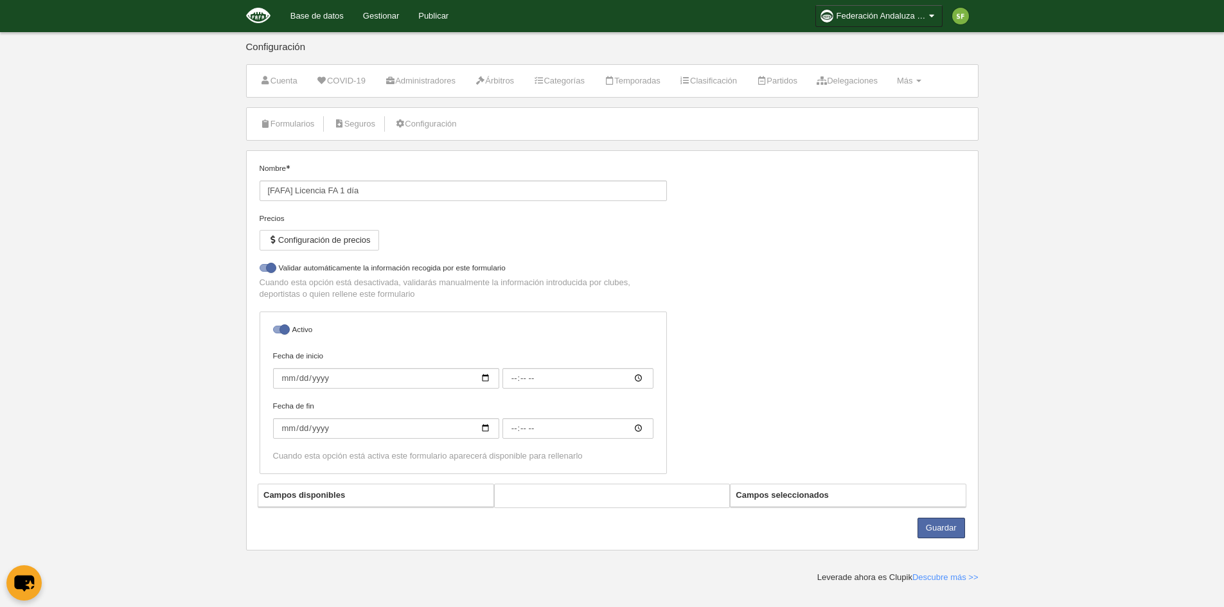
select select "selected"
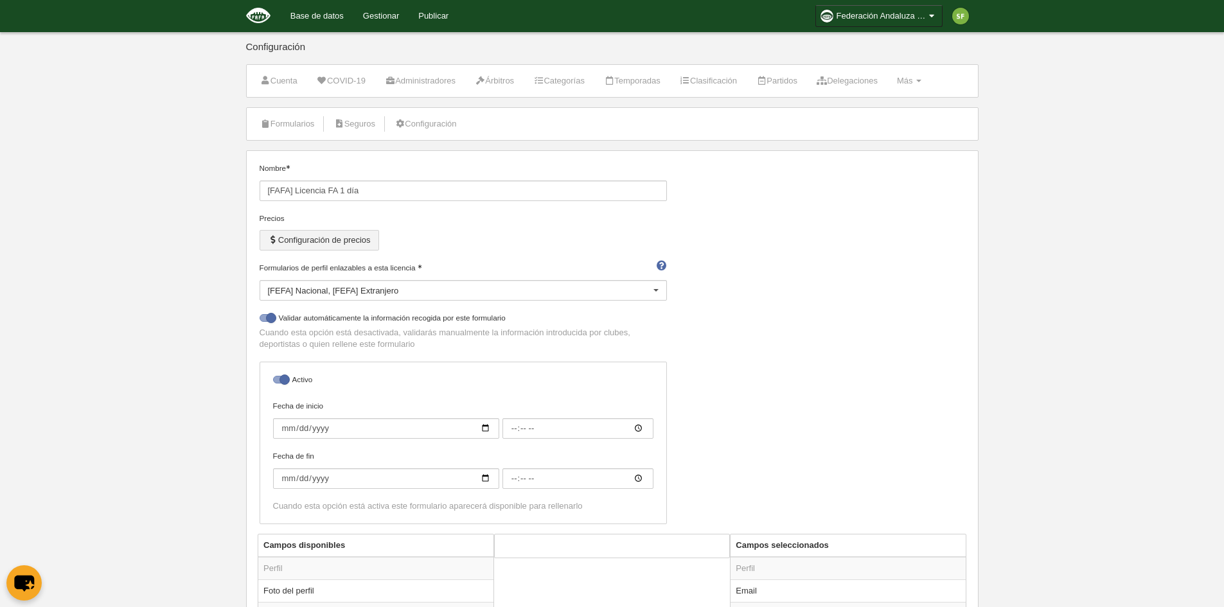
click at [349, 238] on button "Configuración de precios" at bounding box center [319, 240] width 119 height 21
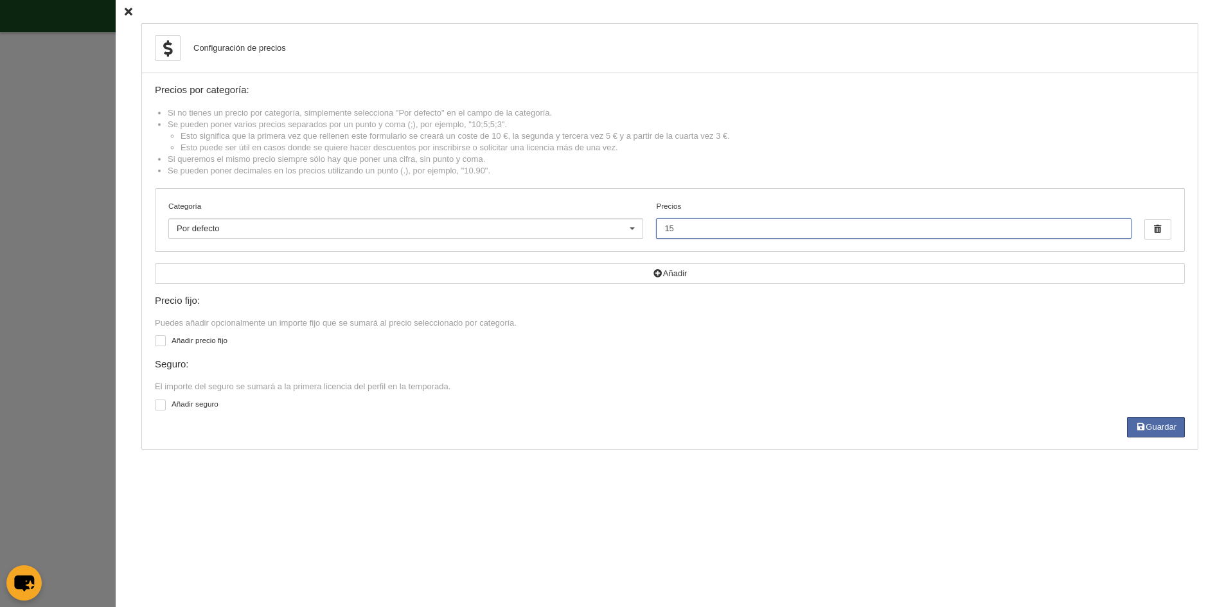
click at [700, 231] on input "15" at bounding box center [893, 228] width 475 height 21
type input "1"
type input "16.79"
click at [1168, 434] on button "Guardar" at bounding box center [1156, 427] width 58 height 21
click at [125, 8] on icon at bounding box center [129, 12] width 8 height 8
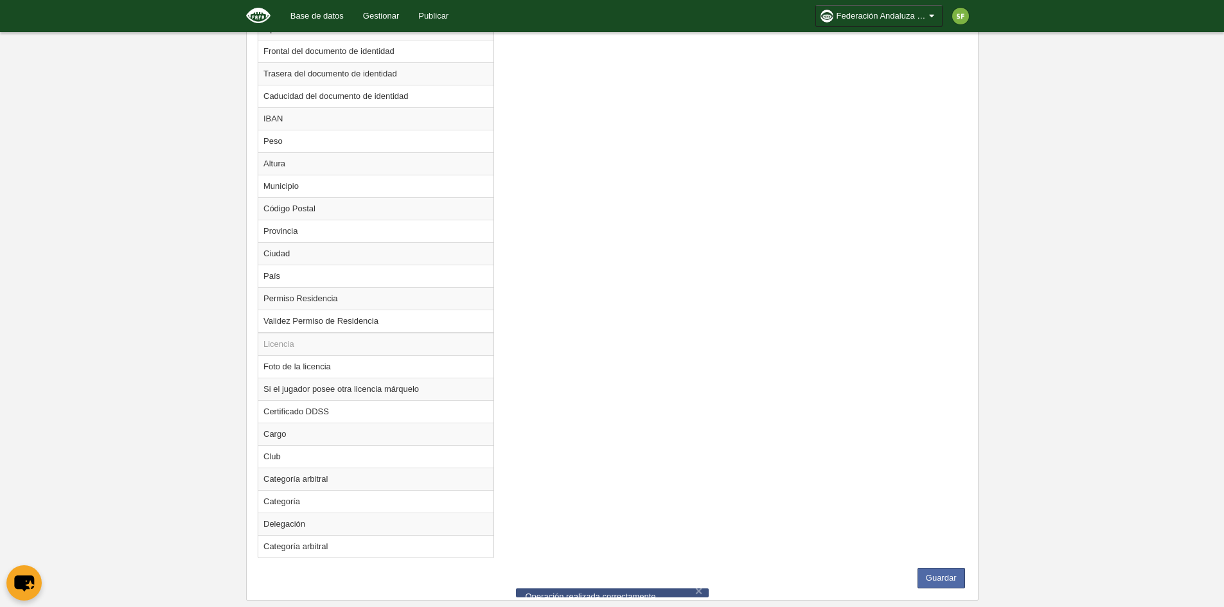
scroll to position [926, 0]
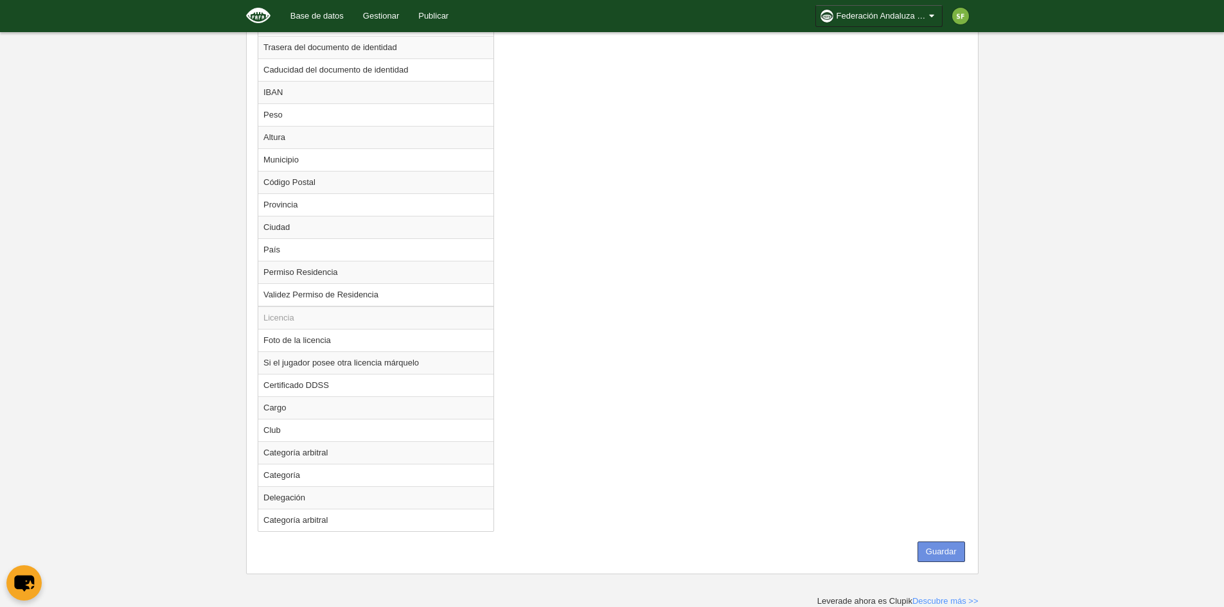
click at [942, 550] on button "Guardar" at bounding box center [941, 552] width 48 height 21
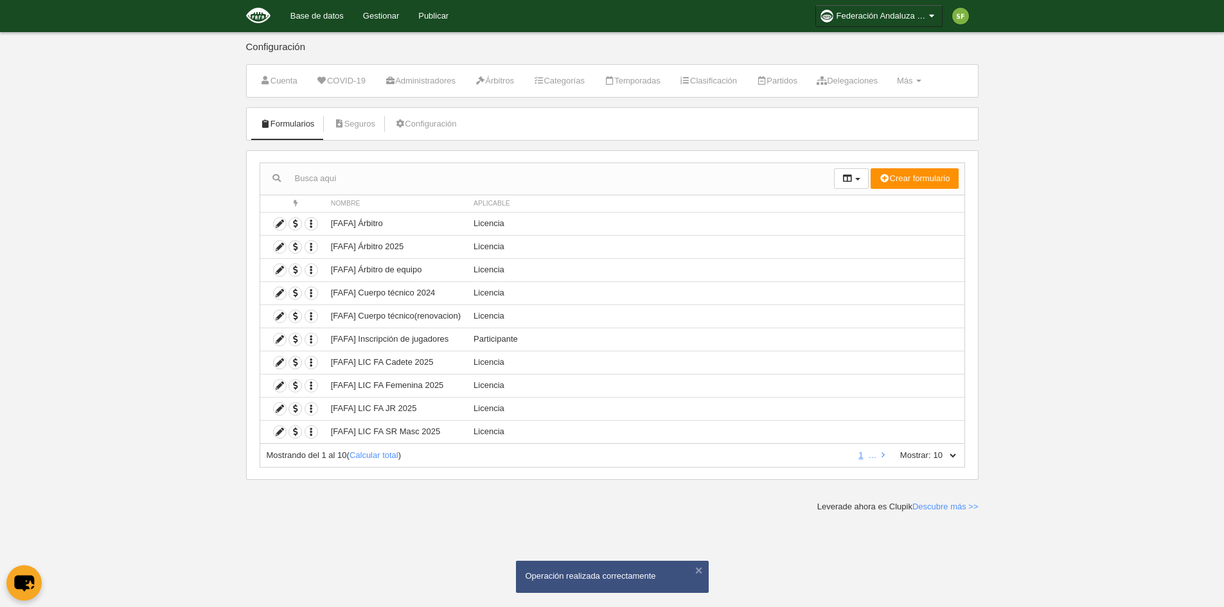
click at [937, 457] on select "10 25 50 100 500" at bounding box center [944, 456] width 27 height 12
select select "100"
click at [931, 450] on select "10 25 50 100 500" at bounding box center [944, 456] width 27 height 12
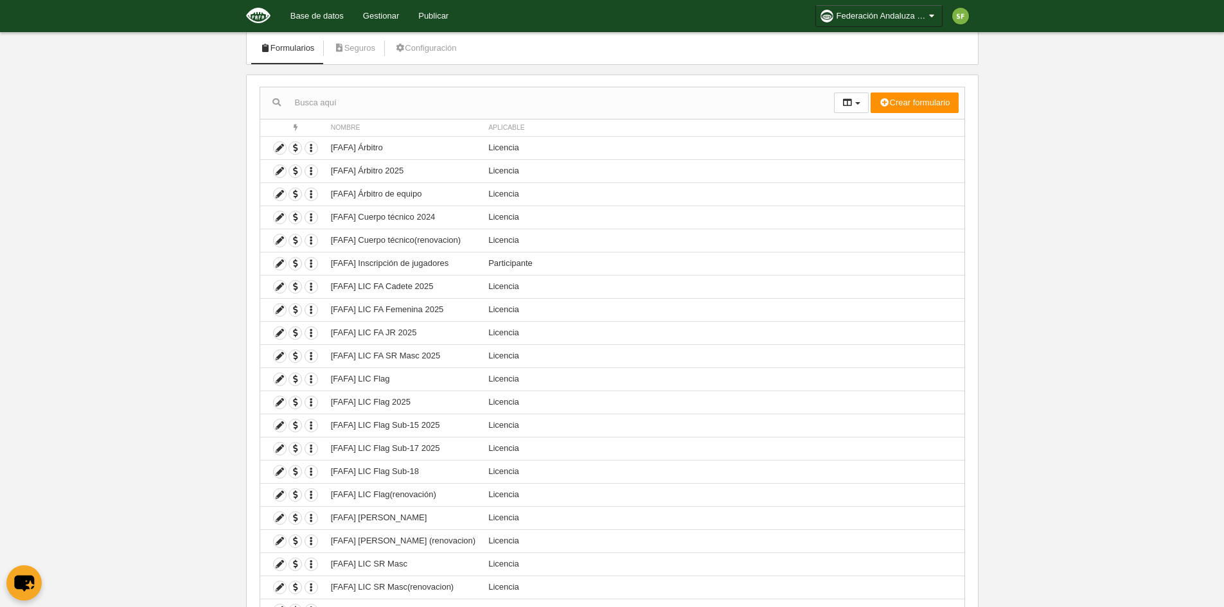
scroll to position [60, 0]
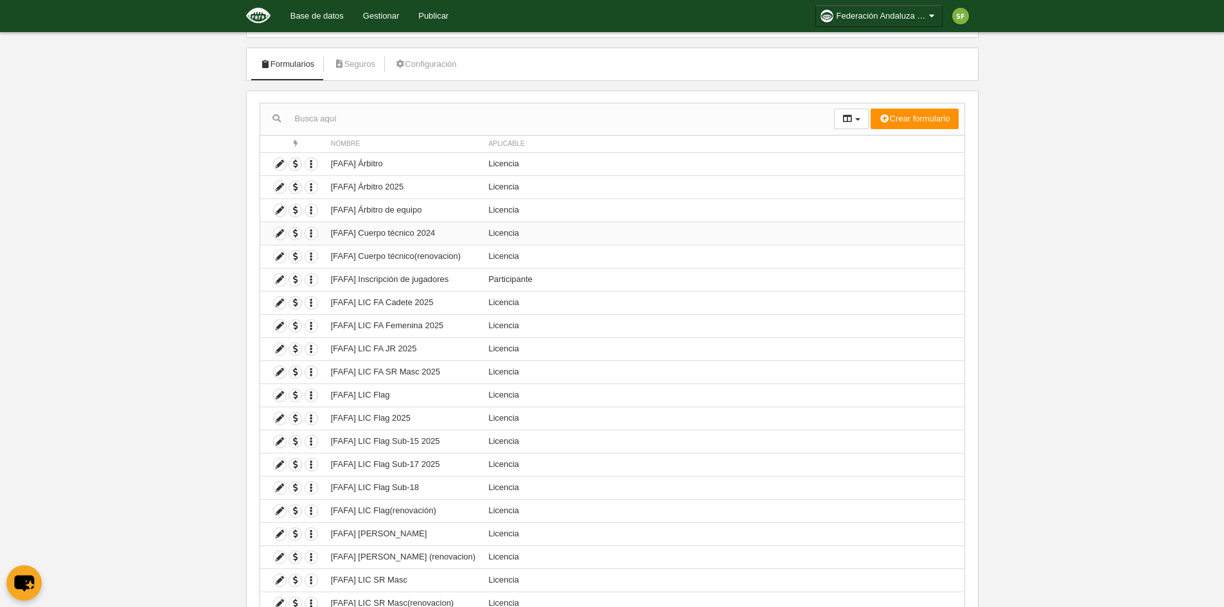
click at [410, 229] on td "[FAFA] Cuerpo técnico 2024" at bounding box center [402, 233] width 157 height 23
click at [276, 233] on icon at bounding box center [280, 233] width 12 height 12
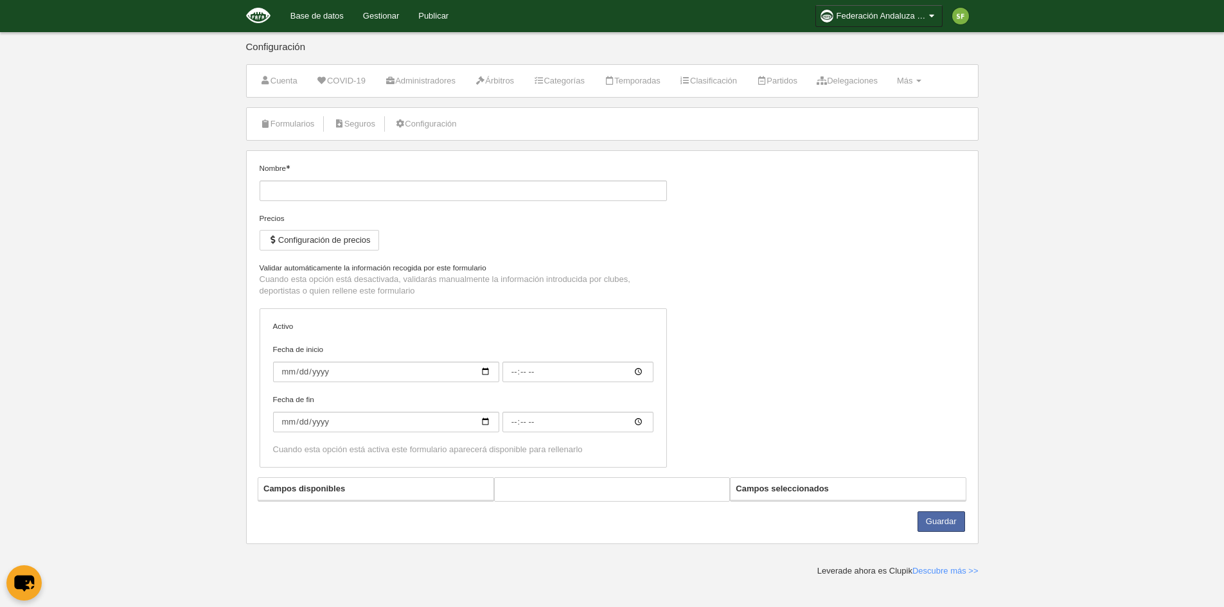
type input "[FAFA] Cuerpo técnico 2024"
checkbox input "true"
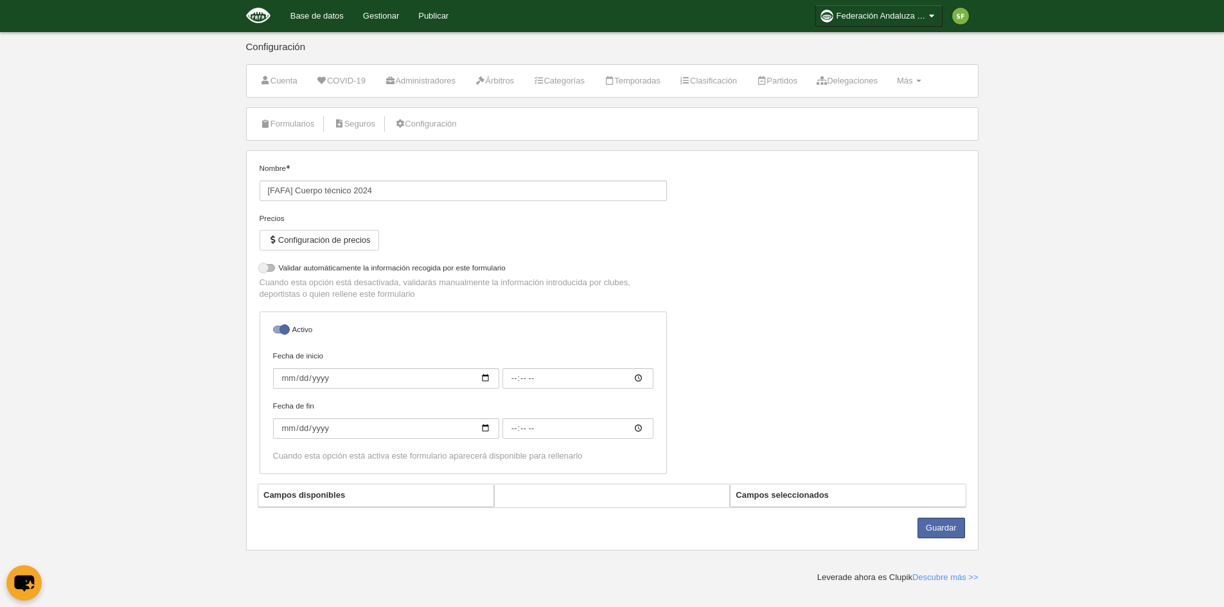
select select "selected"
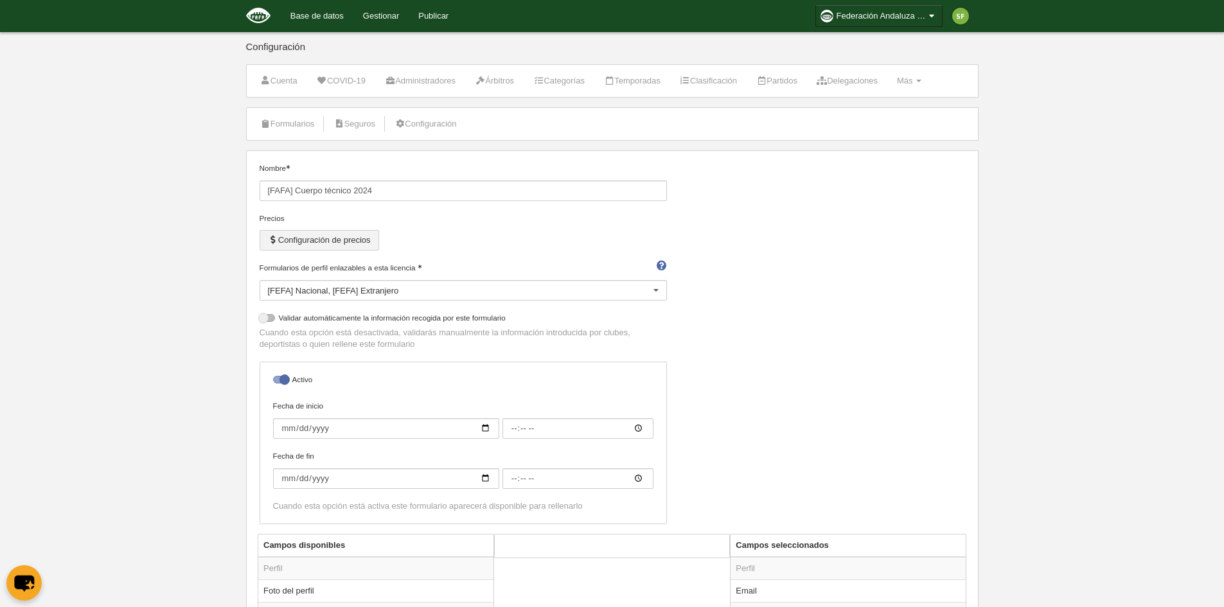
click at [319, 238] on button "Configuración de precios" at bounding box center [319, 240] width 119 height 21
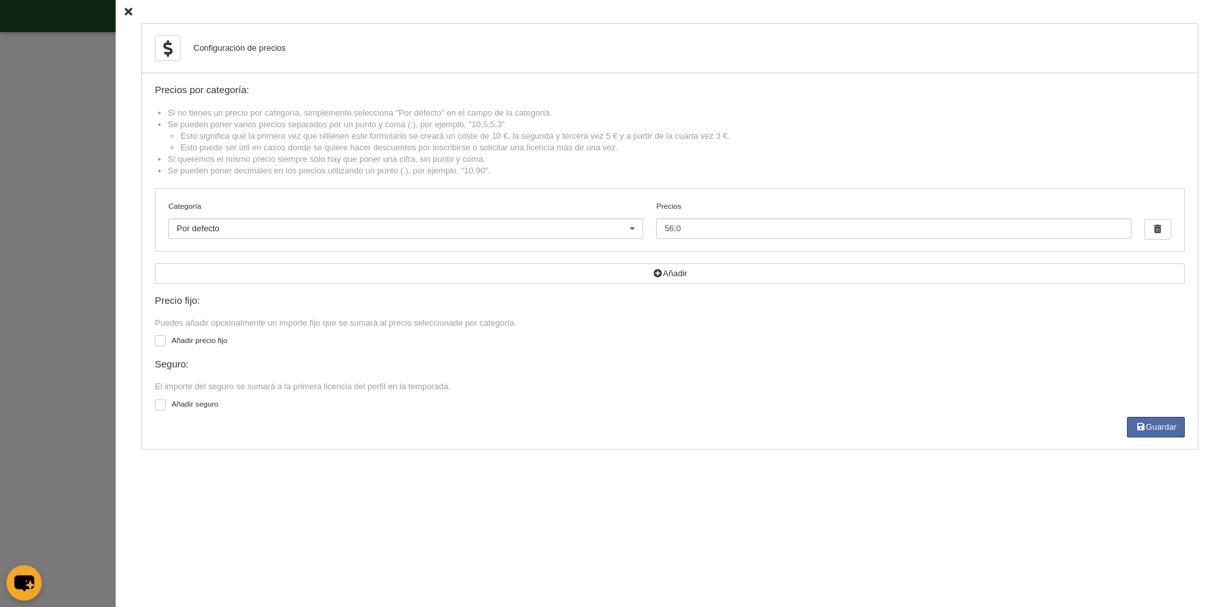
click at [116, 10] on div "Configuración de precios Precios por categoría: Si no tienes un precio por cate…" at bounding box center [670, 303] width 1108 height 607
click at [125, 10] on icon at bounding box center [129, 12] width 8 height 8
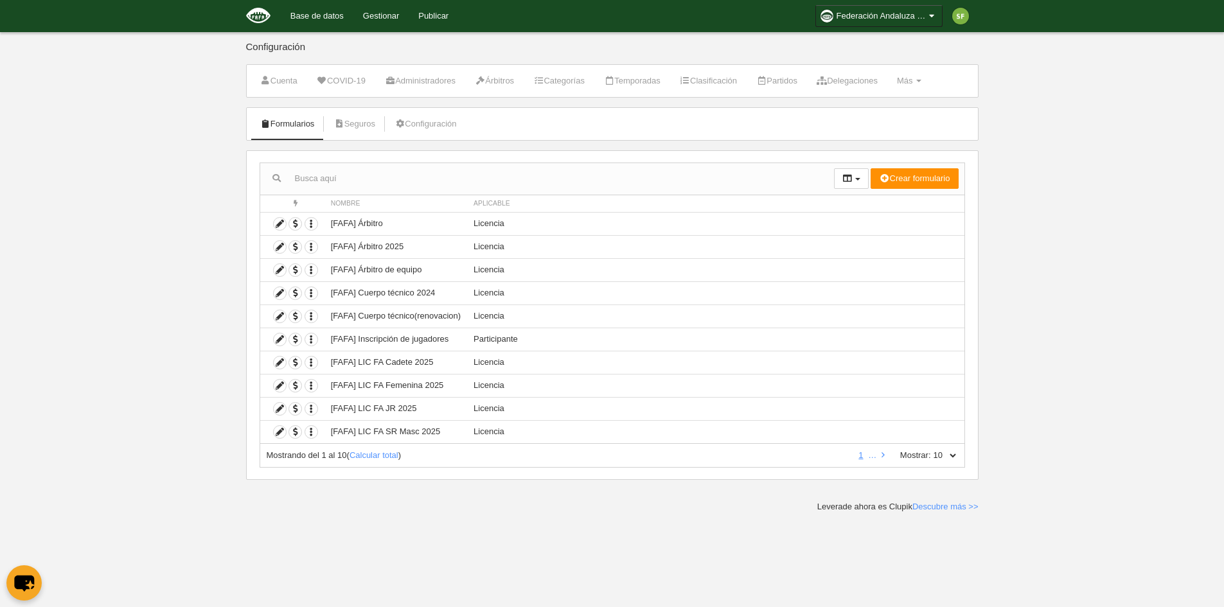
click at [930, 455] on label "Mostrar:" at bounding box center [909, 456] width 44 height 12
click at [931, 455] on select "10 25 50 100 500" at bounding box center [944, 456] width 27 height 12
click at [946, 460] on select "10 25 50 100 500" at bounding box center [944, 456] width 27 height 12
select select "500"
click at [931, 450] on select "10 25 50 100 500" at bounding box center [944, 456] width 27 height 12
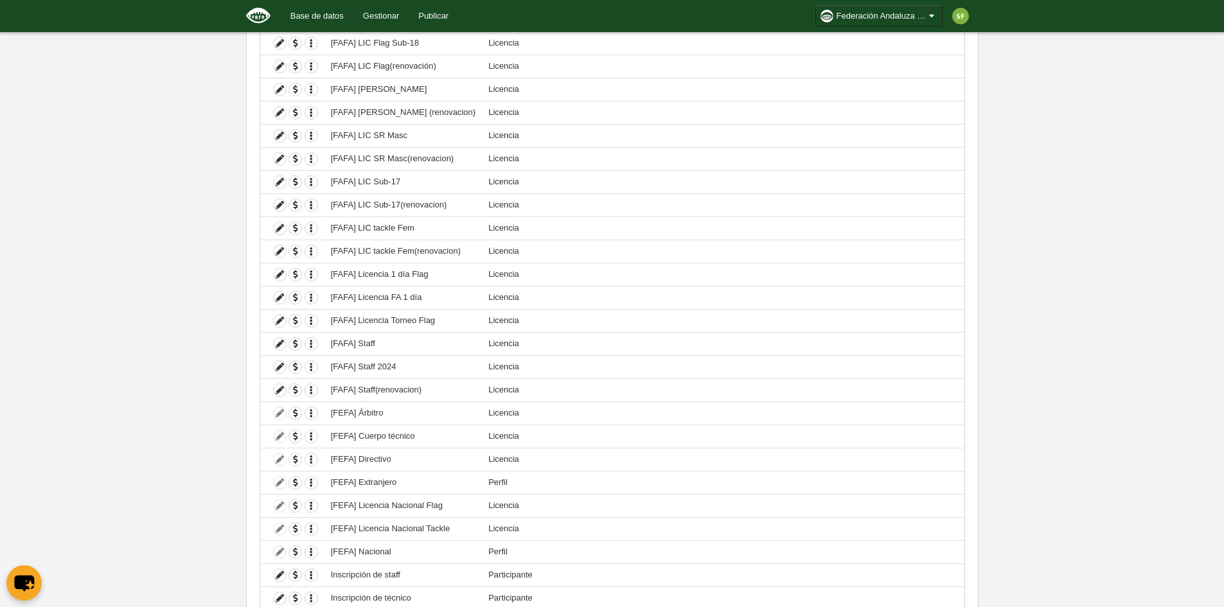
scroll to position [501, 0]
click at [293, 370] on span "button" at bounding box center [295, 370] width 12 height 12
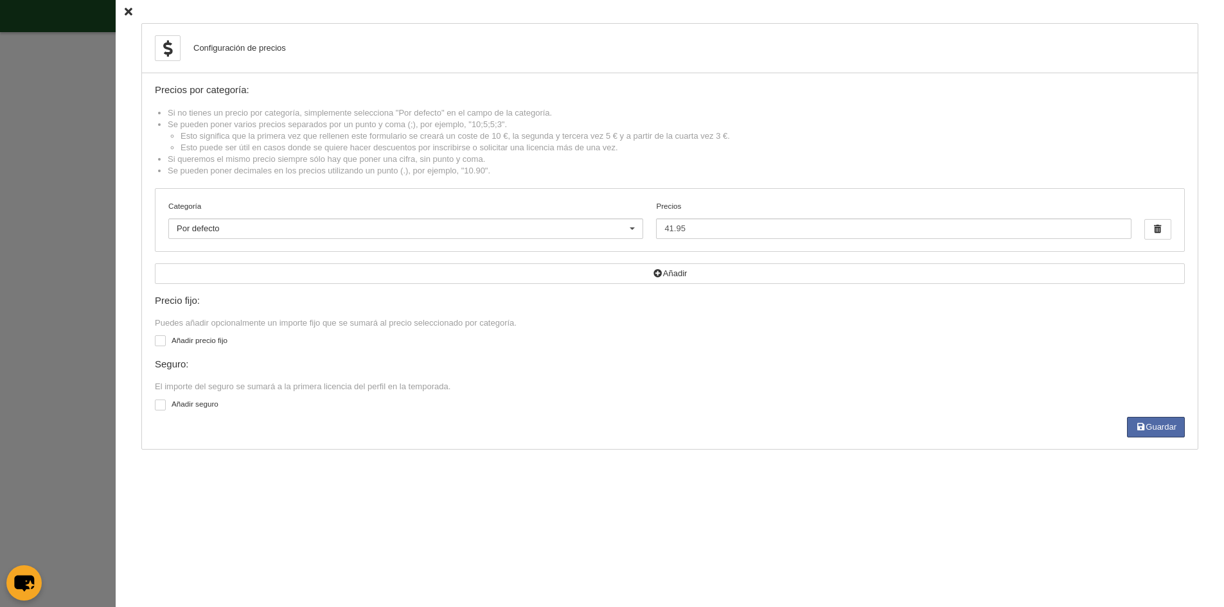
click at [125, 8] on icon at bounding box center [129, 12] width 8 height 8
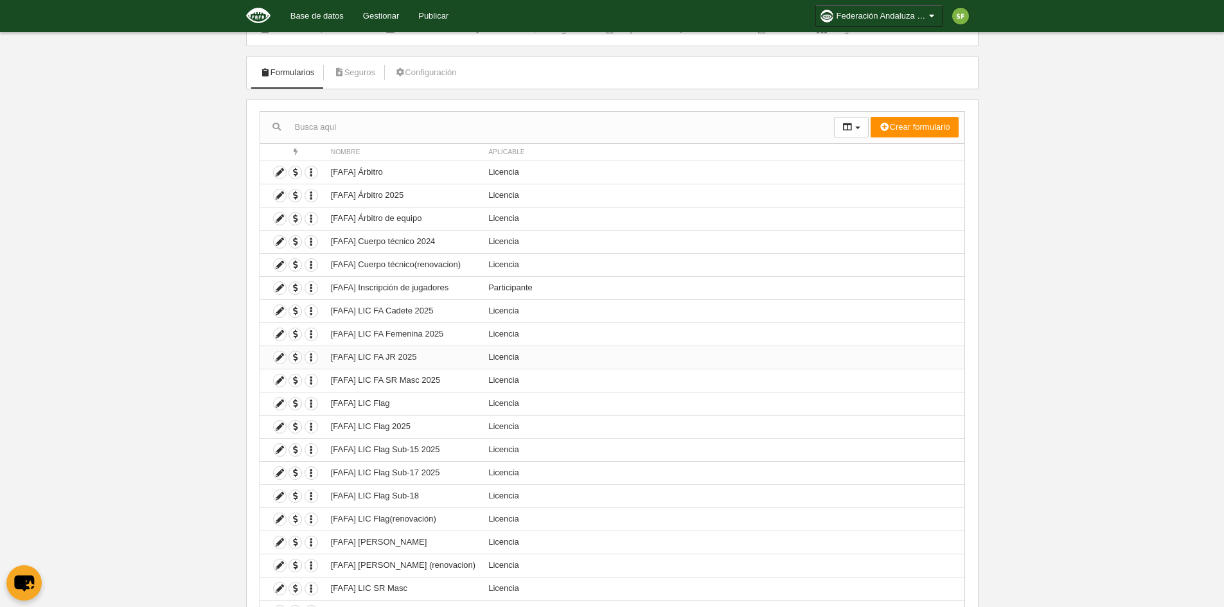
scroll to position [0, 0]
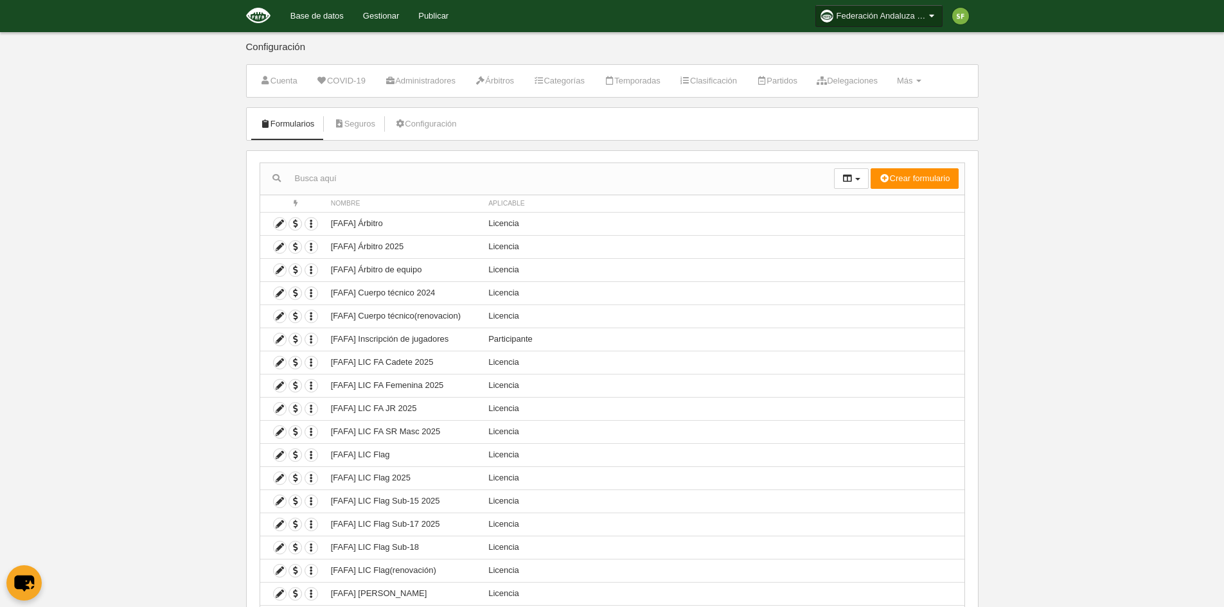
click at [931, 16] on icon at bounding box center [931, 16] width 11 height 13
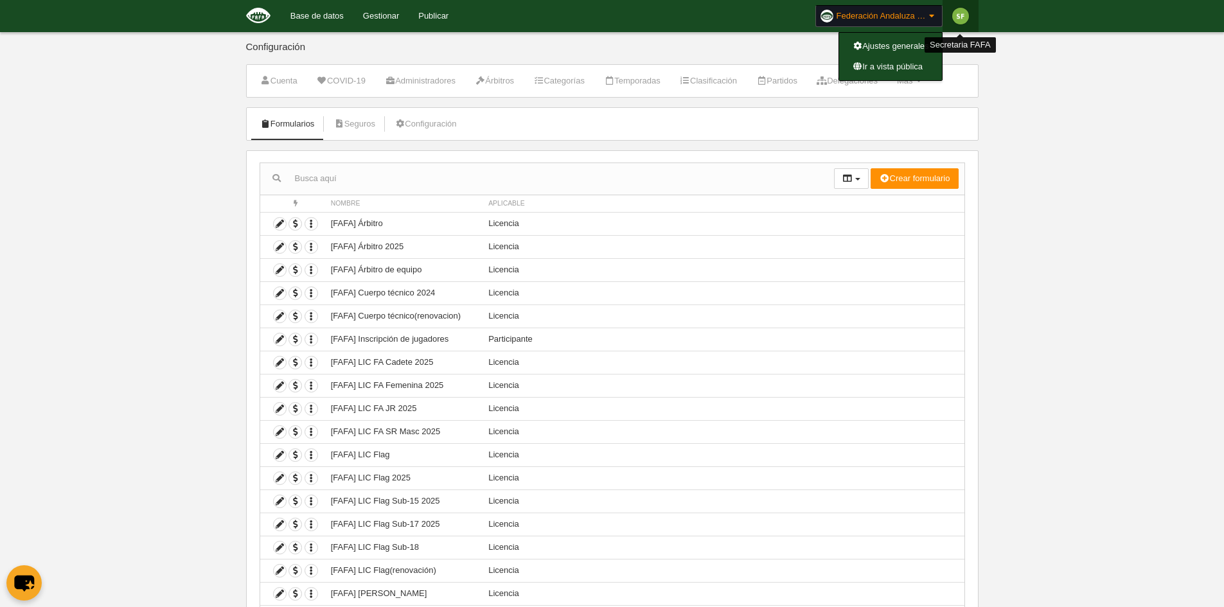
click at [953, 20] on img at bounding box center [960, 16] width 17 height 17
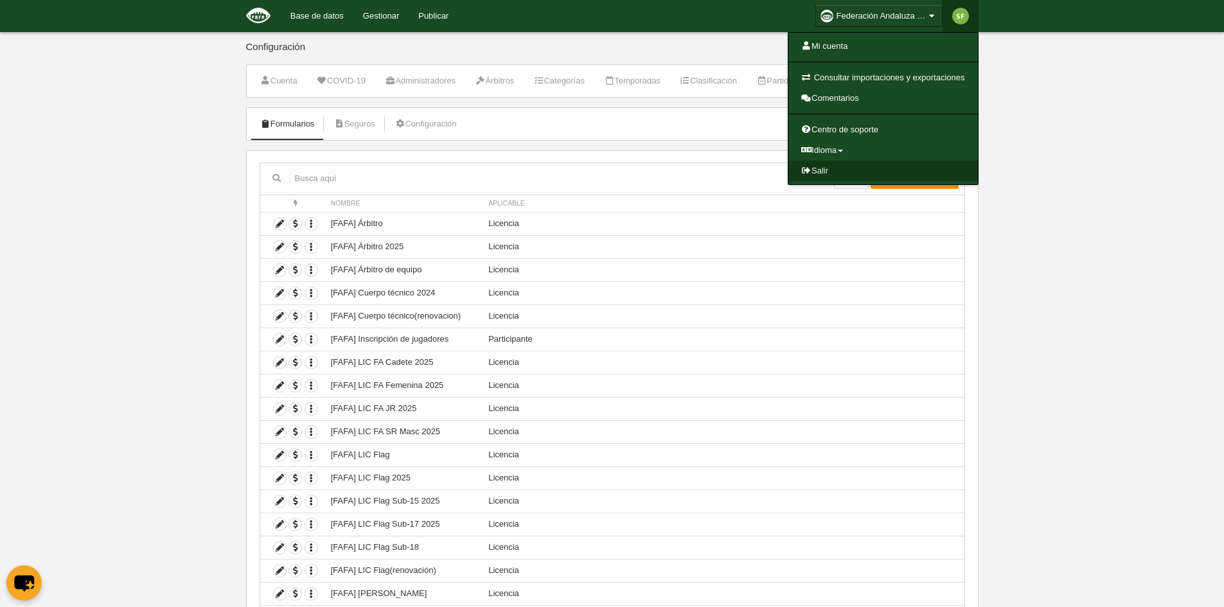
click at [836, 172] on link "Salir" at bounding box center [882, 171] width 189 height 21
